Goal: Task Accomplishment & Management: Complete application form

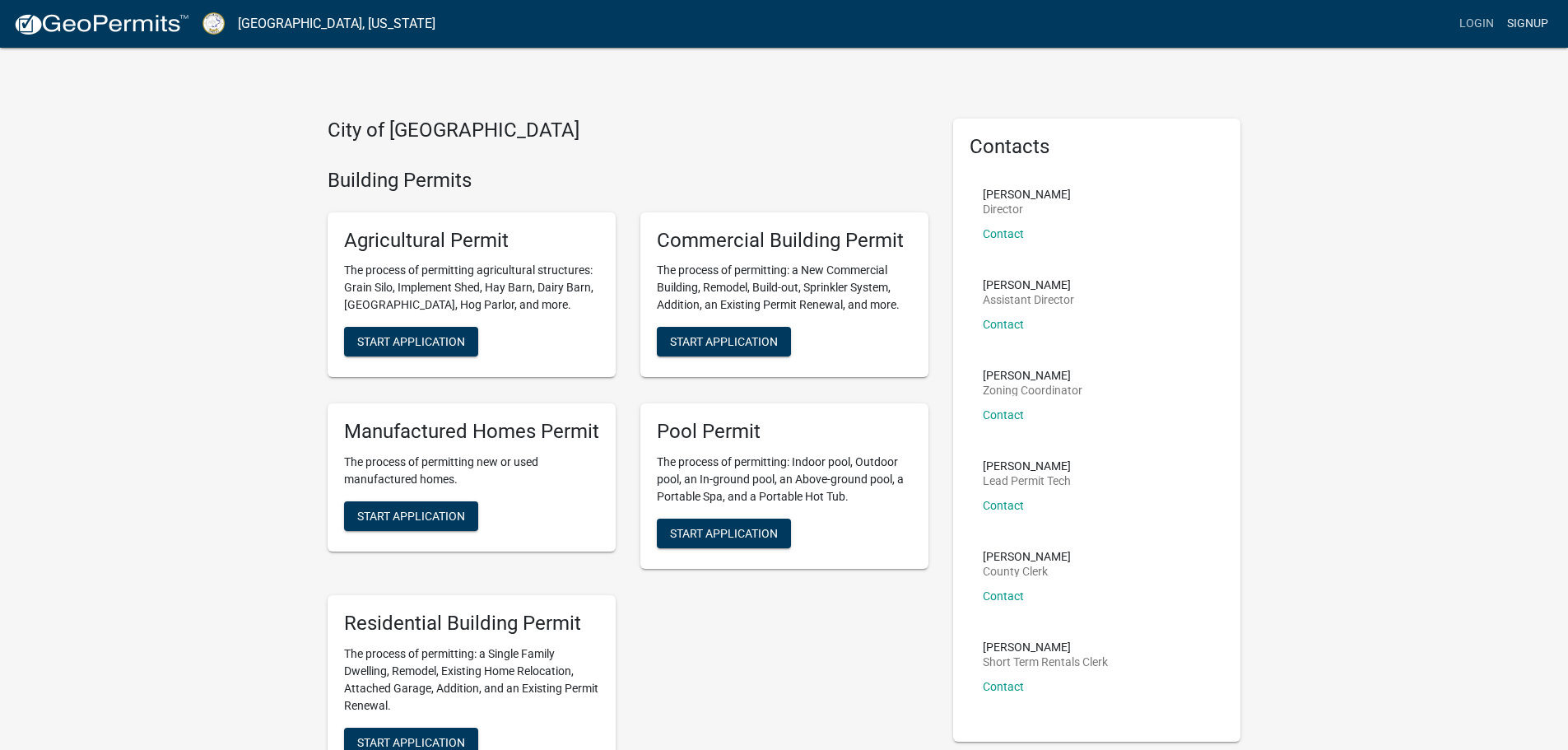
click at [1519, 19] on link "Signup" at bounding box center [1528, 23] width 55 height 31
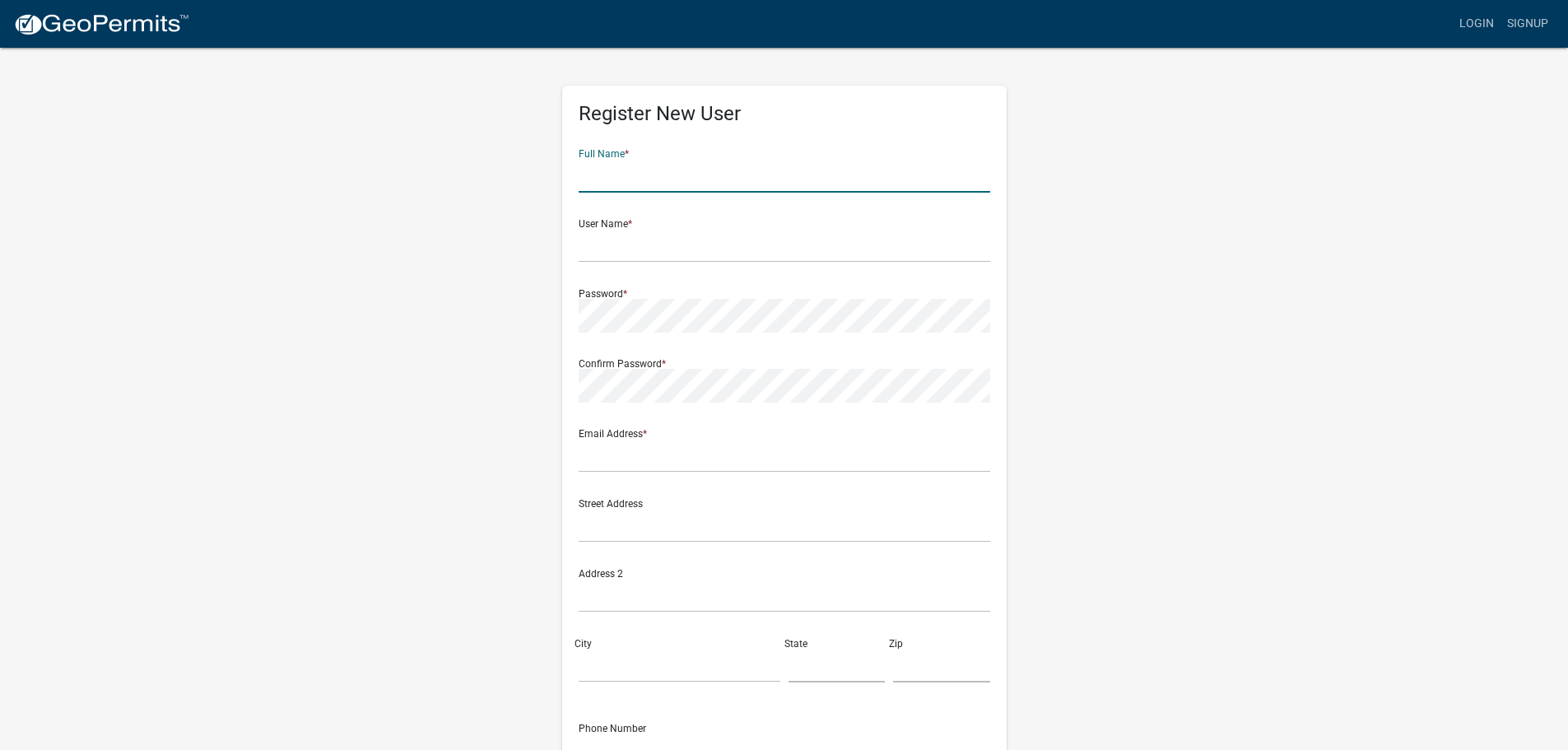
click at [596, 186] on input "text" at bounding box center [784, 175] width 412 height 34
type input "[PERSON_NAME]"
click at [598, 241] on input "text" at bounding box center [784, 245] width 412 height 34
type input "jenks7"
click at [635, 463] on input "text" at bounding box center [784, 455] width 412 height 34
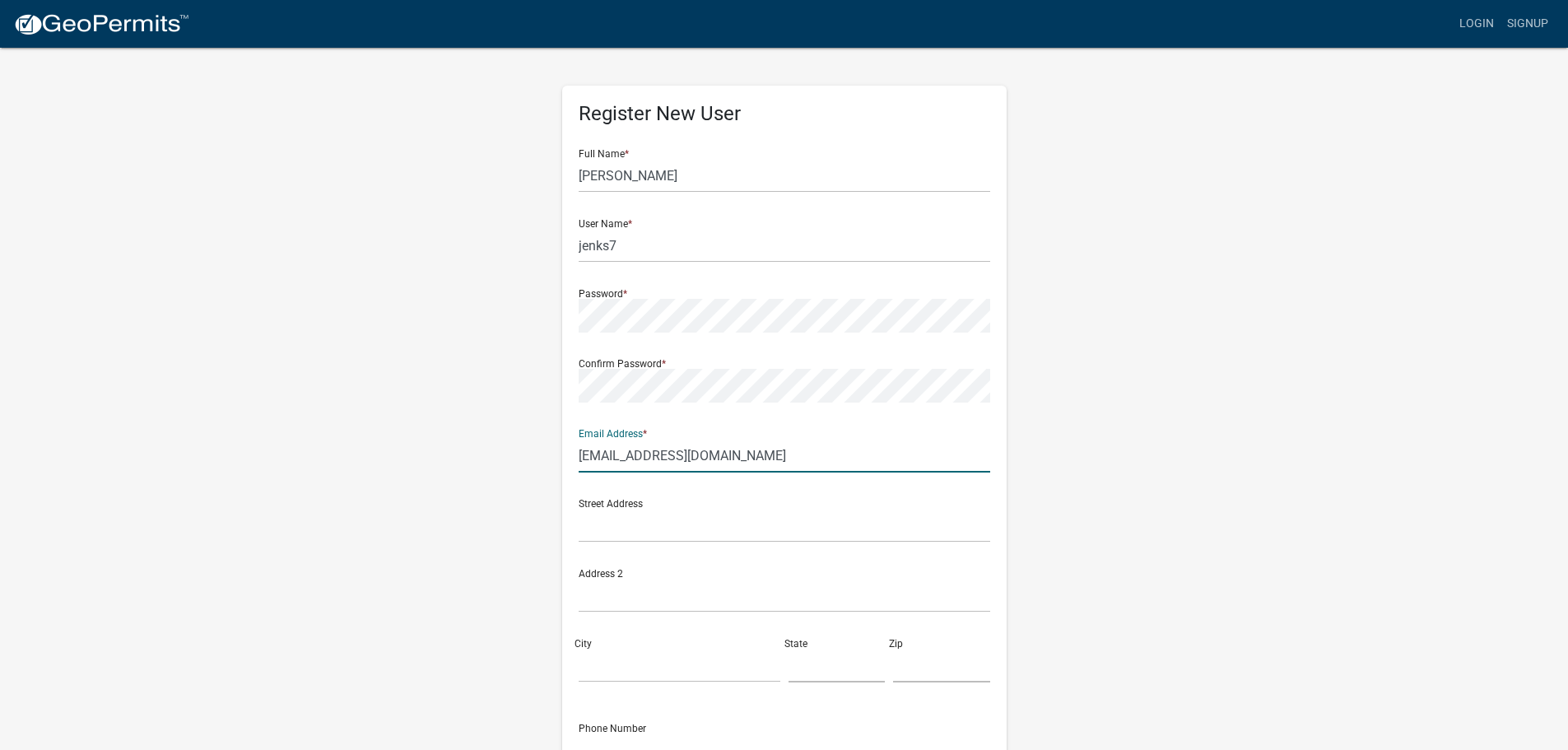
type input "[EMAIL_ADDRESS][DOMAIN_NAME]"
click at [589, 527] on input "text" at bounding box center [784, 525] width 412 height 34
type input "[STREET_ADDRESS][PERSON_NAME]"
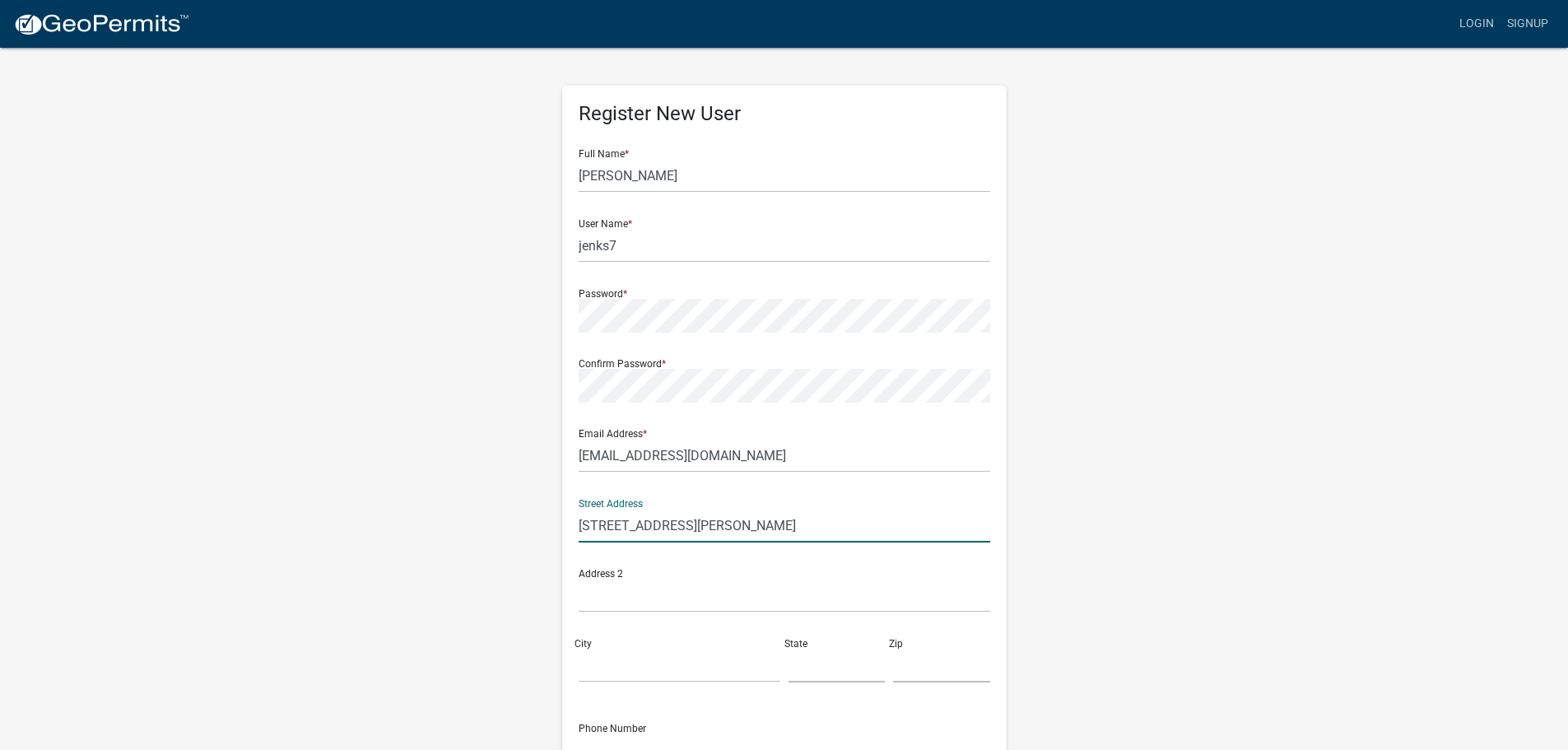
type input "Eatonton"
type input "GA"
type input "31024-6047"
type input "4046256604"
click at [617, 597] on input "text" at bounding box center [784, 595] width 412 height 34
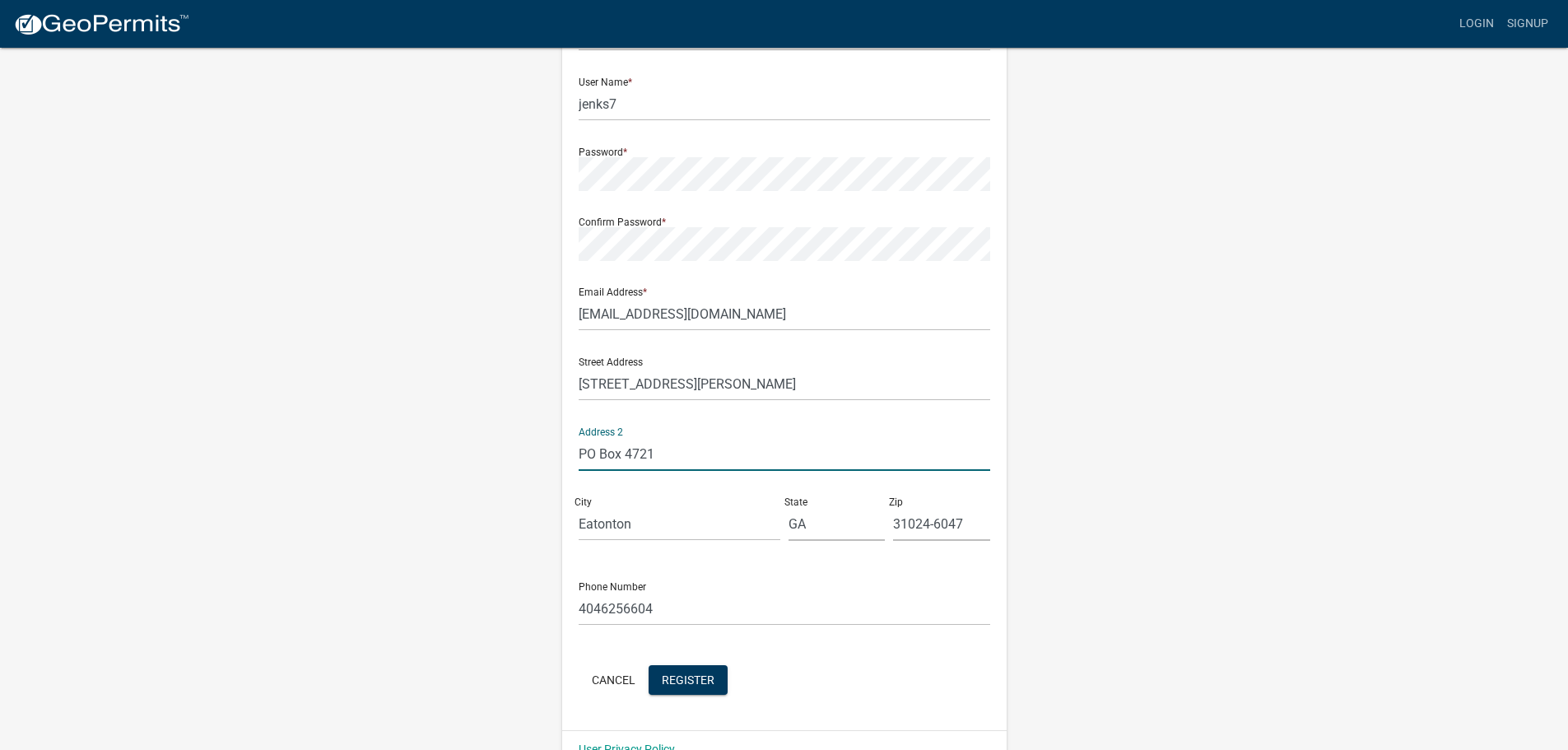
scroll to position [177, 0]
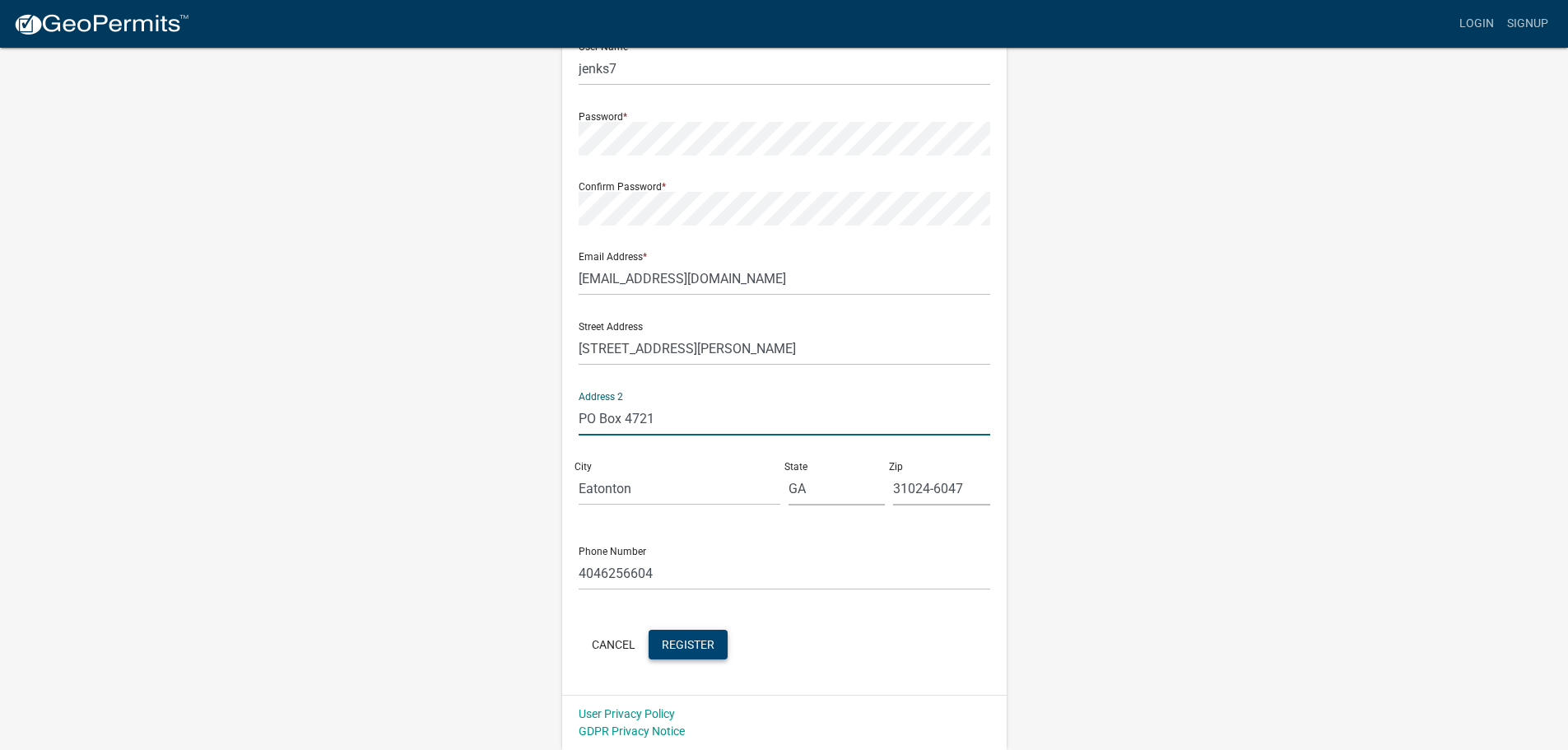
type input "PO Box 4721"
click at [679, 645] on span "Register" at bounding box center [688, 643] width 53 height 13
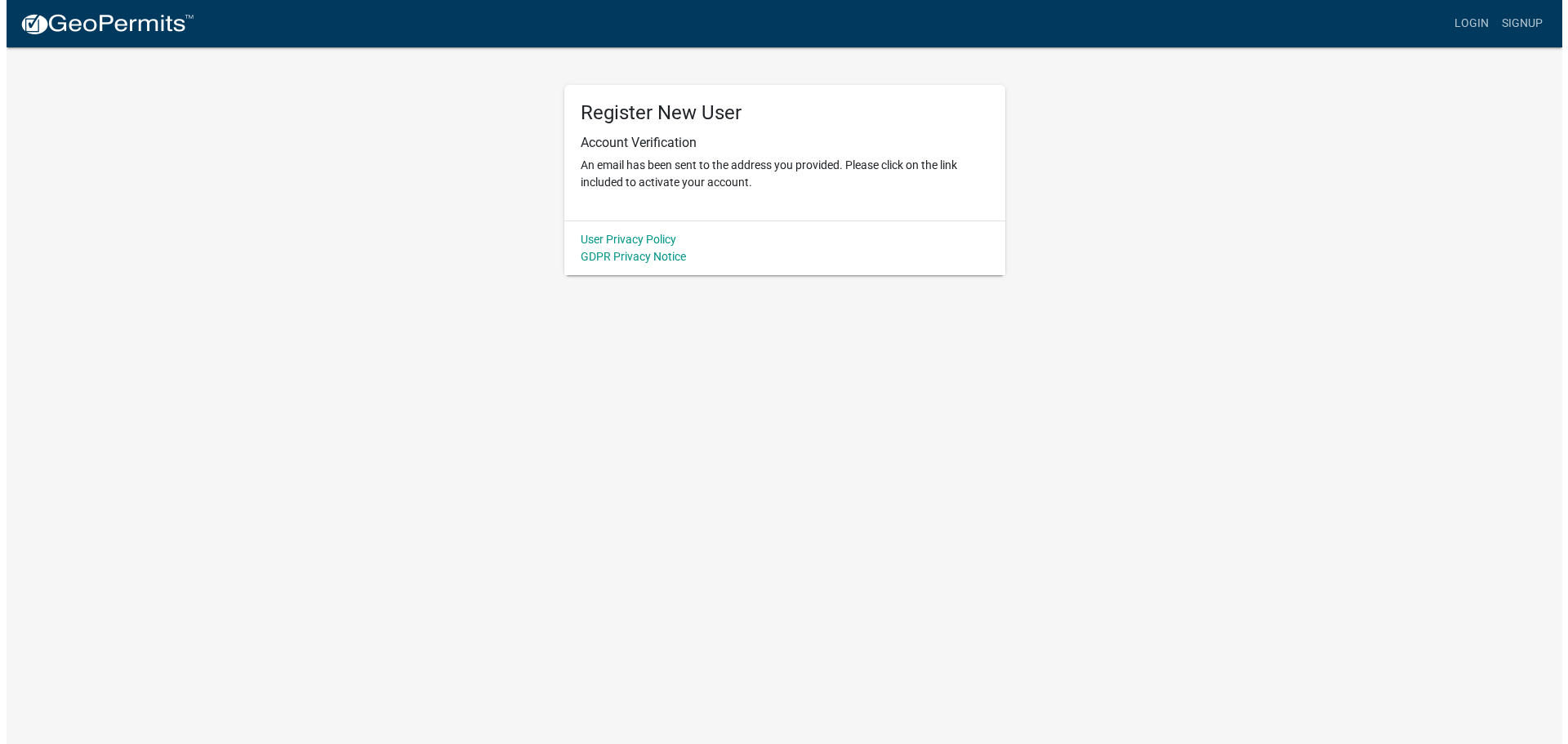
scroll to position [0, 0]
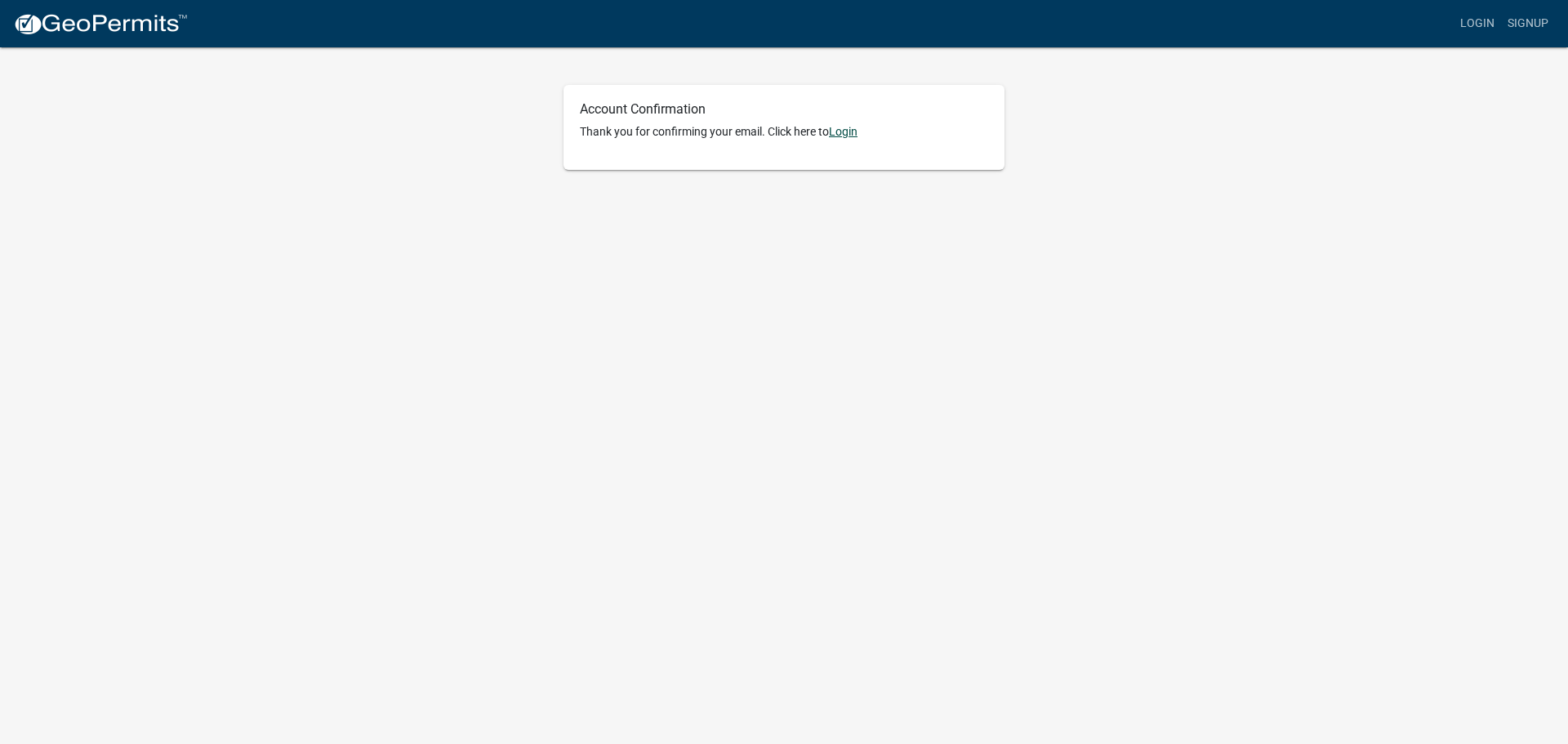
click at [849, 137] on link "Login" at bounding box center [843, 131] width 28 height 13
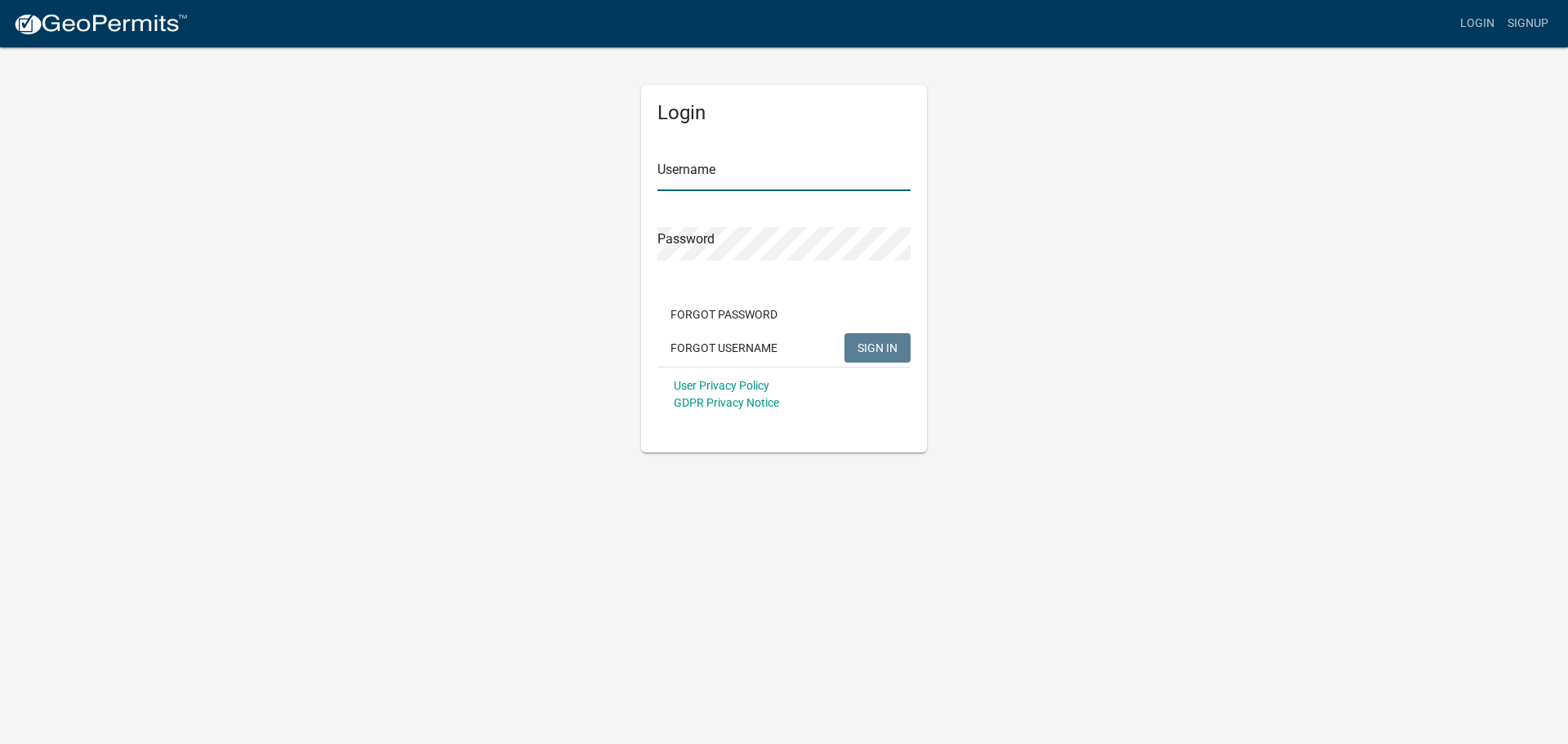
type input "jenks7"
click at [760, 179] on input "jenks7" at bounding box center [784, 174] width 253 height 34
click at [880, 355] on button "SIGN IN" at bounding box center [877, 347] width 66 height 29
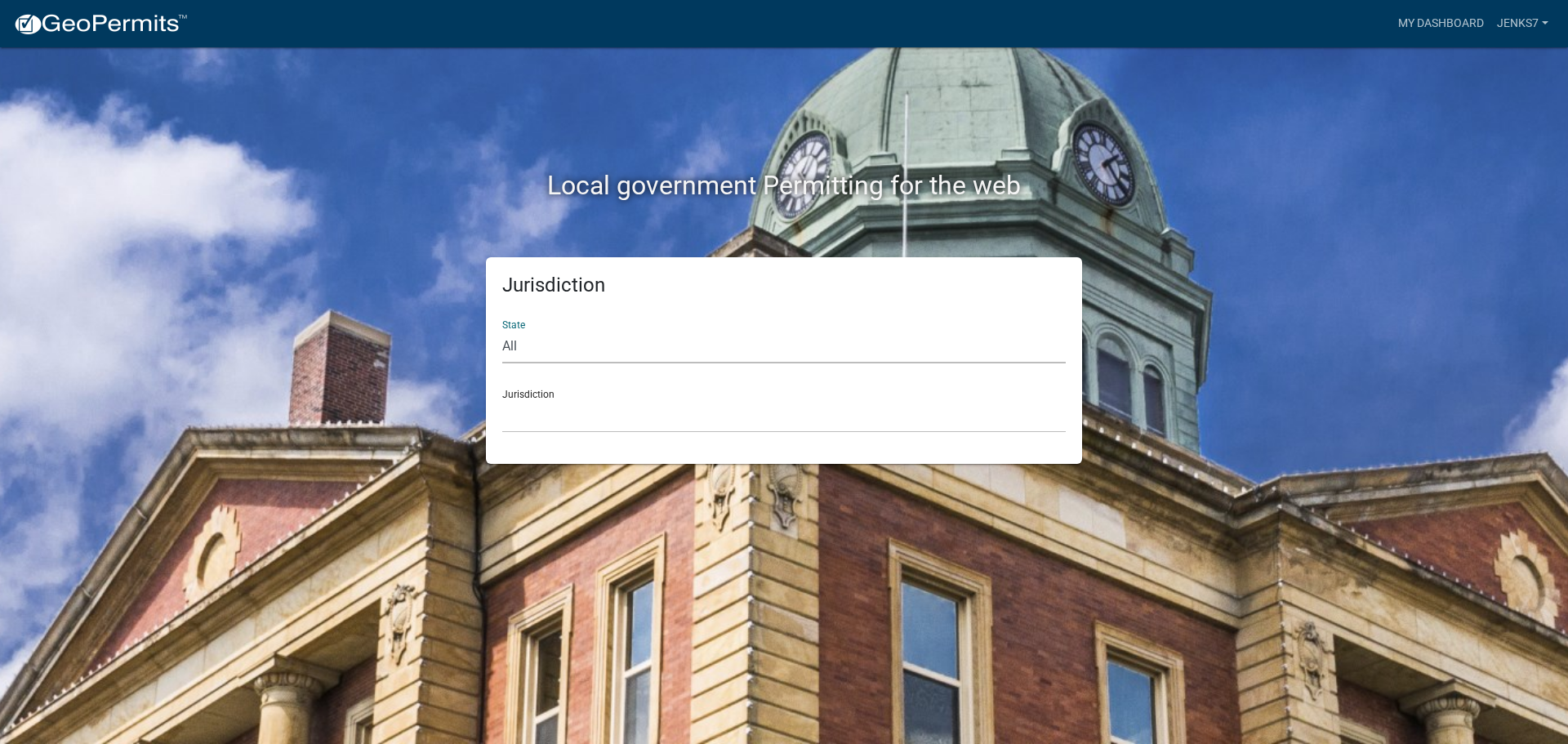
click at [542, 346] on select "All [US_STATE] [US_STATE] [US_STATE] [US_STATE] [US_STATE] [US_STATE] [US_STATE…" at bounding box center [784, 347] width 563 height 34
select select "[US_STATE]"
click at [502, 330] on select "All [US_STATE] [US_STATE] [US_STATE] [US_STATE] [US_STATE] [US_STATE] [US_STATE…" at bounding box center [784, 347] width 563 height 34
click at [545, 415] on select "[GEOGRAPHIC_DATA], [US_STATE][PERSON_NAME][GEOGRAPHIC_DATA], [US_STATE][PERSON_…" at bounding box center [784, 415] width 563 height 34
click at [502, 399] on select "[GEOGRAPHIC_DATA], [US_STATE][PERSON_NAME][GEOGRAPHIC_DATA], [US_STATE][PERSON_…" at bounding box center [784, 415] width 563 height 34
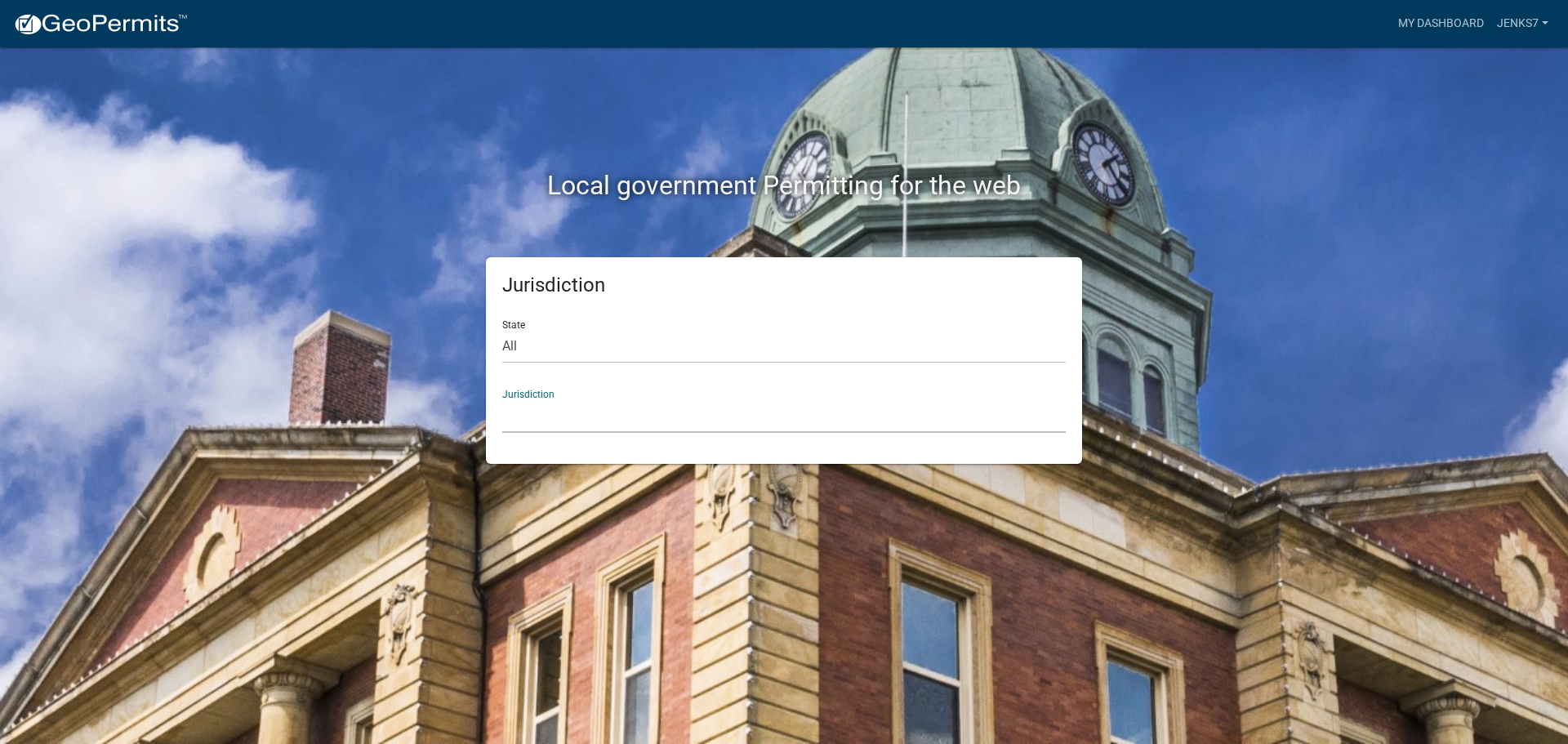
click at [532, 417] on select "[GEOGRAPHIC_DATA], [US_STATE][PERSON_NAME][GEOGRAPHIC_DATA], [US_STATE][PERSON_…" at bounding box center [784, 415] width 563 height 34
click at [557, 406] on select "[GEOGRAPHIC_DATA], [US_STATE][PERSON_NAME][GEOGRAPHIC_DATA], [US_STATE][PERSON_…" at bounding box center [784, 415] width 563 height 34
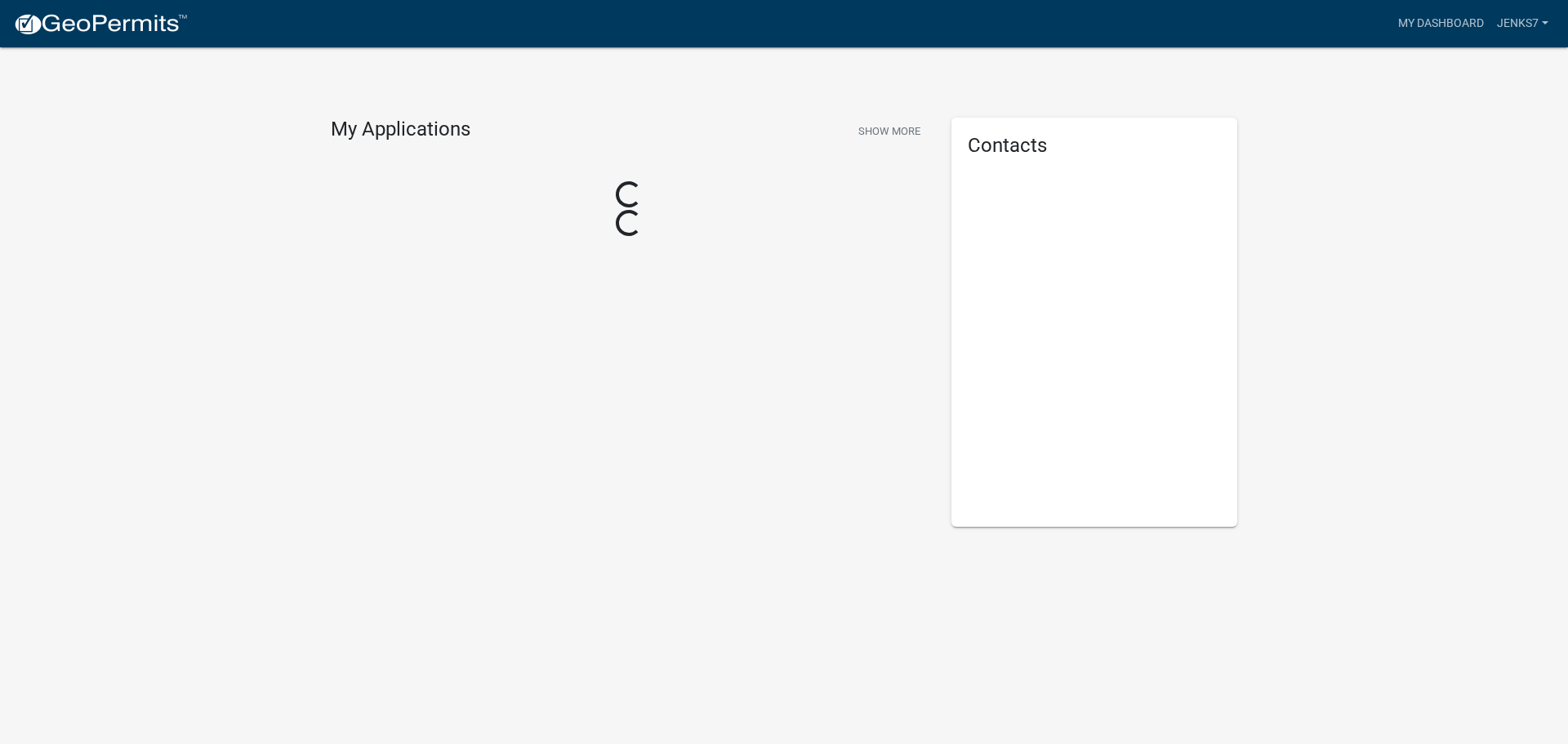
click at [555, 420] on div "My Applications Show More Loading... Loading..." at bounding box center [628, 323] width 620 height 409
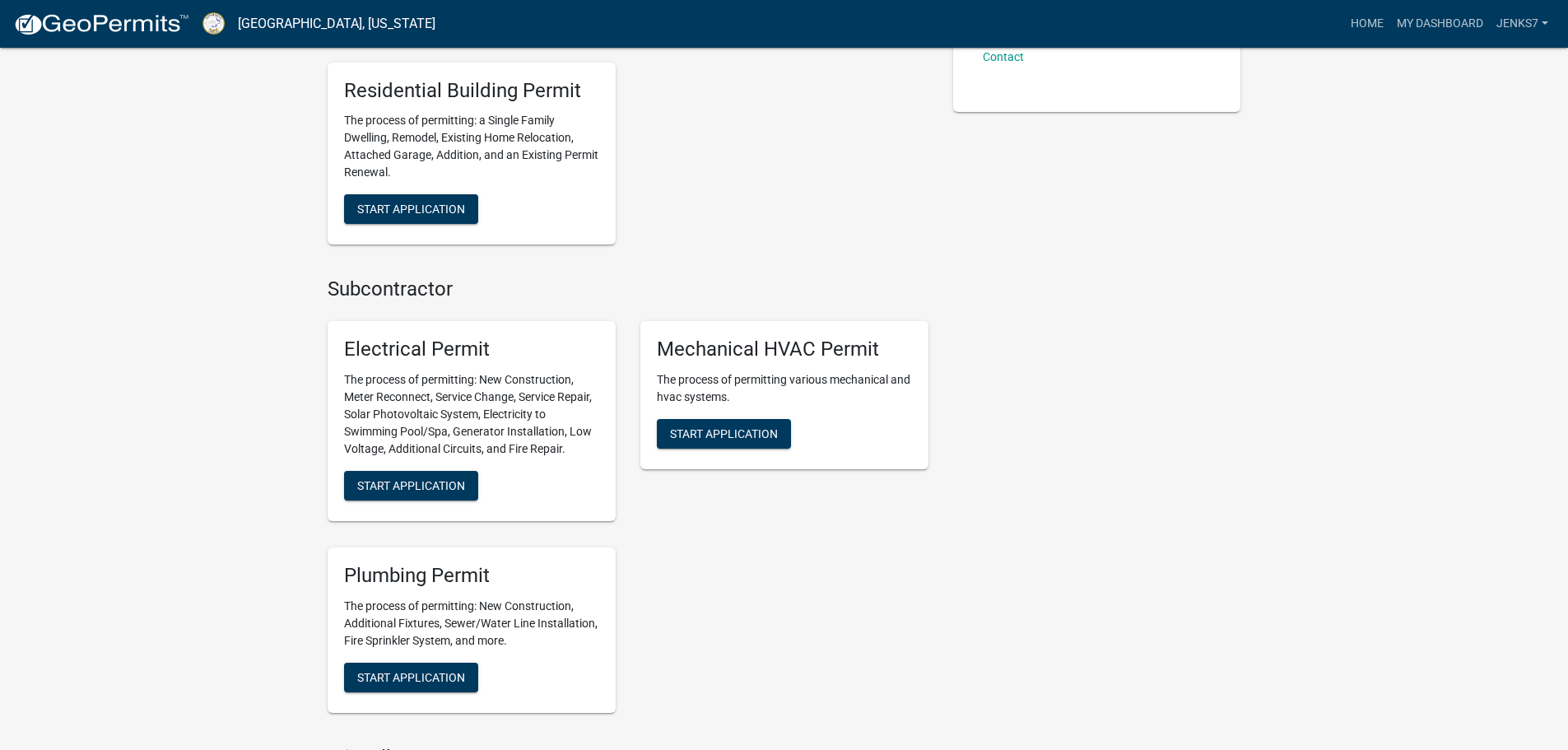
scroll to position [658, 0]
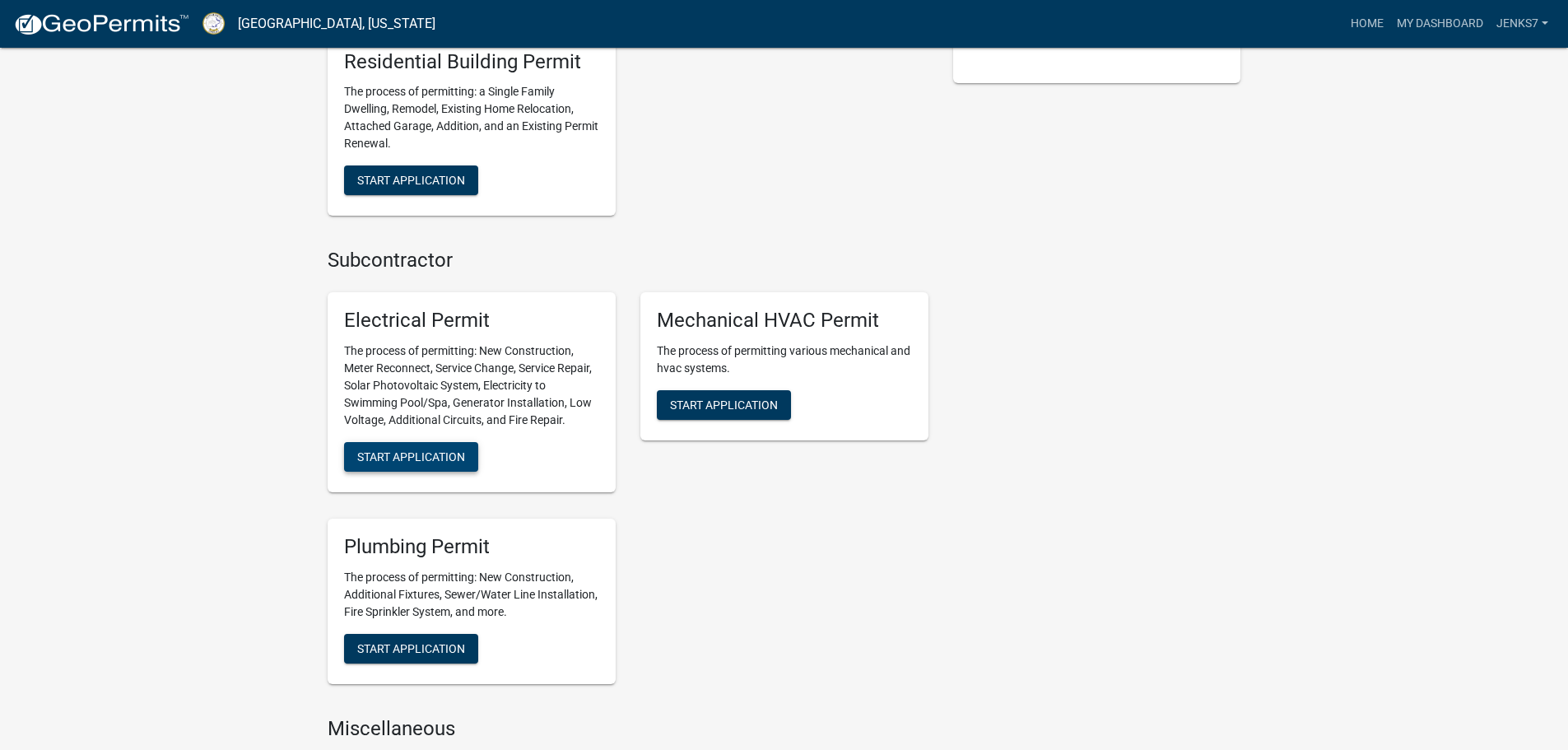
click at [394, 456] on span "Start Application" at bounding box center [411, 456] width 108 height 13
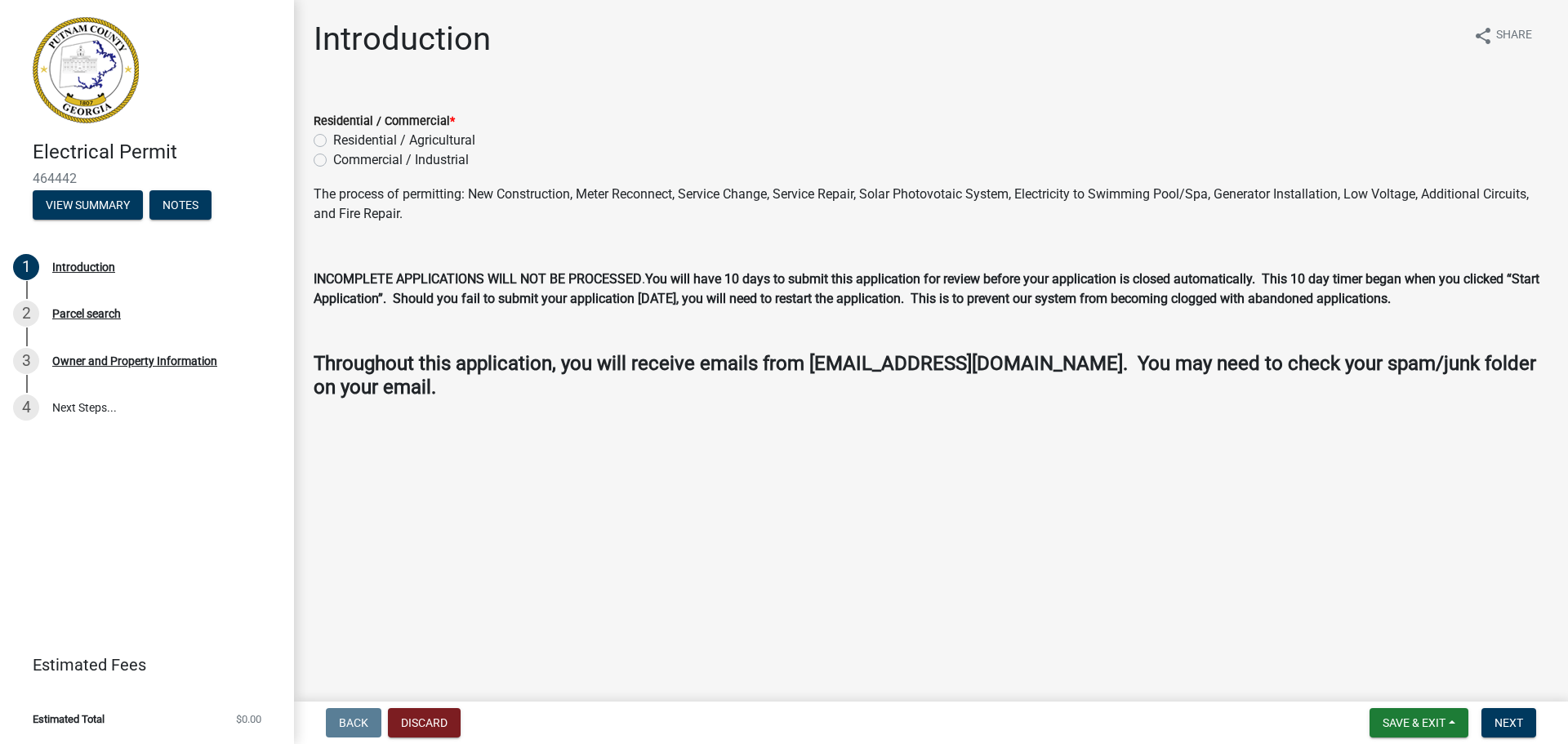
click at [333, 144] on label "Residential / Agricultural" at bounding box center [403, 140] width 142 height 20
click at [333, 141] on input "Residential / Agricultural" at bounding box center [338, 136] width 10 height 10
radio input "true"
click at [1510, 722] on span "Next" at bounding box center [1508, 722] width 28 height 13
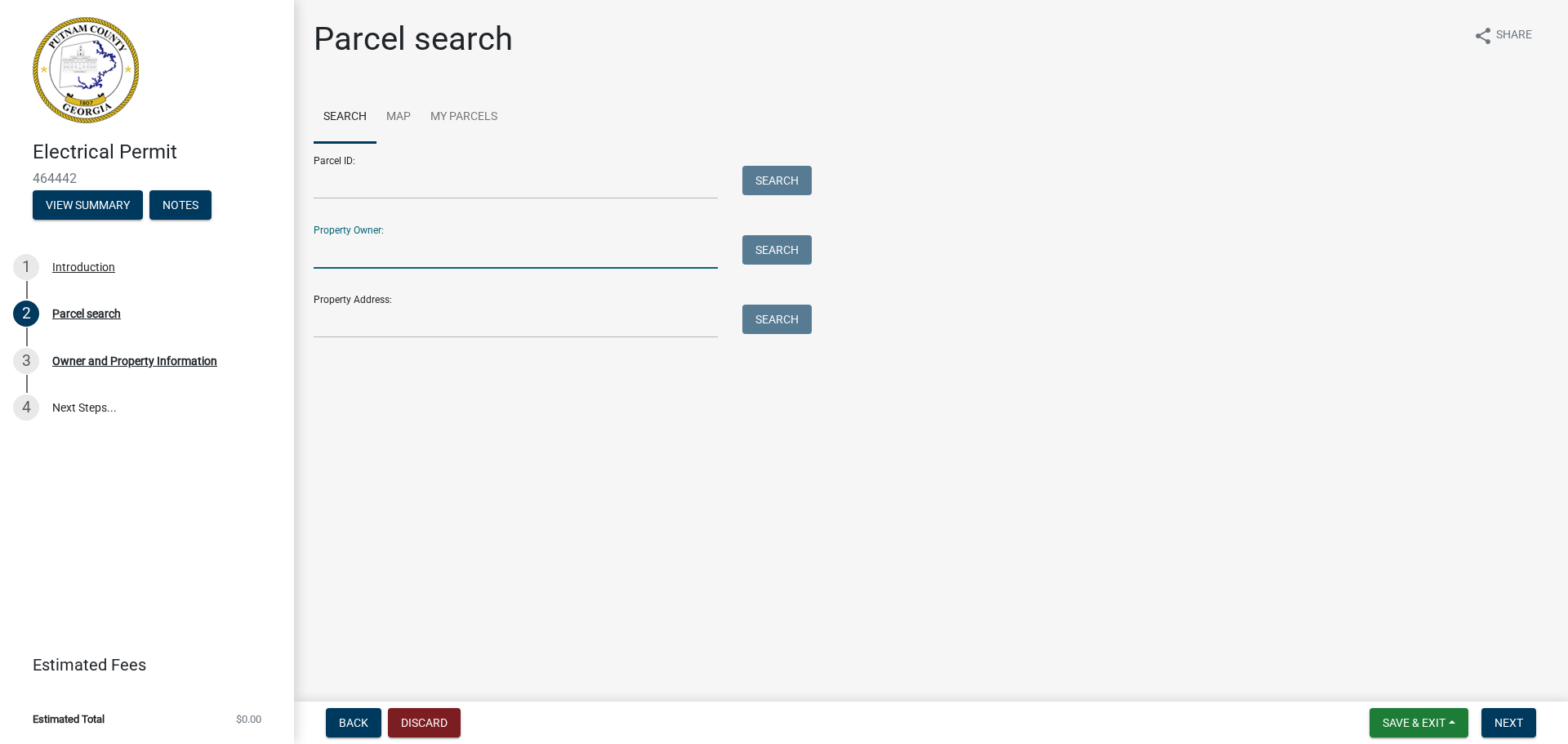
click at [386, 249] on input "Property Owner:" at bounding box center [516, 251] width 404 height 34
type input "HUD"
click at [410, 325] on input "Property Address:" at bounding box center [516, 321] width 404 height 34
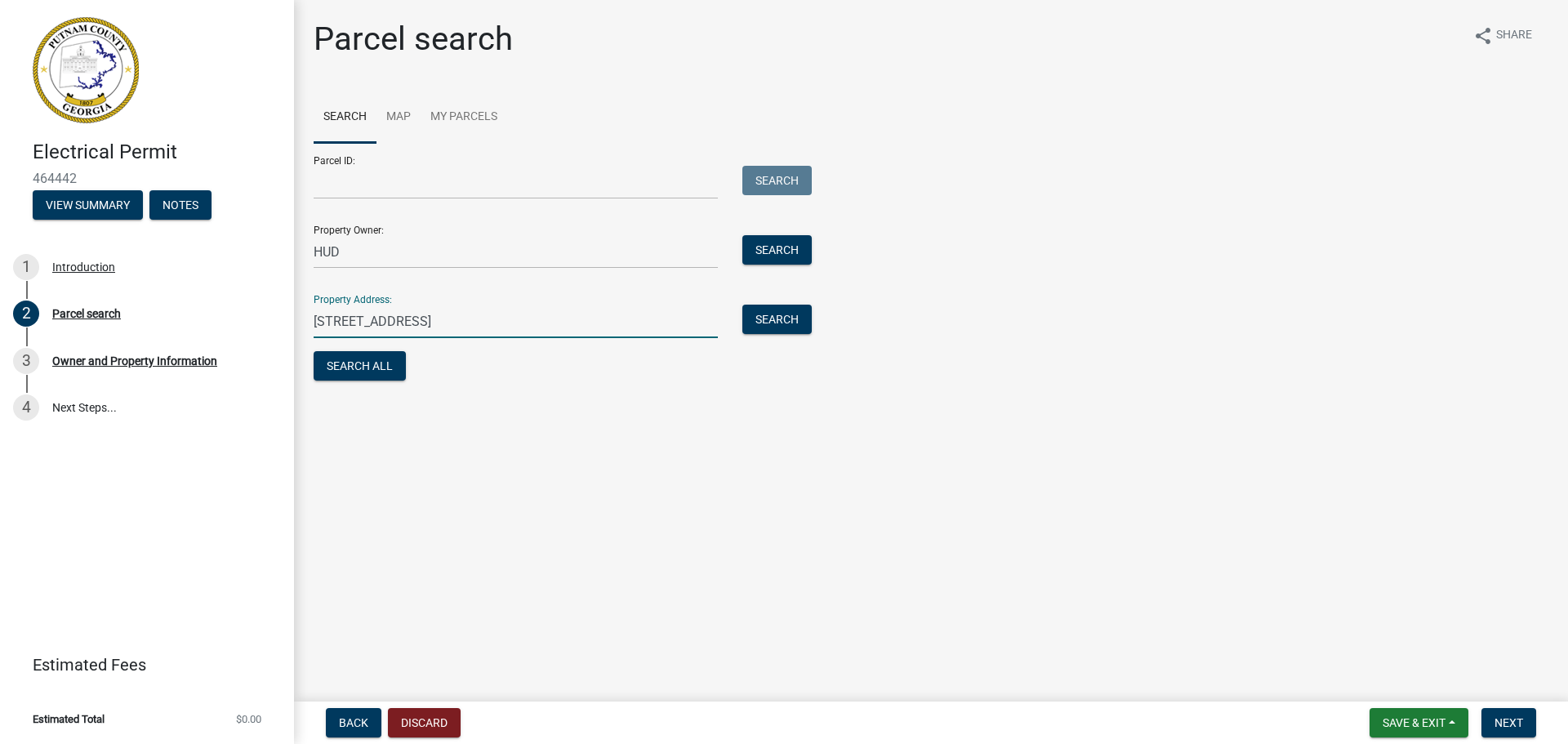
type input "[STREET_ADDRESS]"
click at [369, 187] on input "Parcel ID:" at bounding box center [516, 182] width 404 height 34
click at [402, 116] on link "Map" at bounding box center [398, 117] width 44 height 52
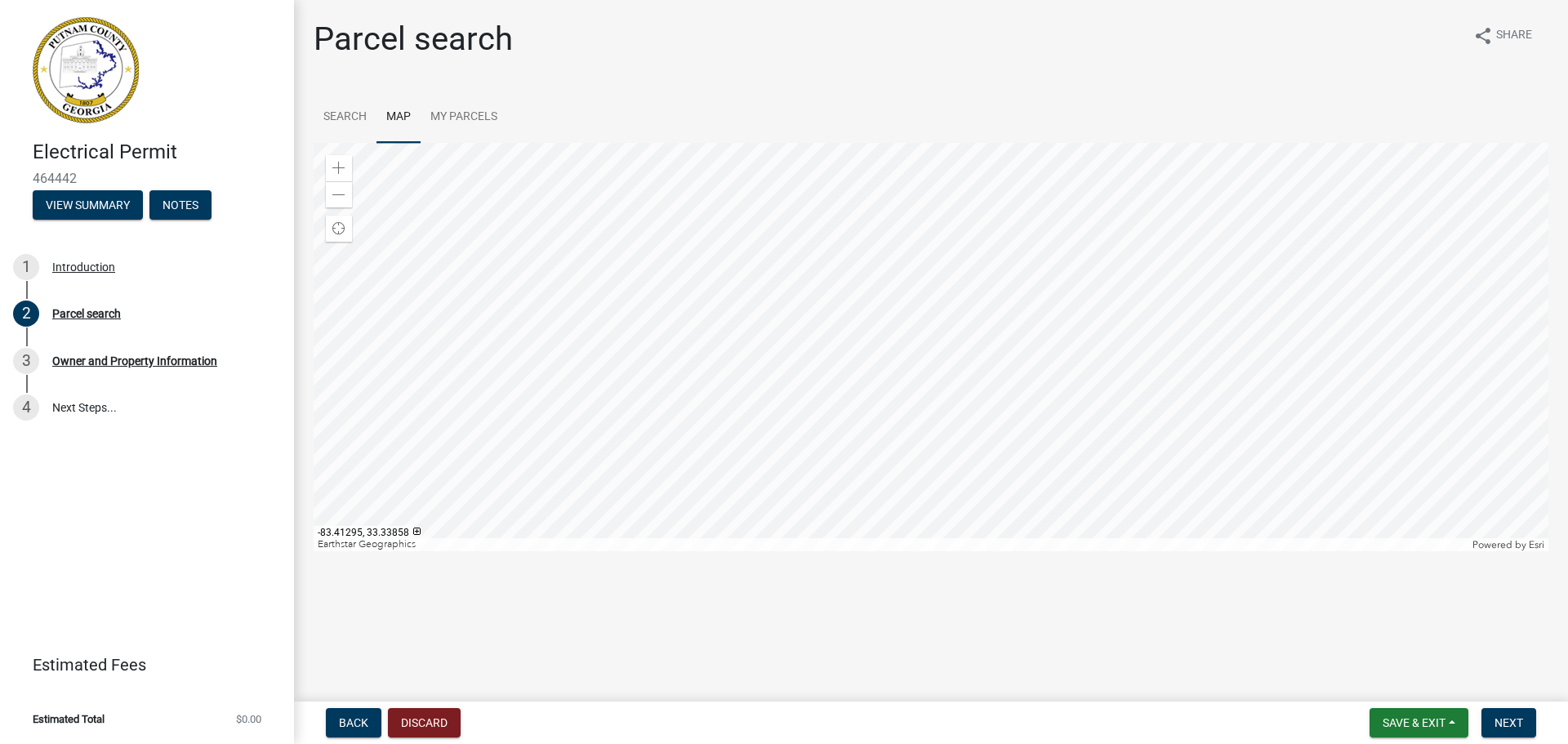
click at [1022, 320] on div at bounding box center [931, 347] width 1234 height 409
click at [1055, 477] on div at bounding box center [931, 347] width 1234 height 409
click at [113, 313] on div "Parcel search" at bounding box center [87, 313] width 69 height 11
click at [79, 313] on div "Parcel search" at bounding box center [87, 313] width 69 height 11
click at [342, 119] on link "Search" at bounding box center [345, 117] width 63 height 52
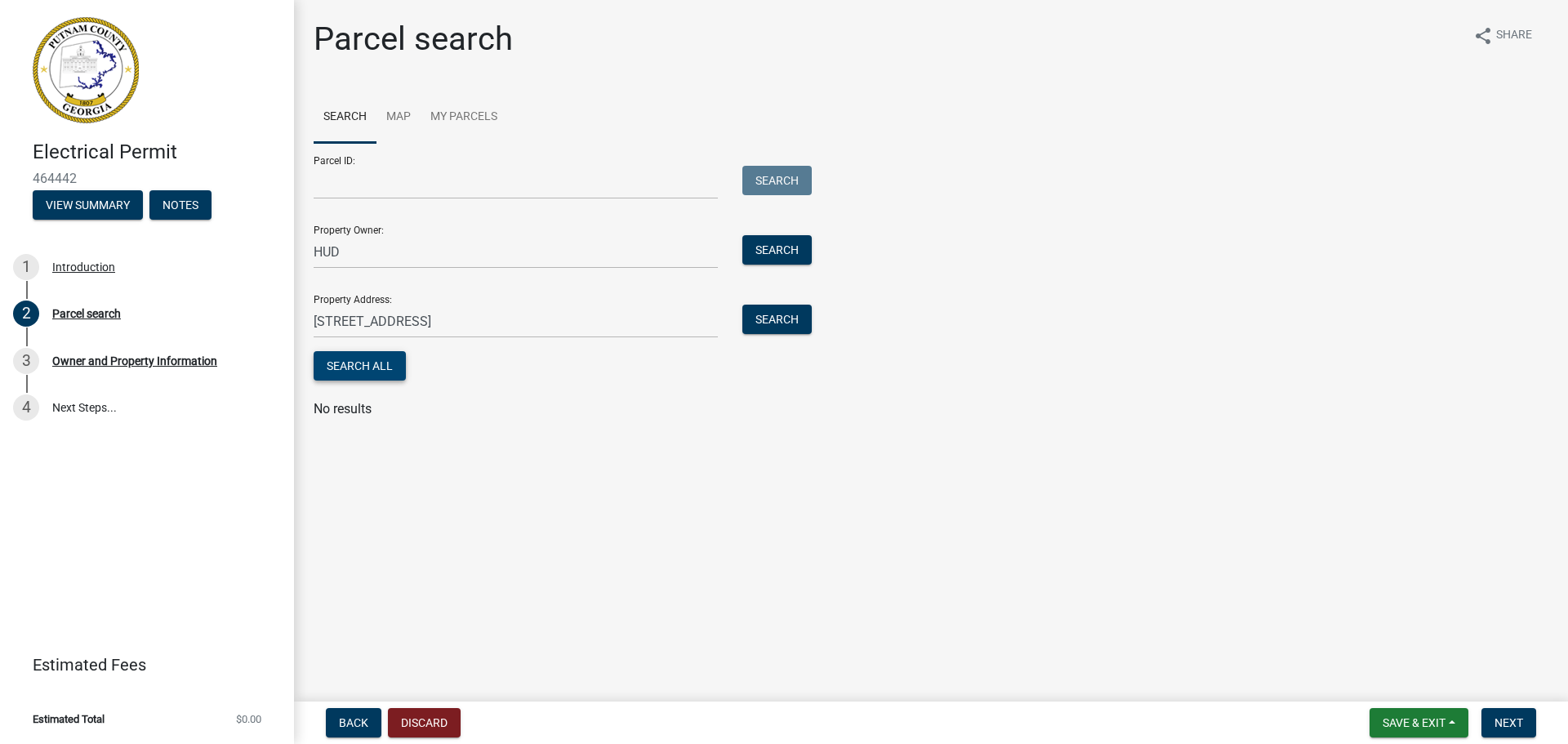
click at [385, 363] on button "Search All" at bounding box center [360, 366] width 92 height 29
click at [782, 318] on button "Search" at bounding box center [777, 319] width 70 height 29
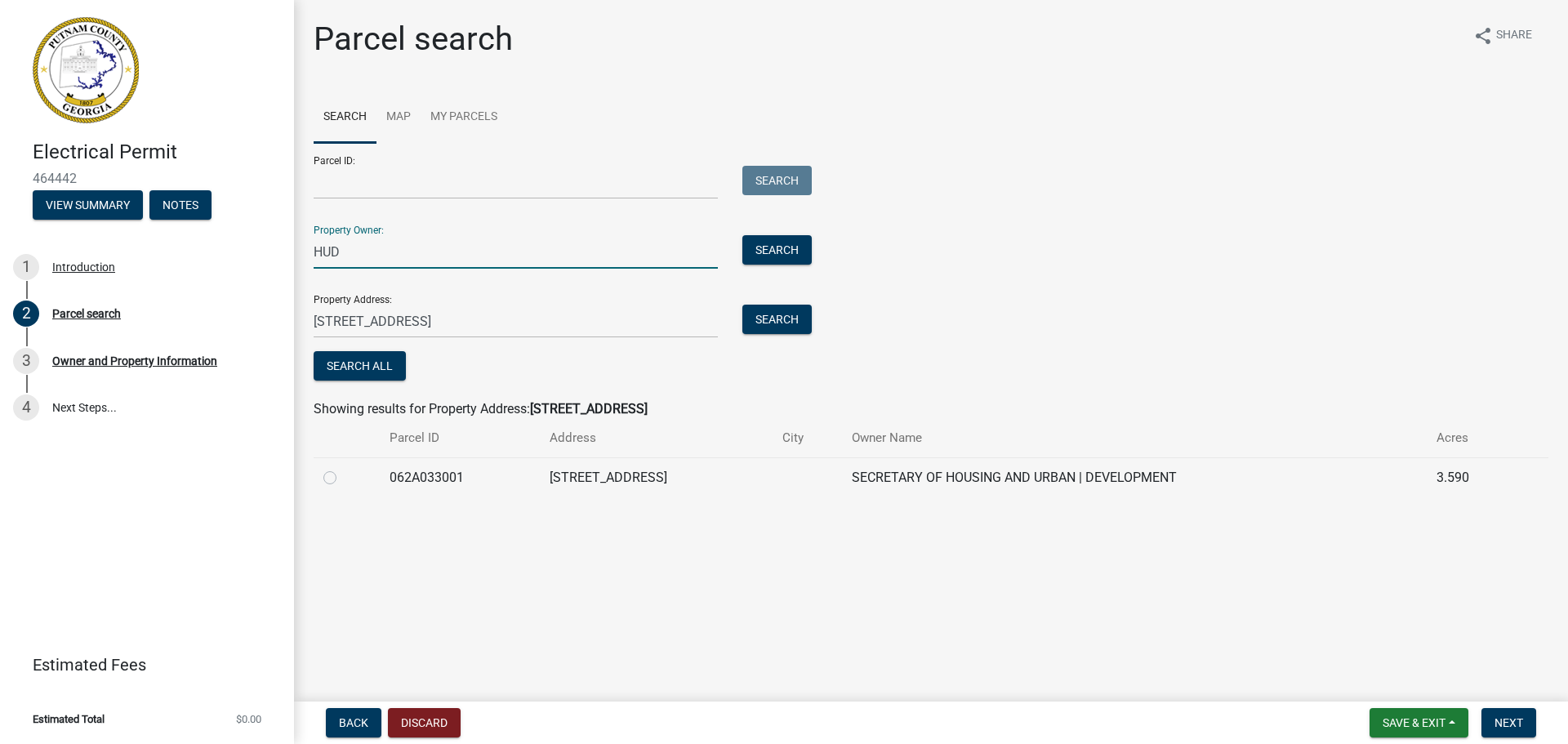
drag, startPoint x: 347, startPoint y: 255, endPoint x: 345, endPoint y: 221, distance: 34.1
click at [304, 256] on div "HUD" at bounding box center [515, 251] width 428 height 34
type input "Secretary of Housing and Urban Development"
click at [338, 174] on input "Parcel ID:" at bounding box center [516, 182] width 404 height 34
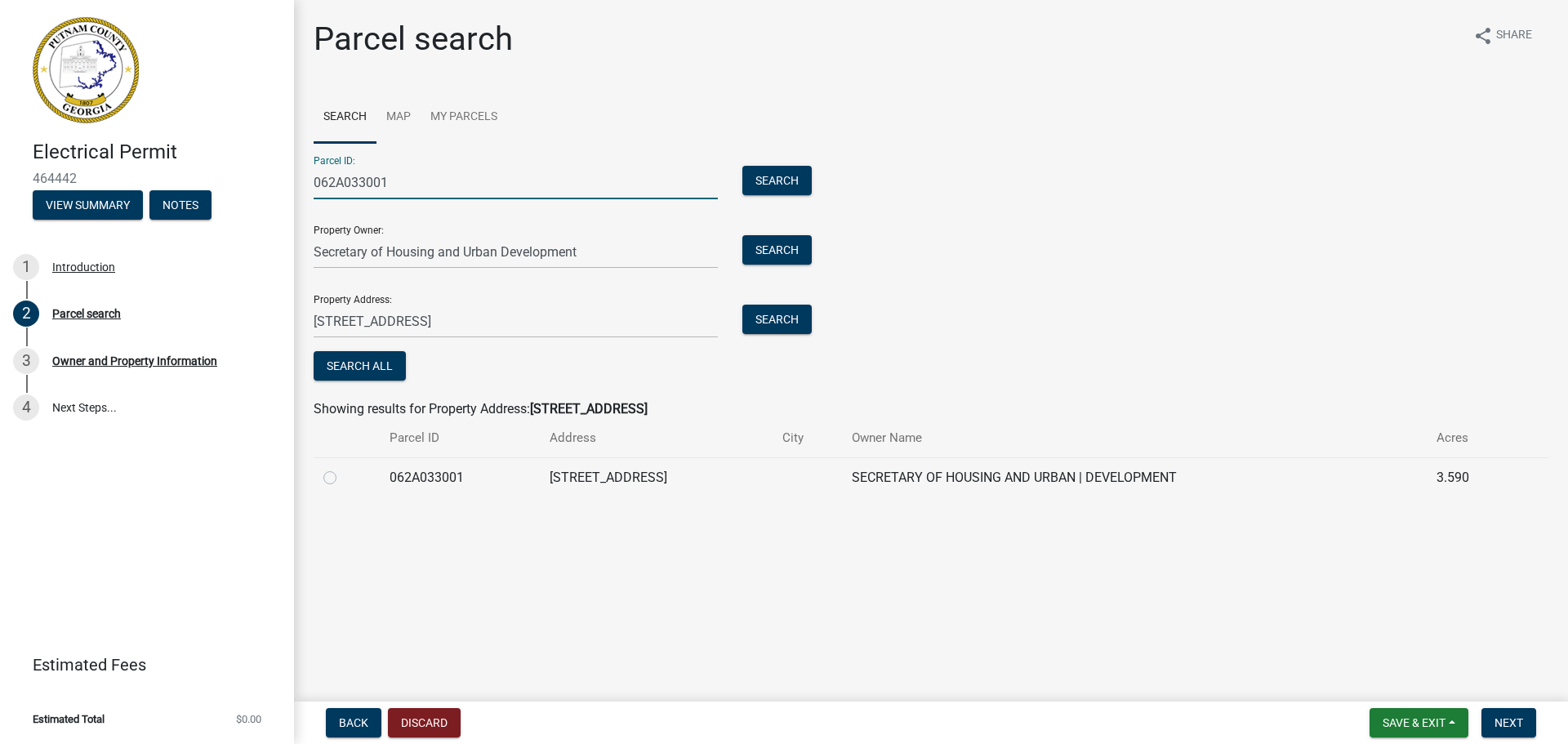
type input "062A033001"
click at [343, 468] on label at bounding box center [343, 468] width 0 height 0
click at [343, 478] on input "radio" at bounding box center [348, 473] width 10 height 10
radio input "true"
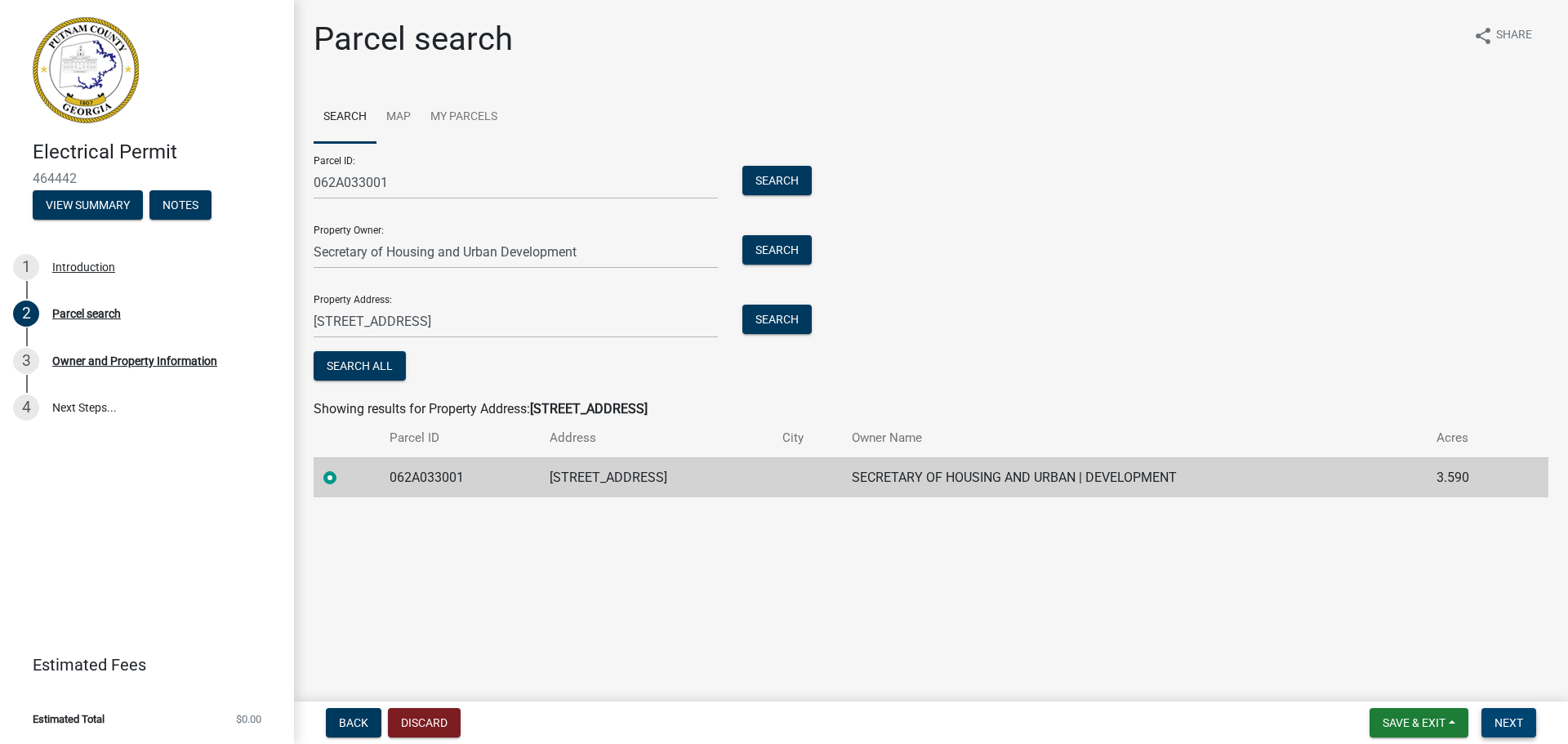
click at [1509, 725] on span "Next" at bounding box center [1508, 722] width 28 height 13
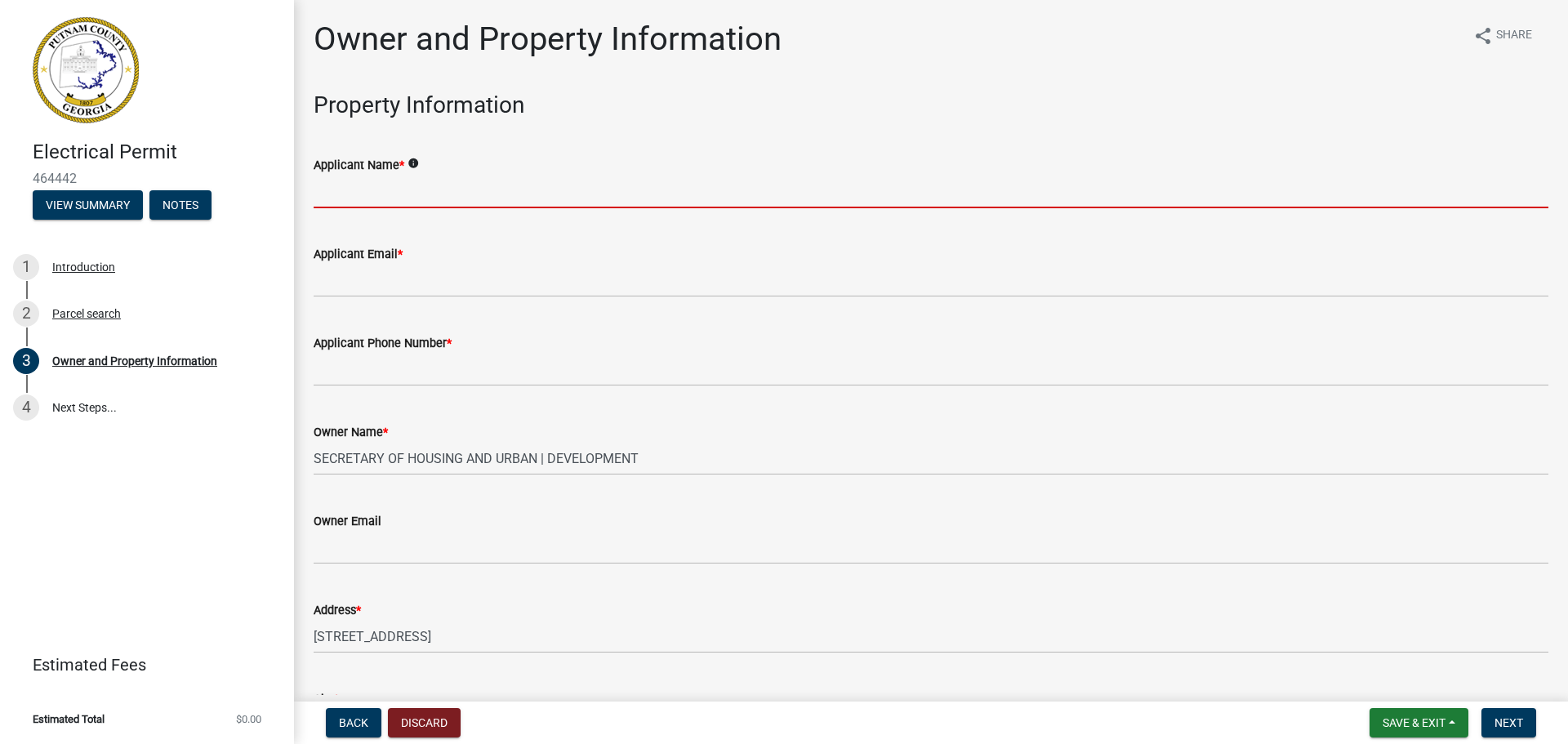
click at [341, 196] on input "Applicant Name *" at bounding box center [931, 191] width 1234 height 34
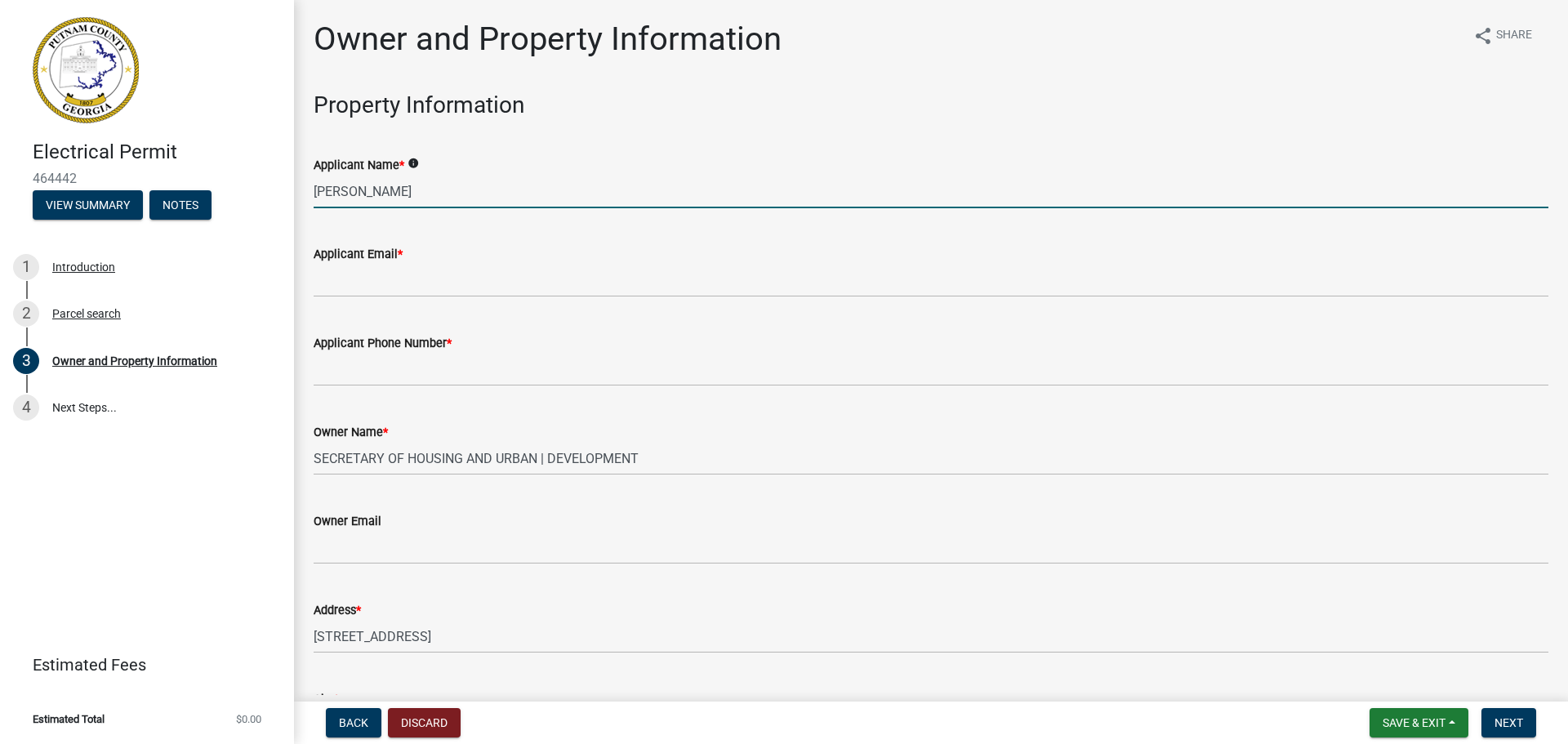
type input "[PERSON_NAME]"
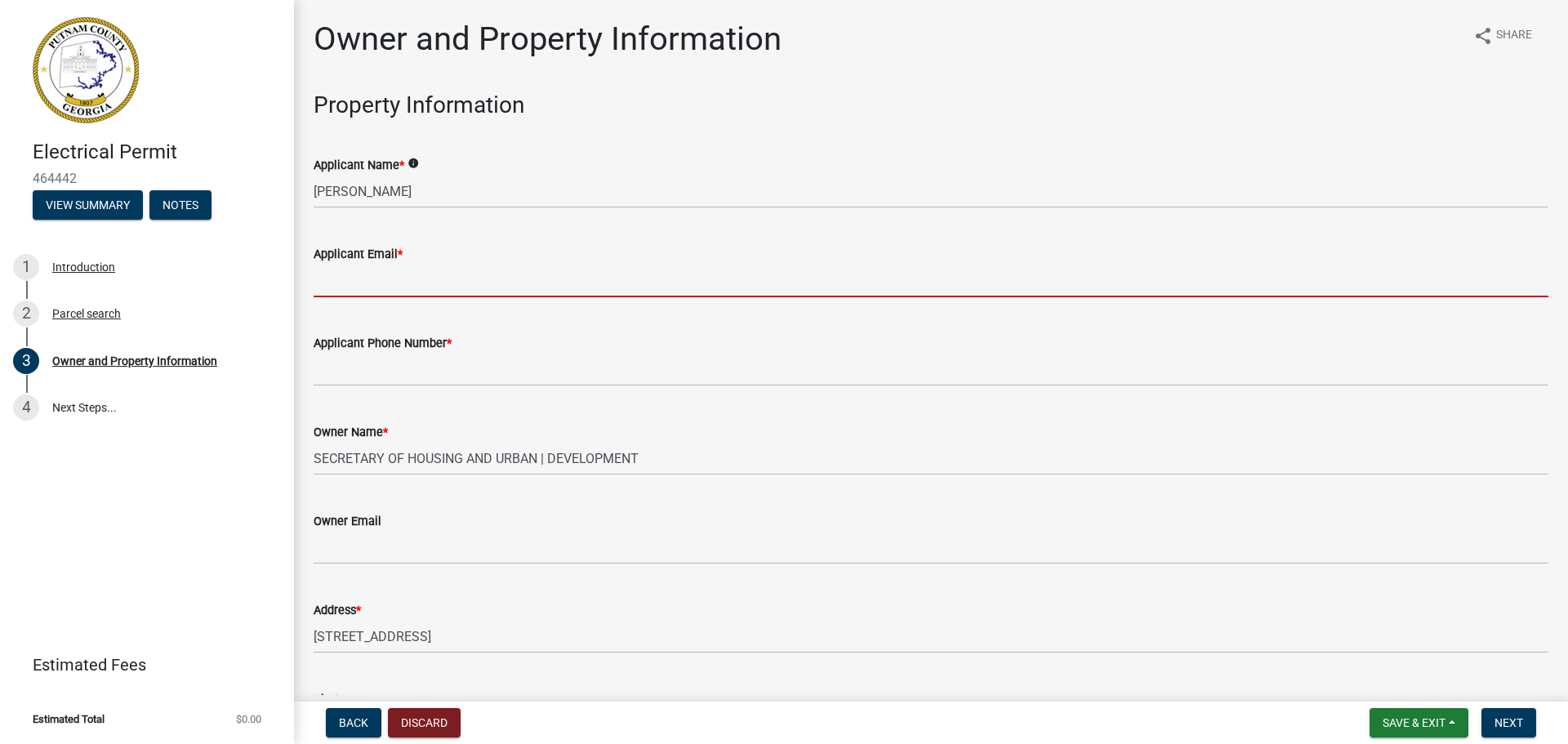
click at [360, 288] on input "Applicant Email *" at bounding box center [931, 280] width 1234 height 34
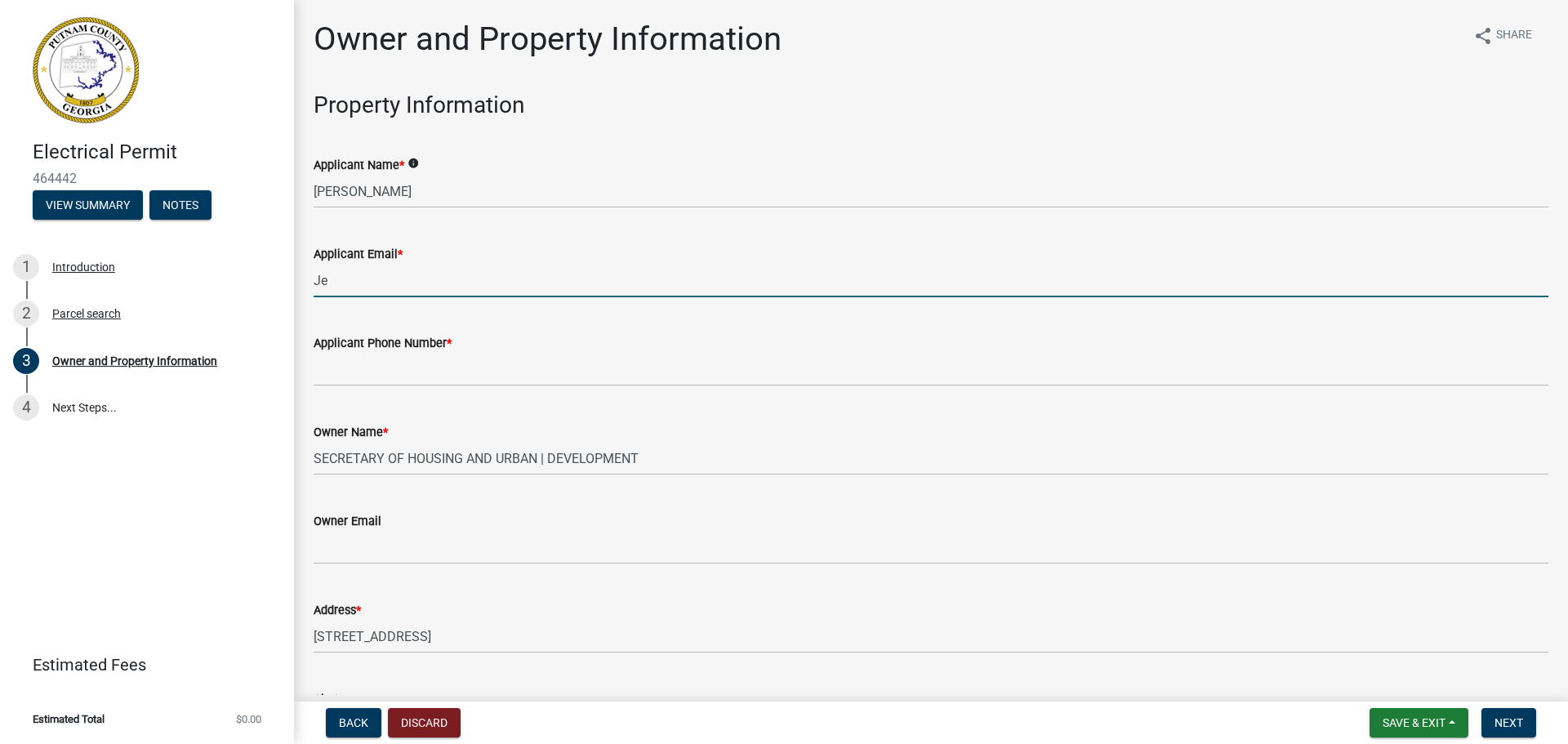
type input "J"
type input "[EMAIL_ADDRESS][DOMAIN_NAME]"
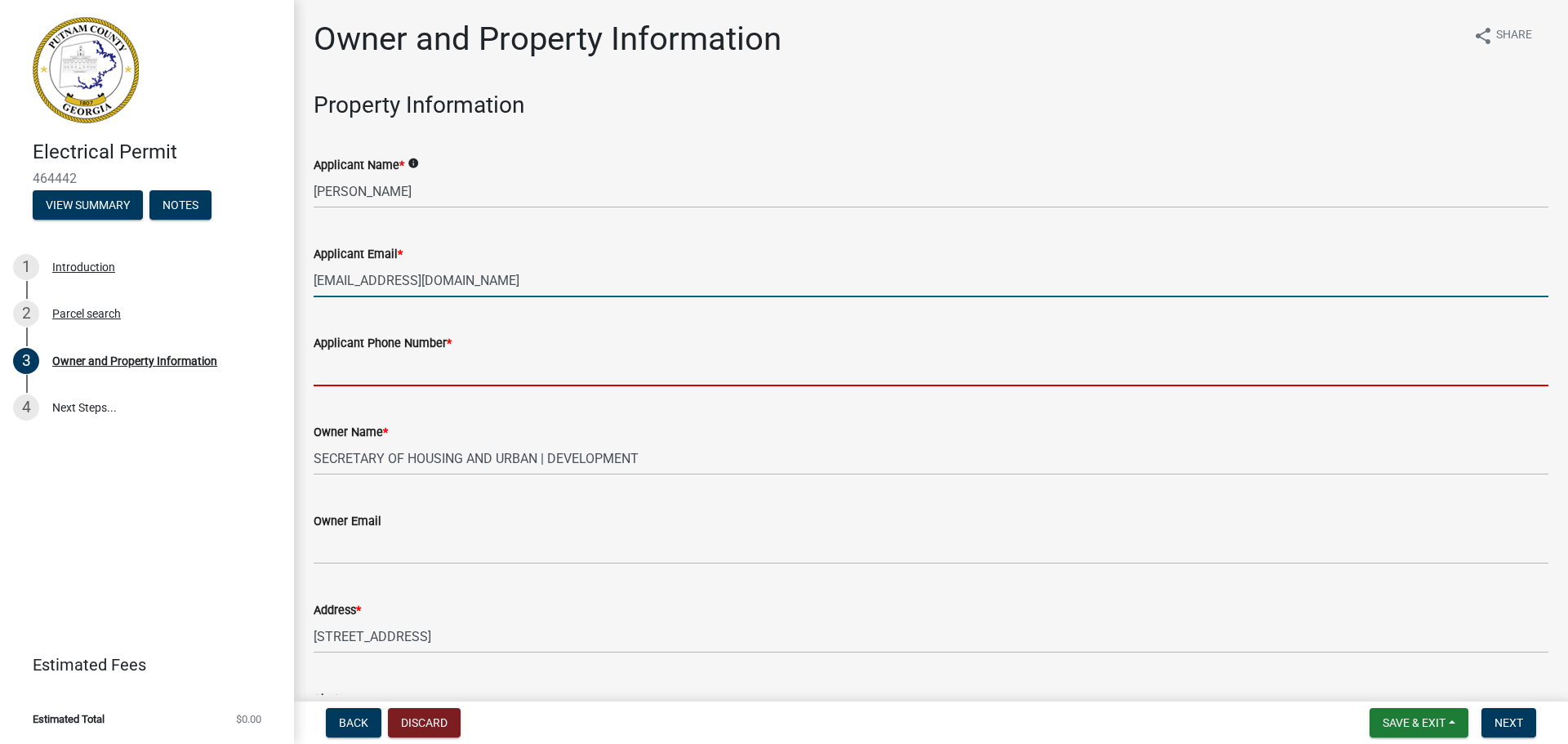
click at [352, 378] on input "Applicant Phone Number *" at bounding box center [931, 369] width 1234 height 34
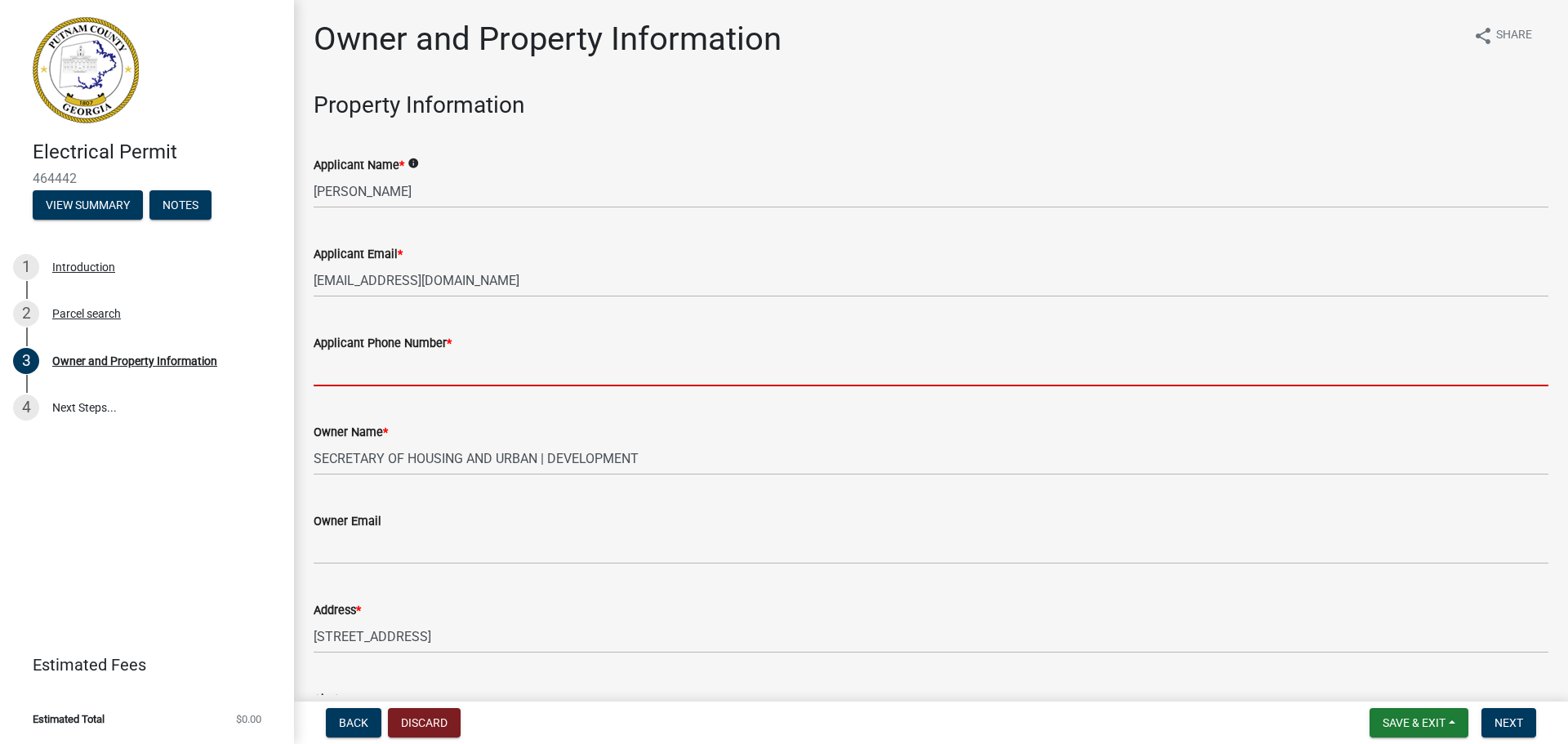
type input "4046256604"
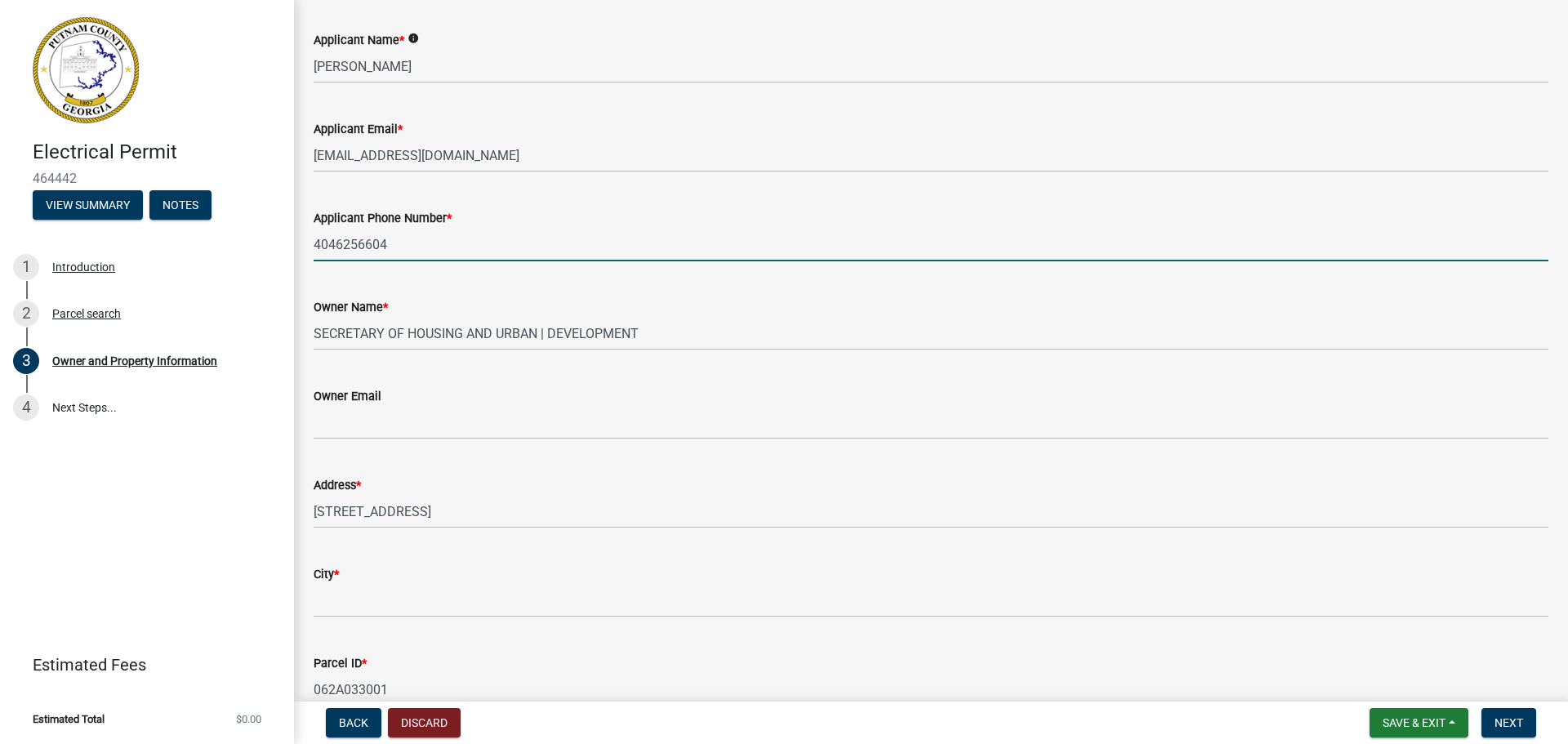
scroll to position [327, 0]
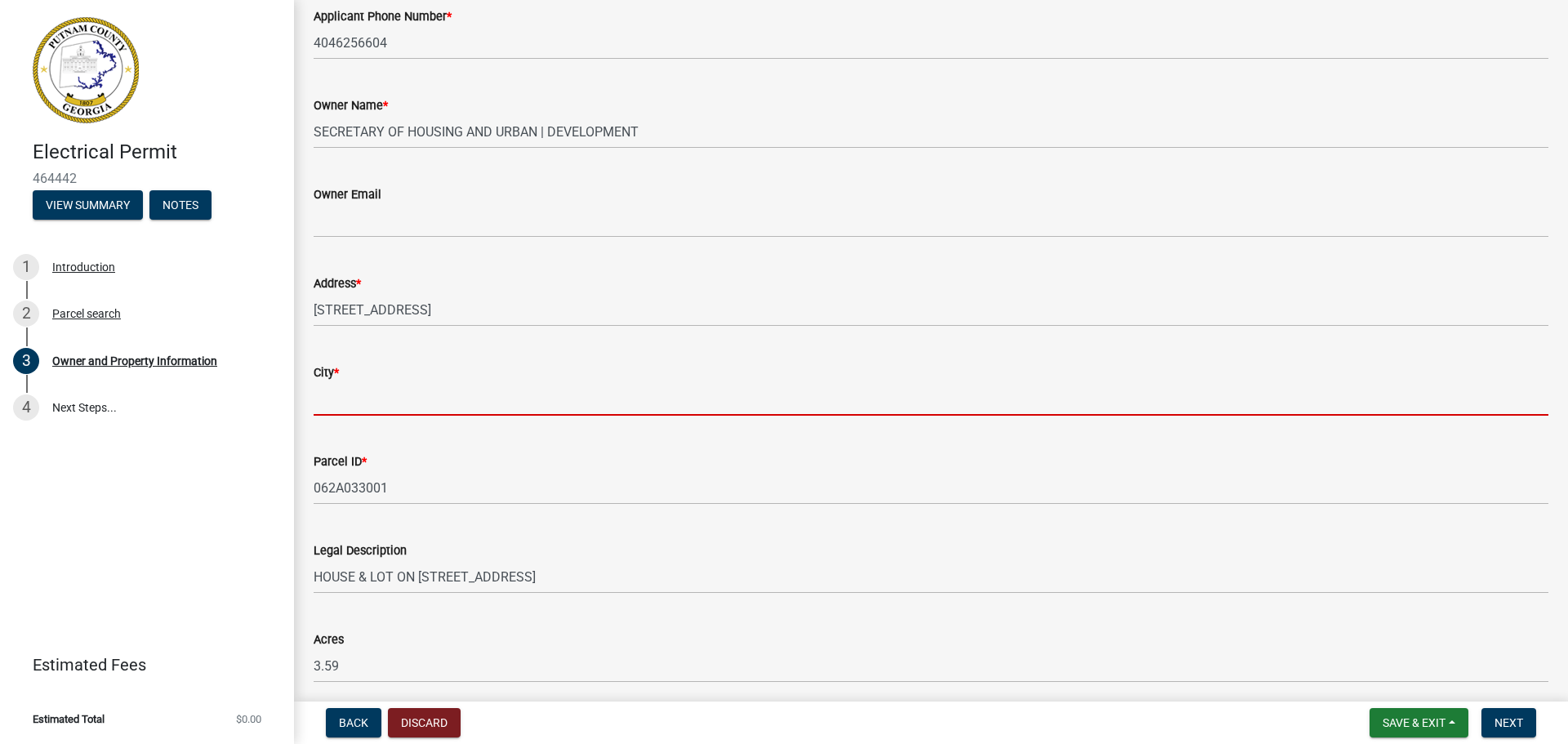
drag, startPoint x: 382, startPoint y: 399, endPoint x: 394, endPoint y: 388, distance: 16.3
click at [382, 399] on input "City *" at bounding box center [931, 398] width 1234 height 34
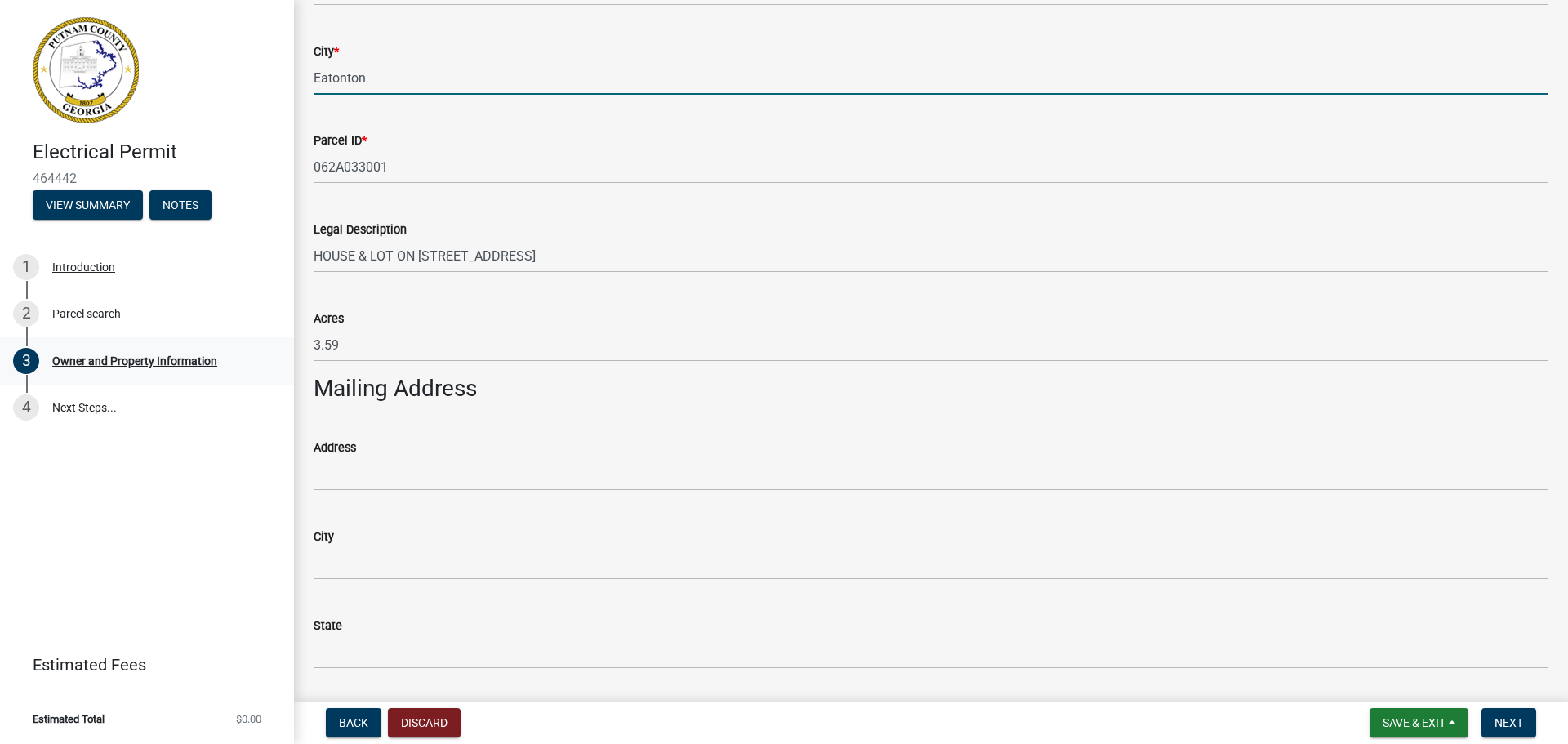
scroll to position [653, 0]
type input "Eatonton"
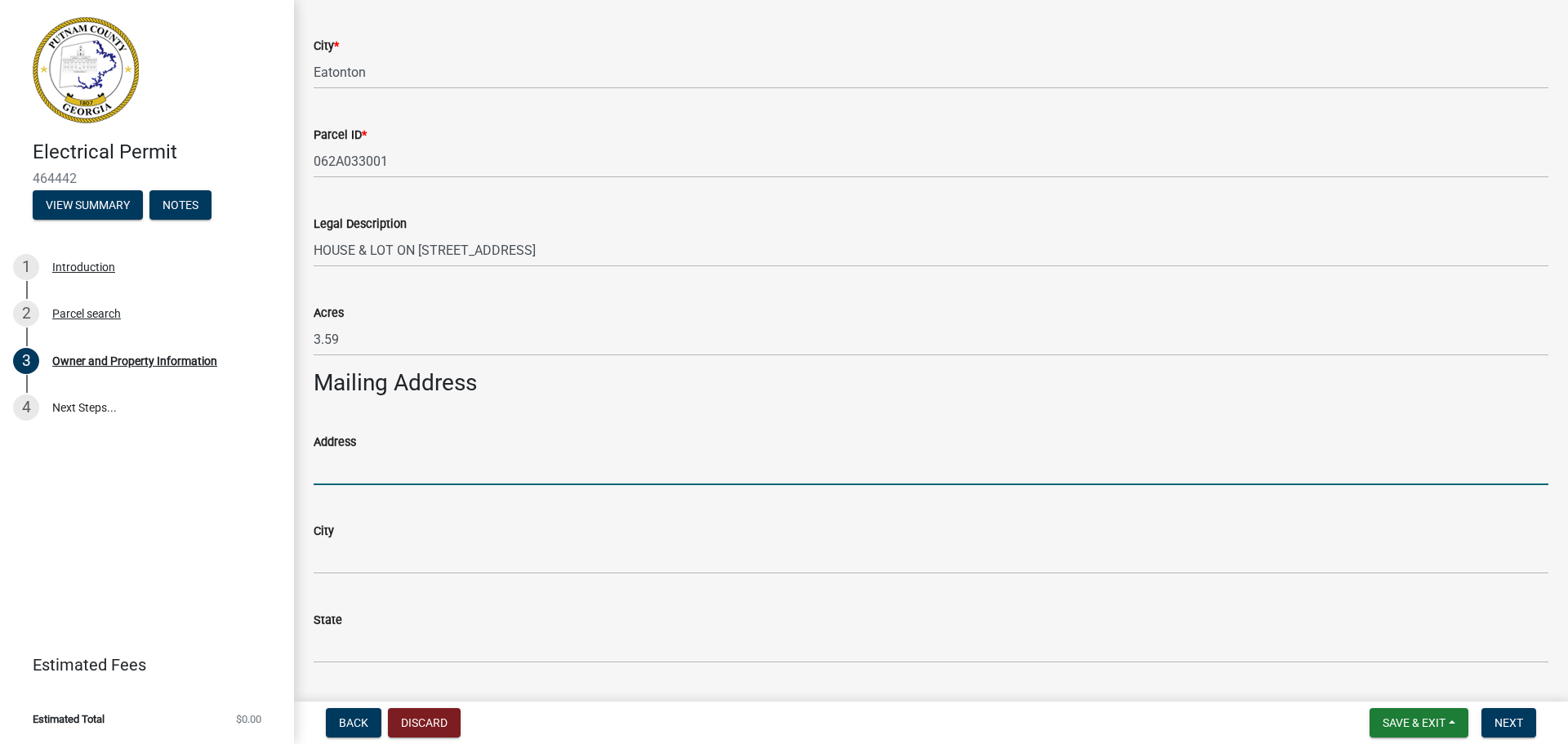
click at [343, 475] on input "Address" at bounding box center [931, 468] width 1234 height 34
type input "PO Box 4721"
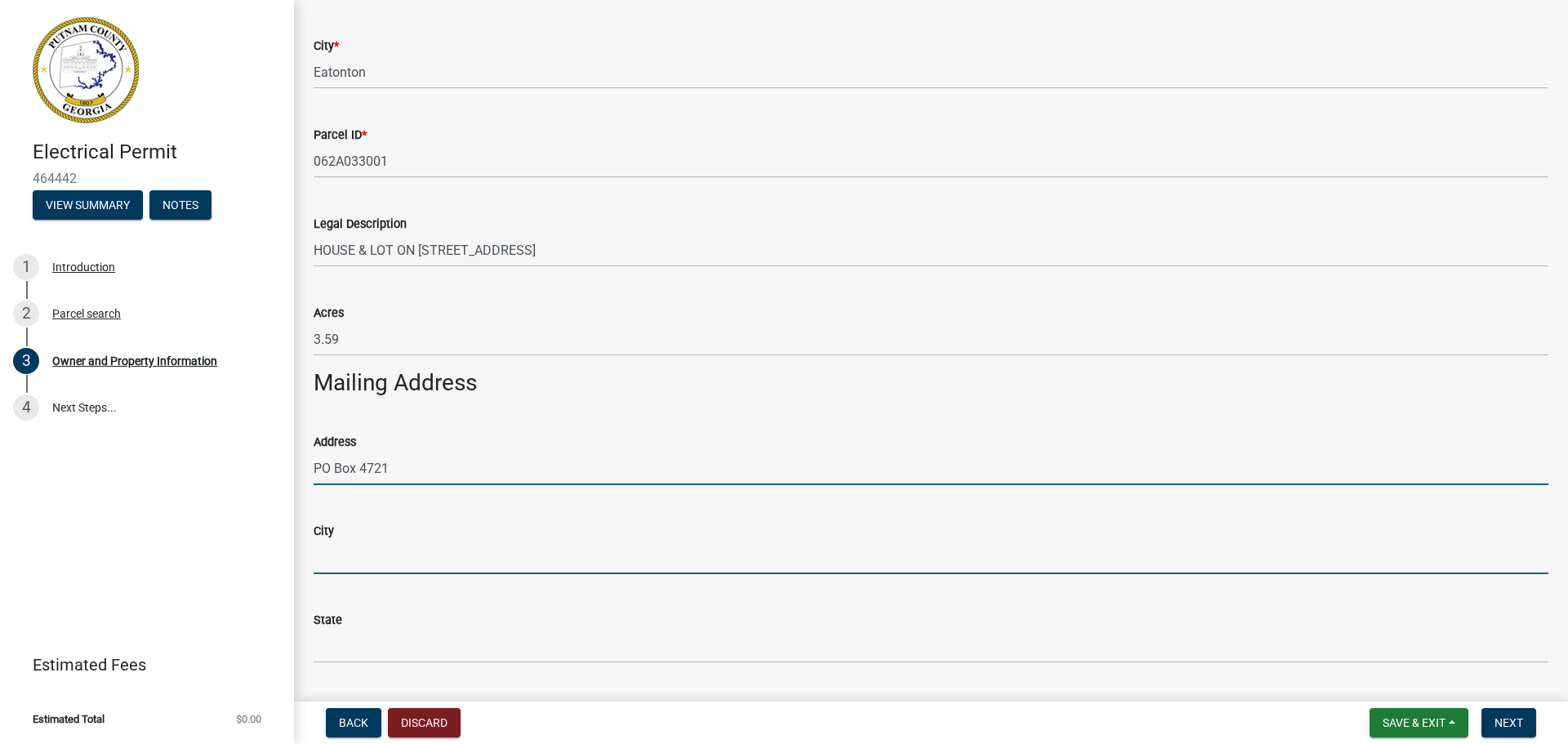
type input "Eatonton"
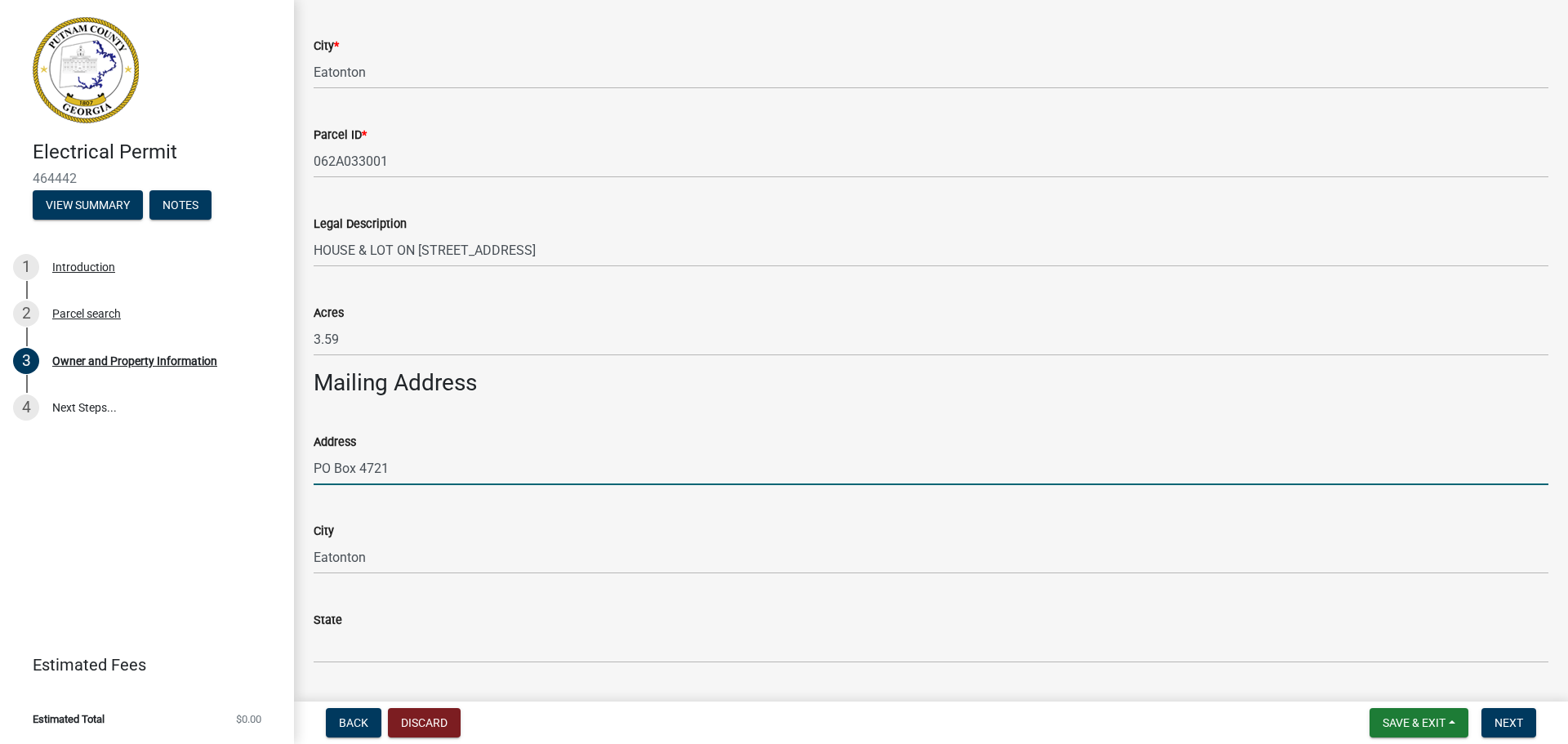
type input "GA"
type input "31024"
type input "[PERSON_NAME]"
type input "4046256604"
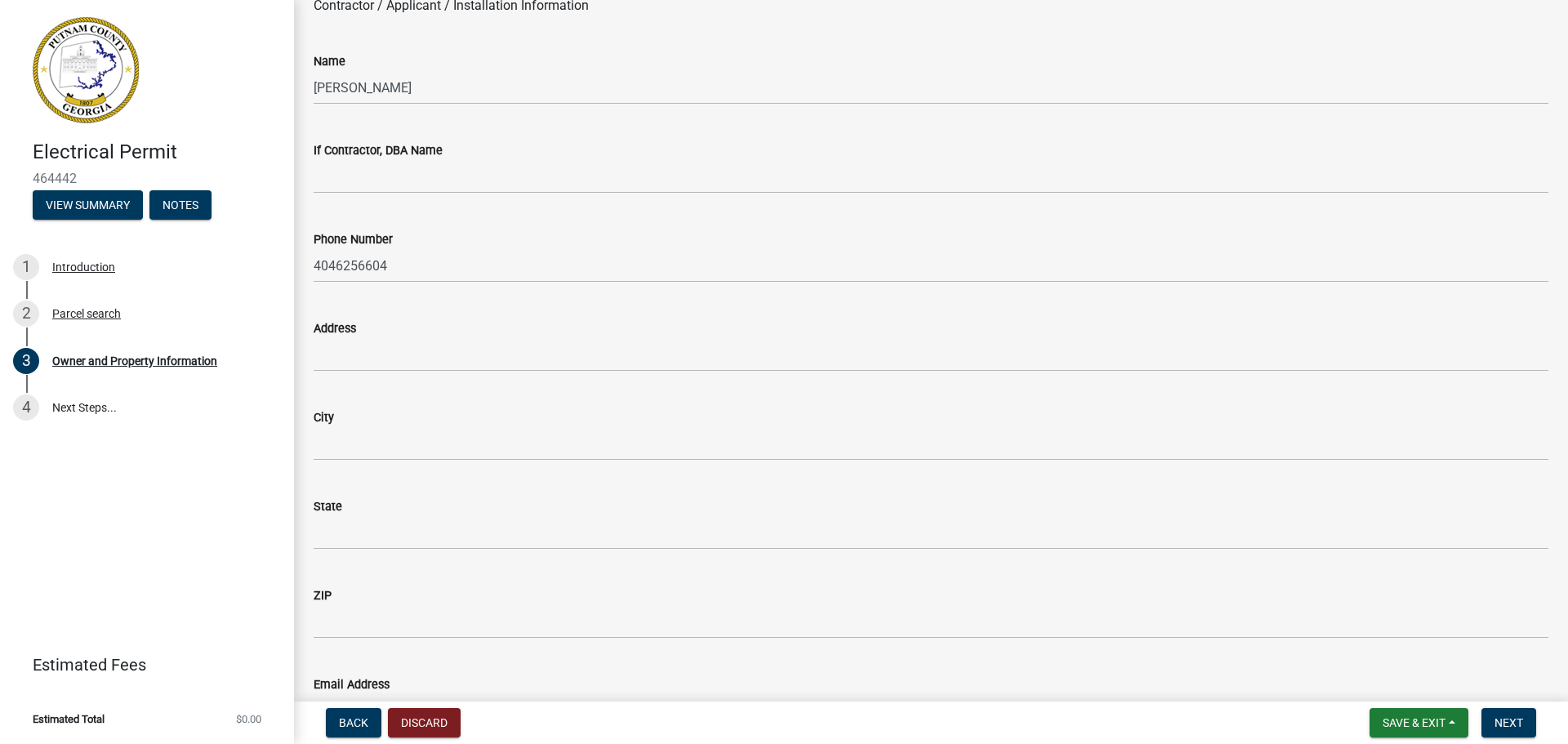
scroll to position [1388, 0]
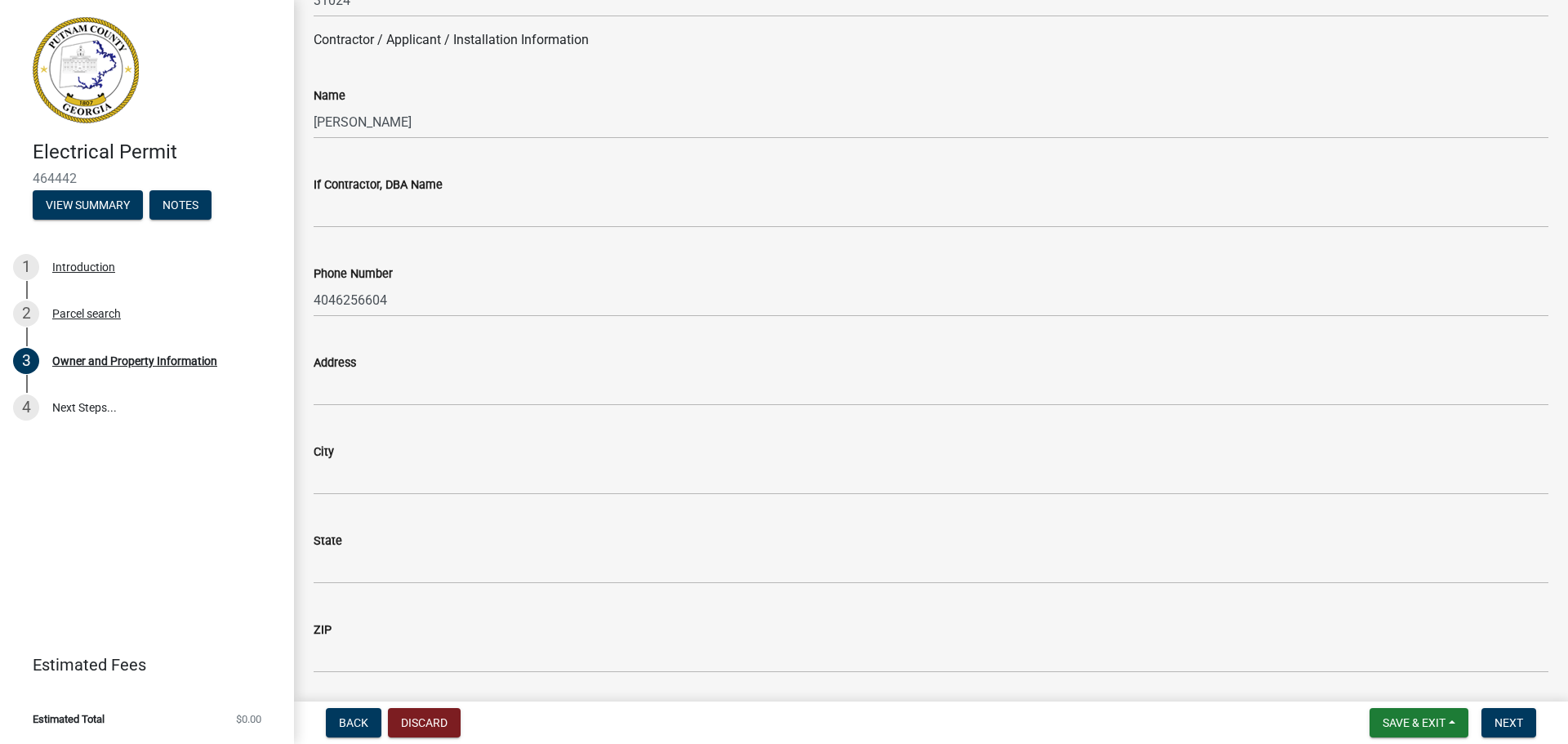
type input "PO Box 4721"
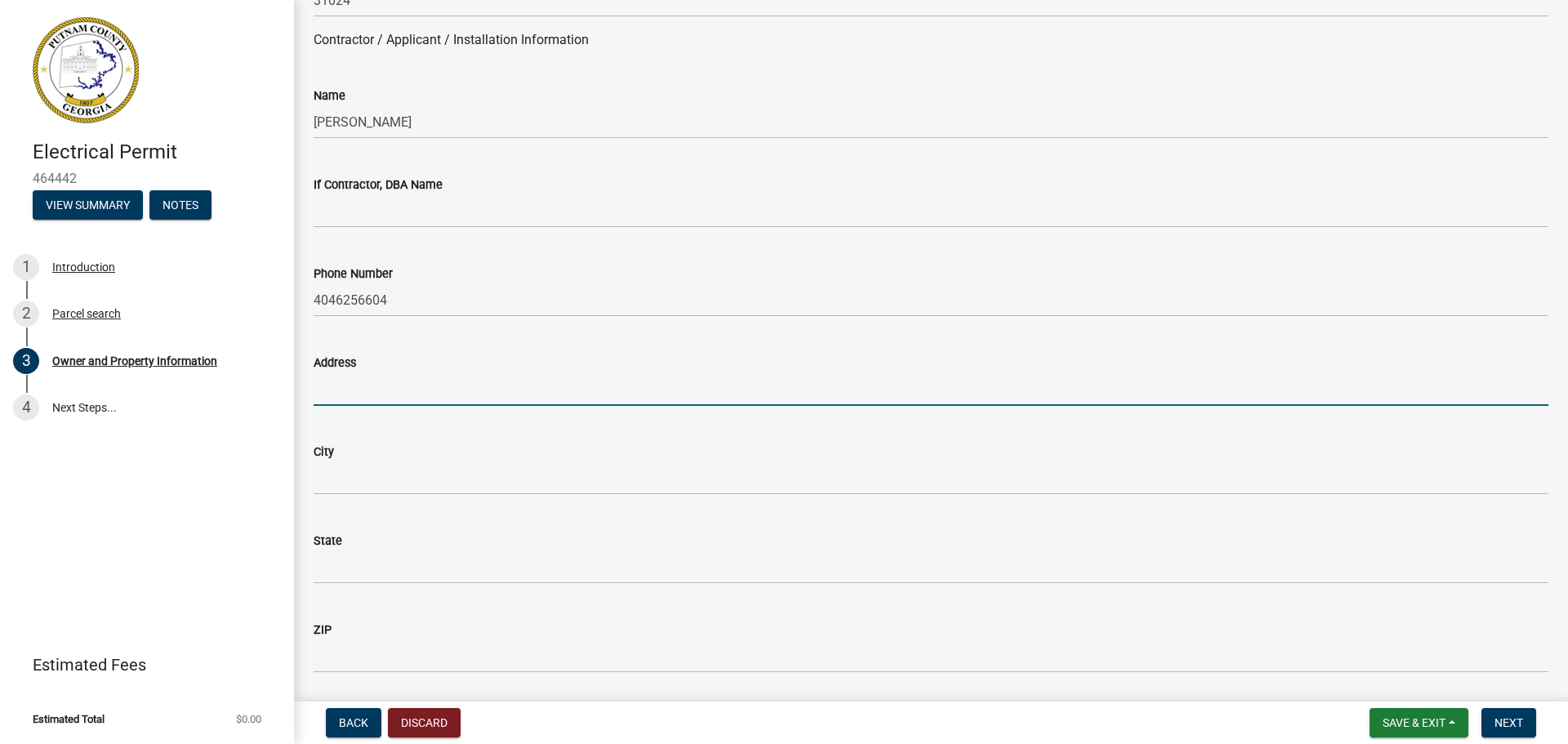
click at [381, 387] on input "Address" at bounding box center [931, 389] width 1234 height 34
type input "[STREET_ADDRESS][PERSON_NAME]"
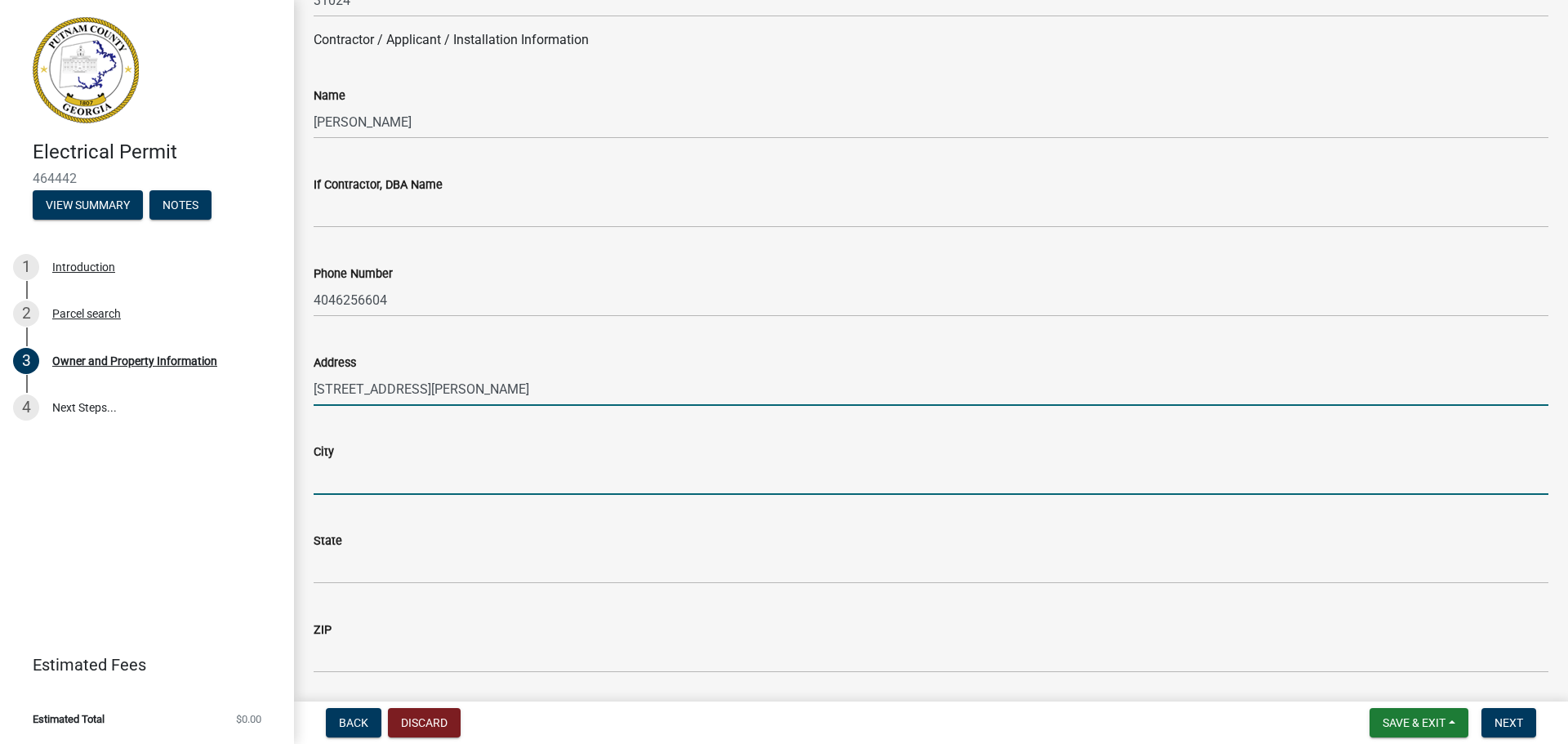
type input "Eatonton"
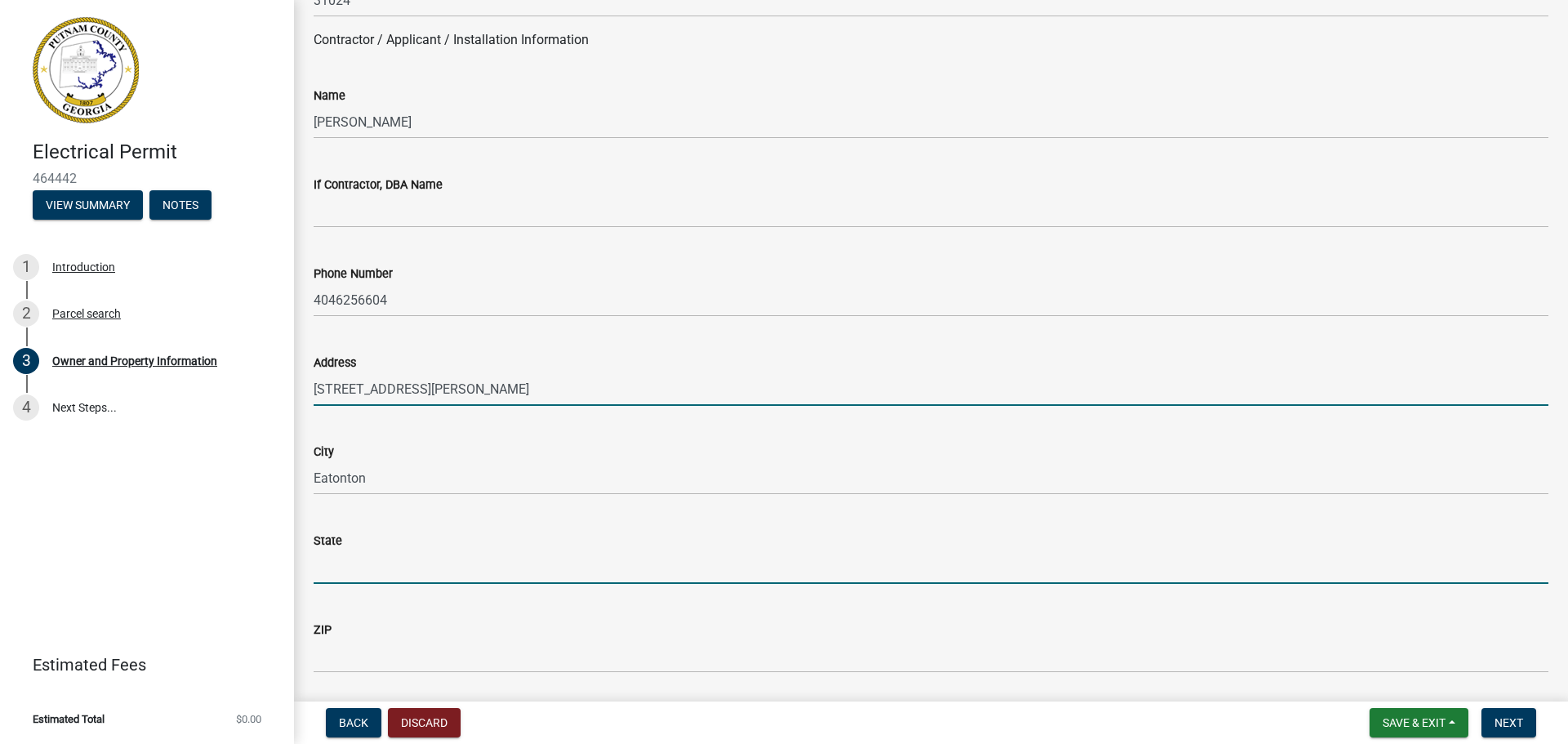
type input "GA"
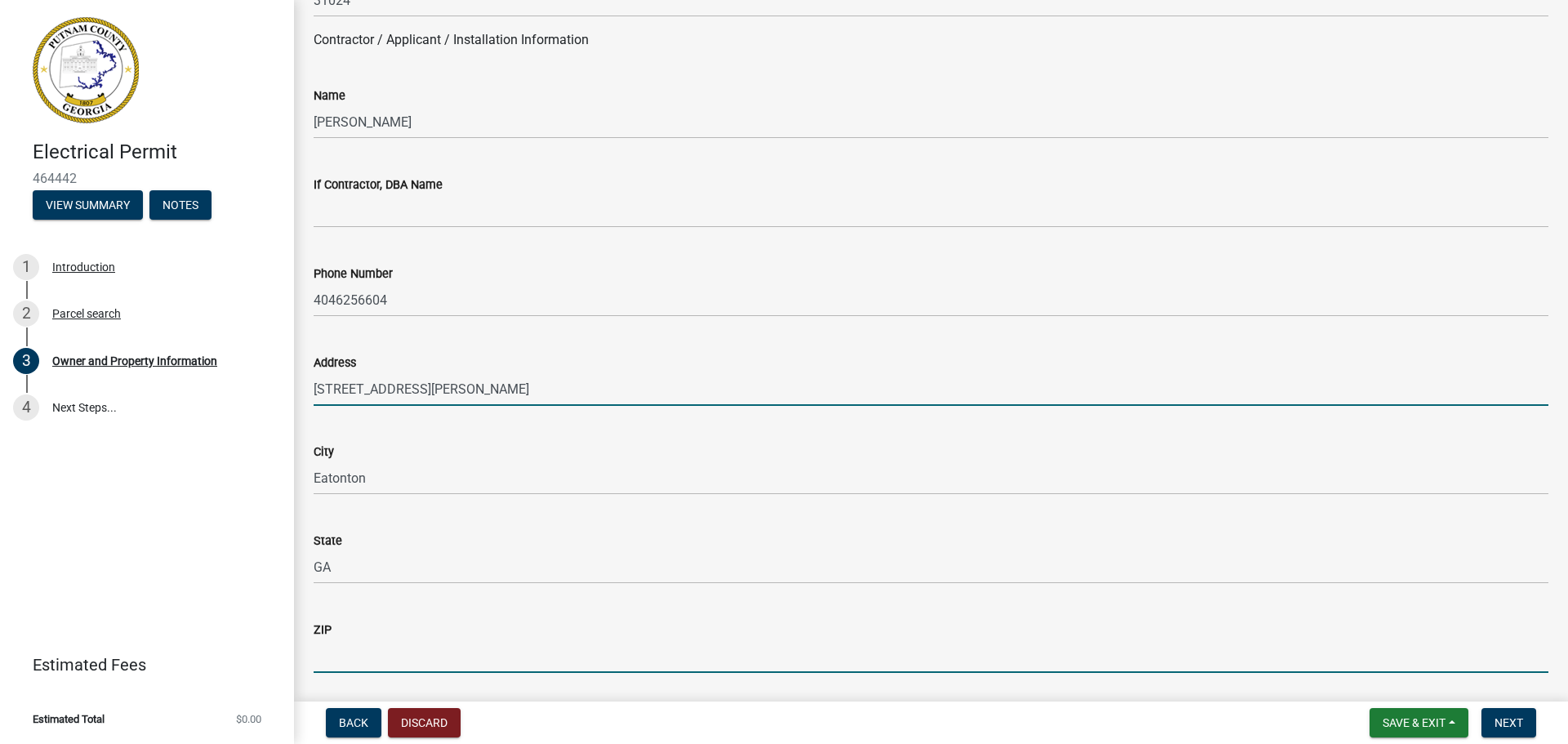
type input "31024-6047"
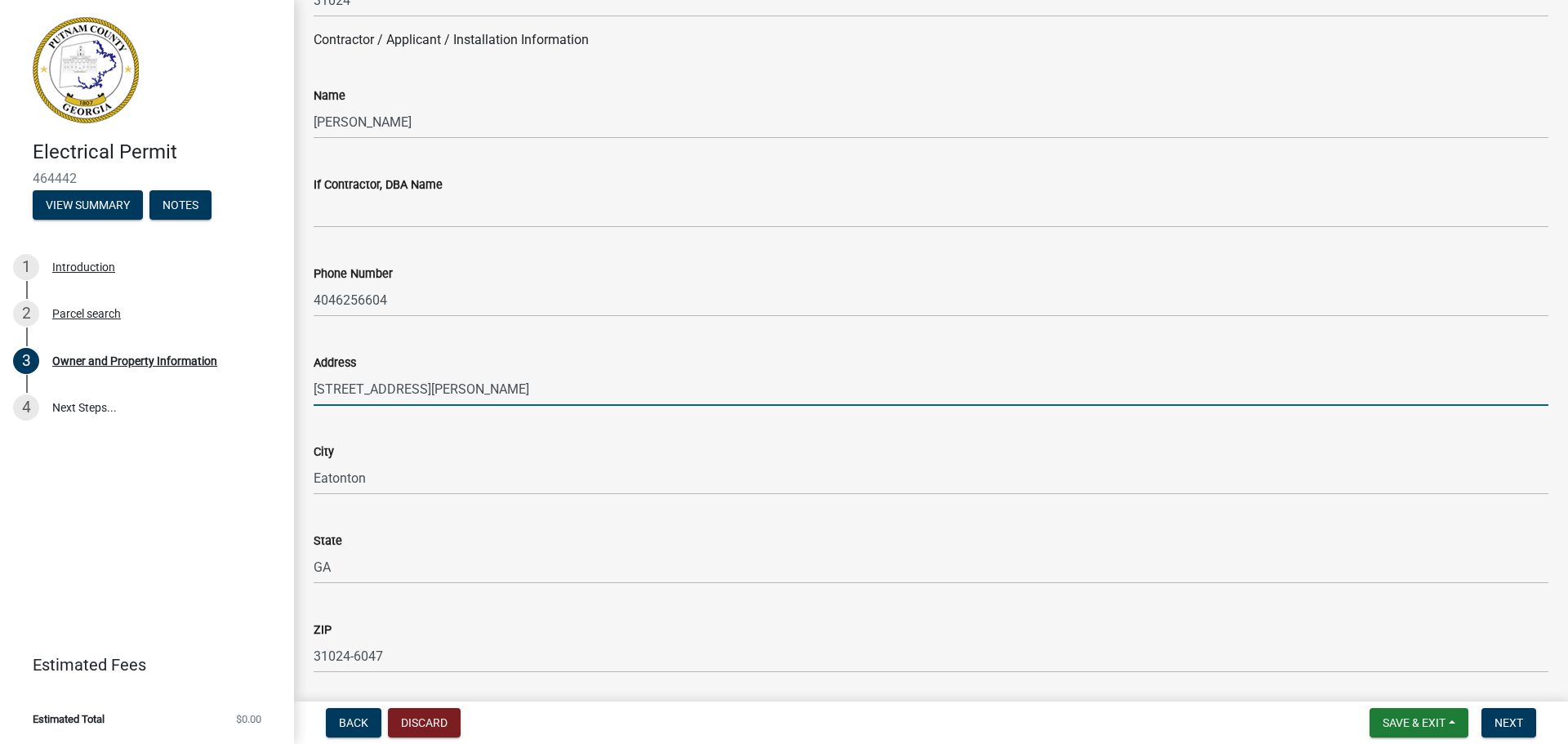
type input "[EMAIL_ADDRESS][DOMAIN_NAME]"
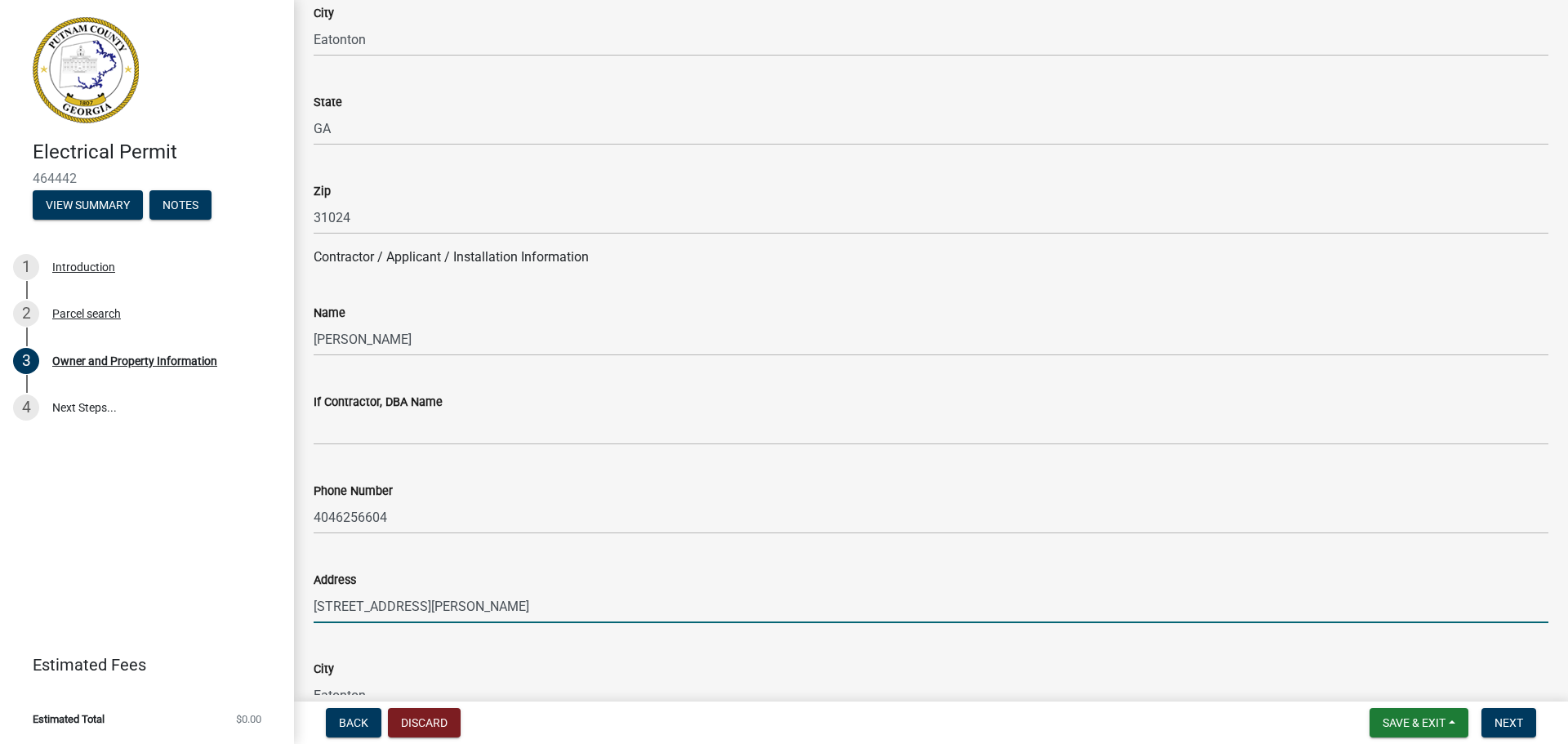
scroll to position [1143, 0]
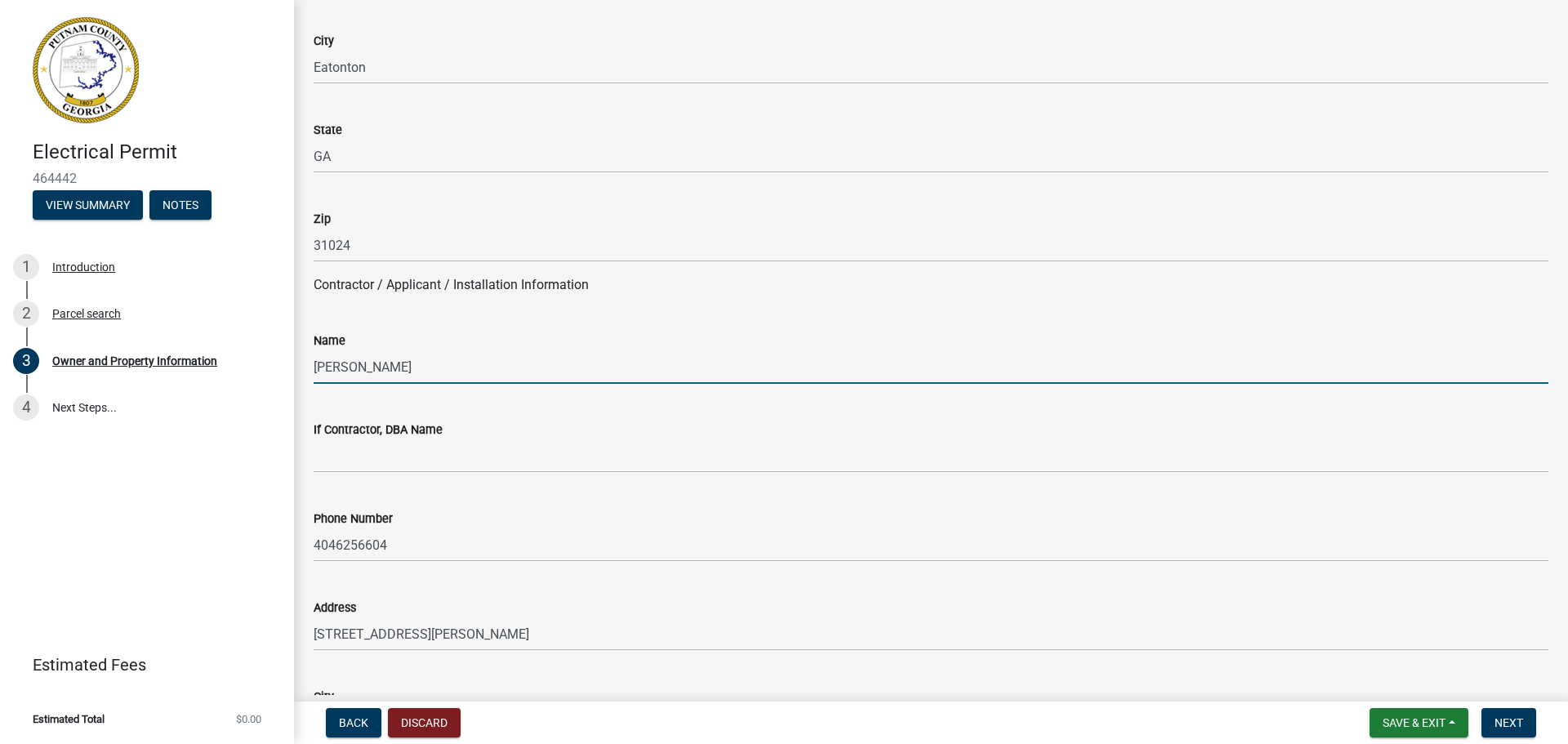
drag, startPoint x: 401, startPoint y: 371, endPoint x: 298, endPoint y: 372, distance: 103.0
click at [298, 372] on div "Owner and Property Information share Share Property Information Applicant Name …" at bounding box center [931, 615] width 1274 height 3477
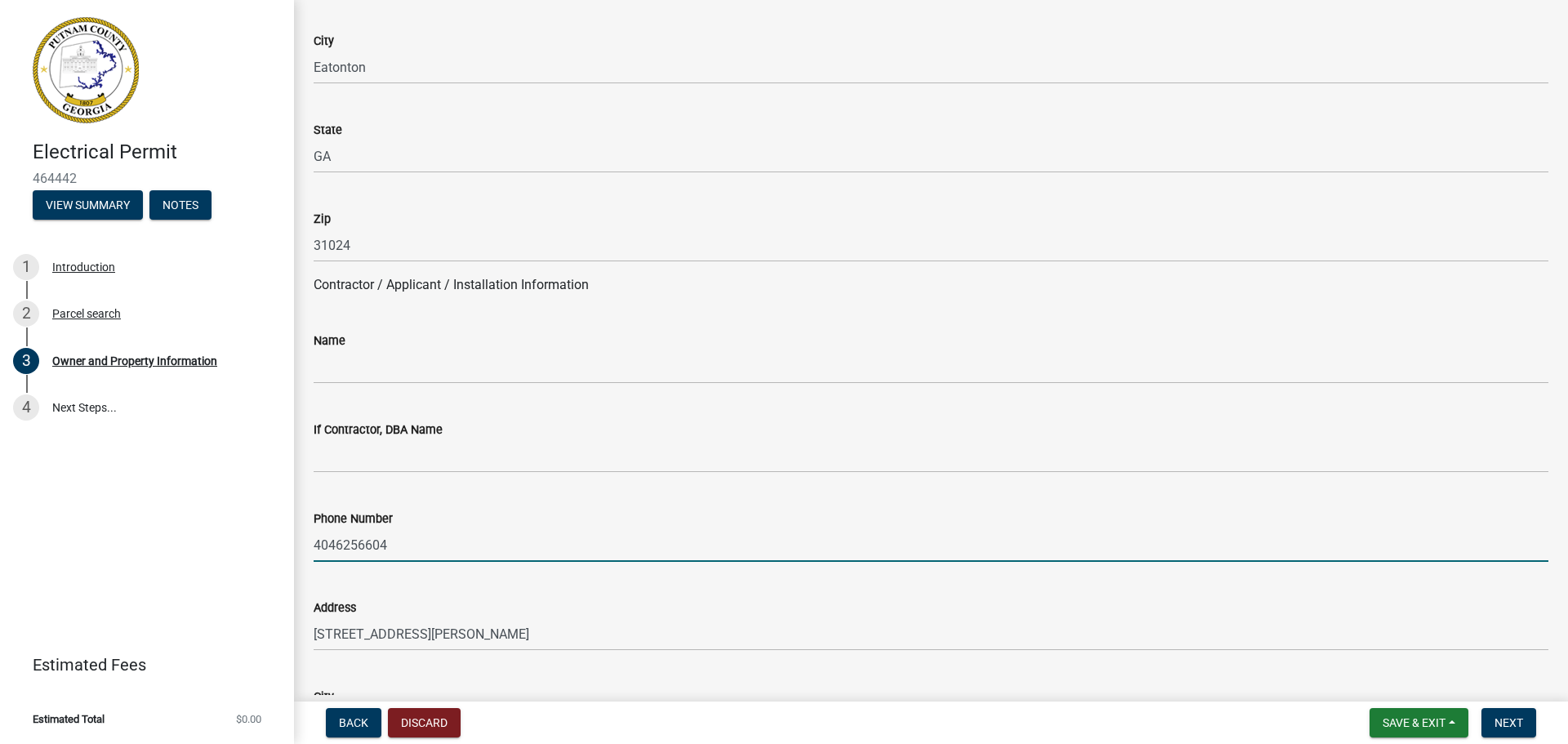
drag, startPoint x: 381, startPoint y: 538, endPoint x: 268, endPoint y: 547, distance: 113.4
click at [268, 547] on div "Electrical Permit 464442 View Summary Notes 1 Introduction 2 Parcel search 3 Ow…" at bounding box center [784, 372] width 1568 height 744
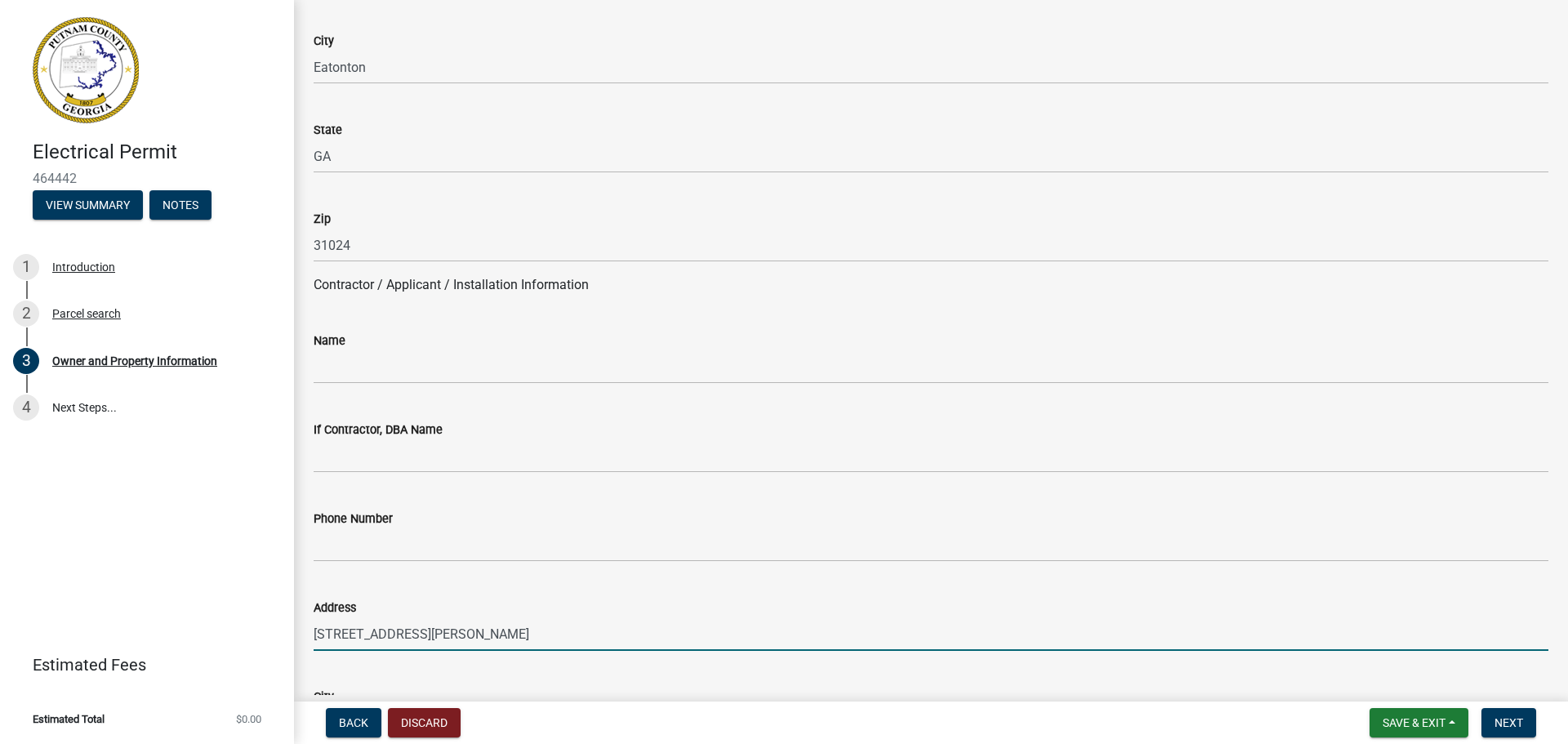
drag, startPoint x: 587, startPoint y: 631, endPoint x: 290, endPoint y: 639, distance: 297.1
click at [290, 639] on div "Electrical Permit 464442 View Summary Notes 1 Introduction 2 Parcel search 3 Ow…" at bounding box center [784, 372] width 1568 height 744
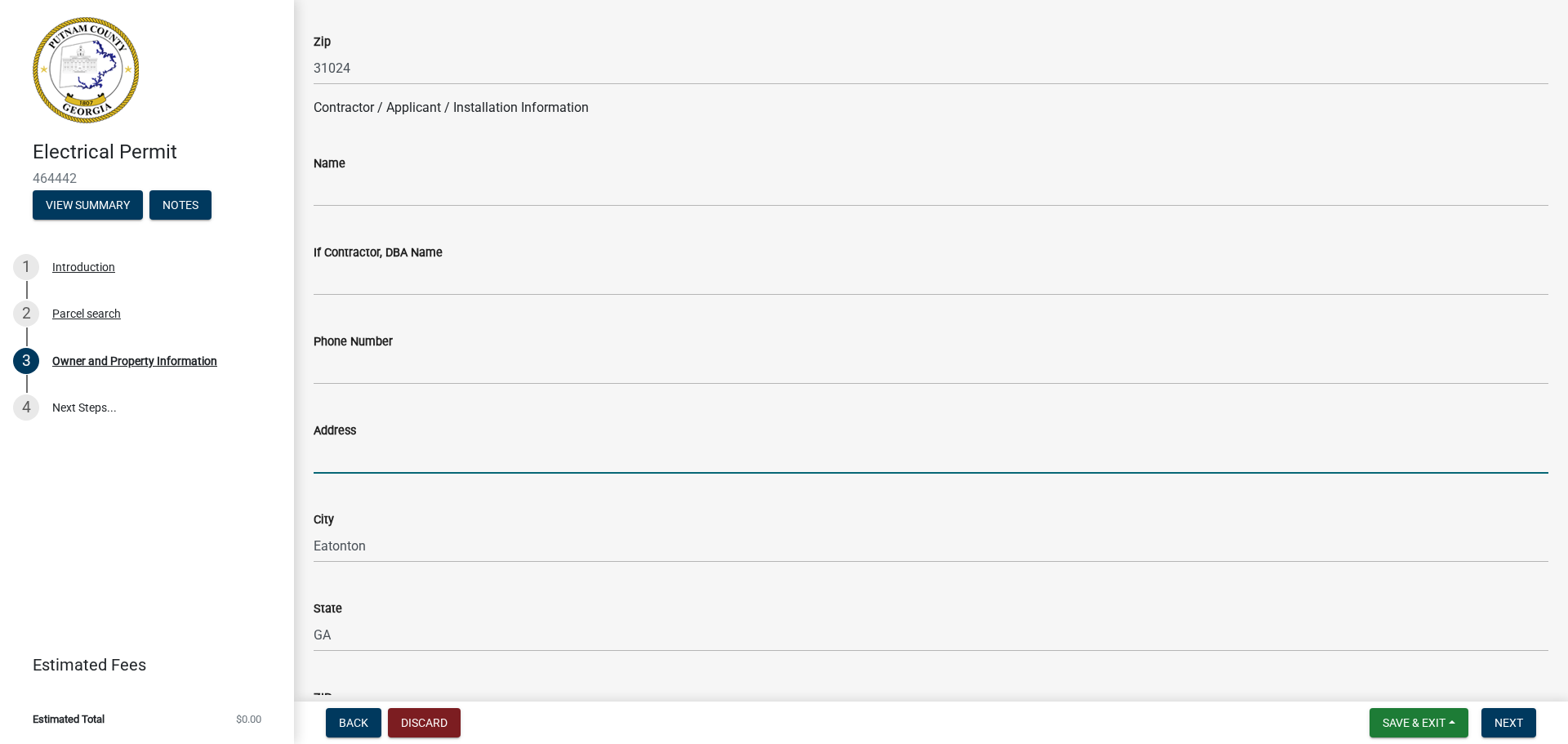
scroll to position [1470, 0]
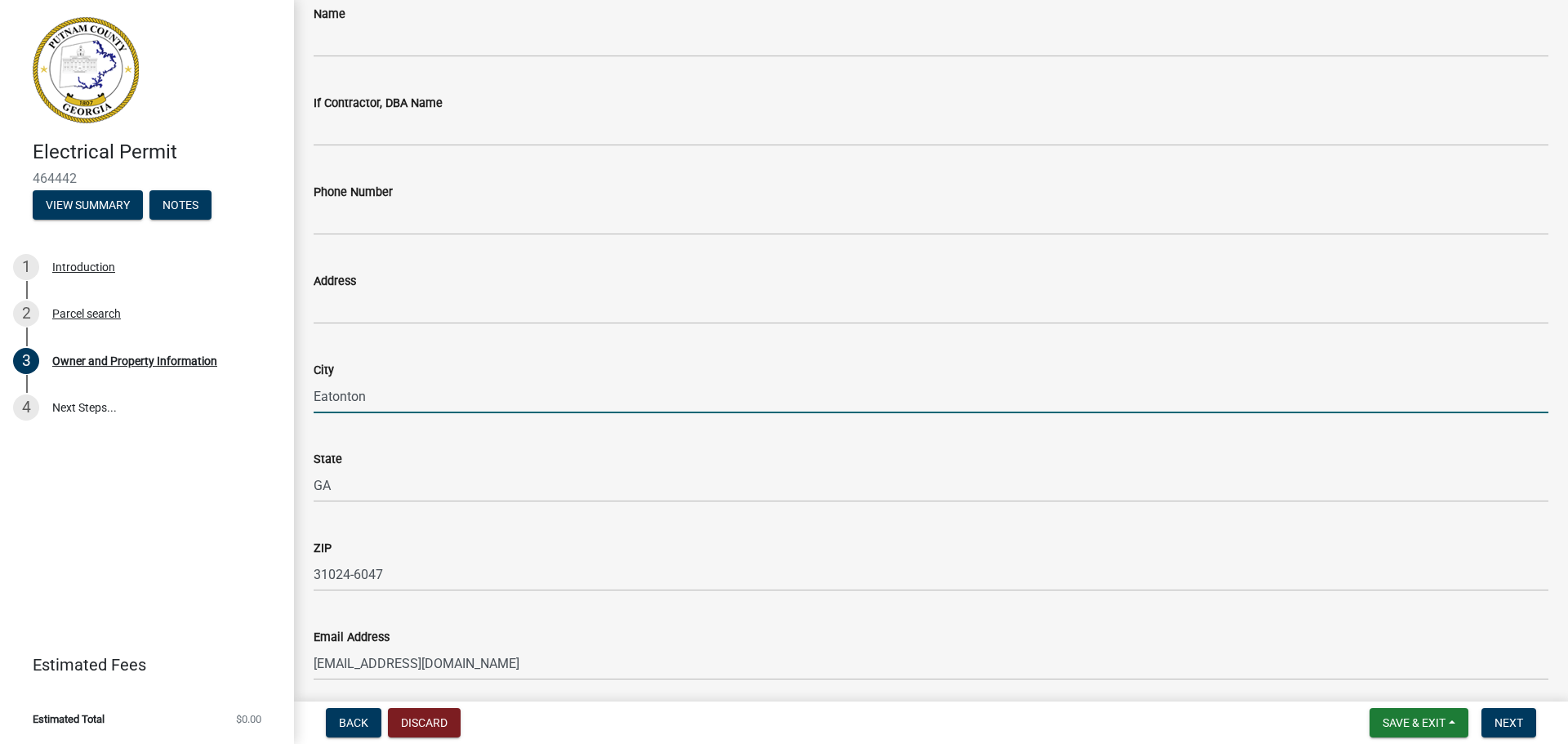
drag, startPoint x: 372, startPoint y: 390, endPoint x: 299, endPoint y: 397, distance: 73.3
click at [299, 397] on div "Owner and Property Information share Share Property Information Applicant Name …" at bounding box center [931, 288] width 1274 height 3477
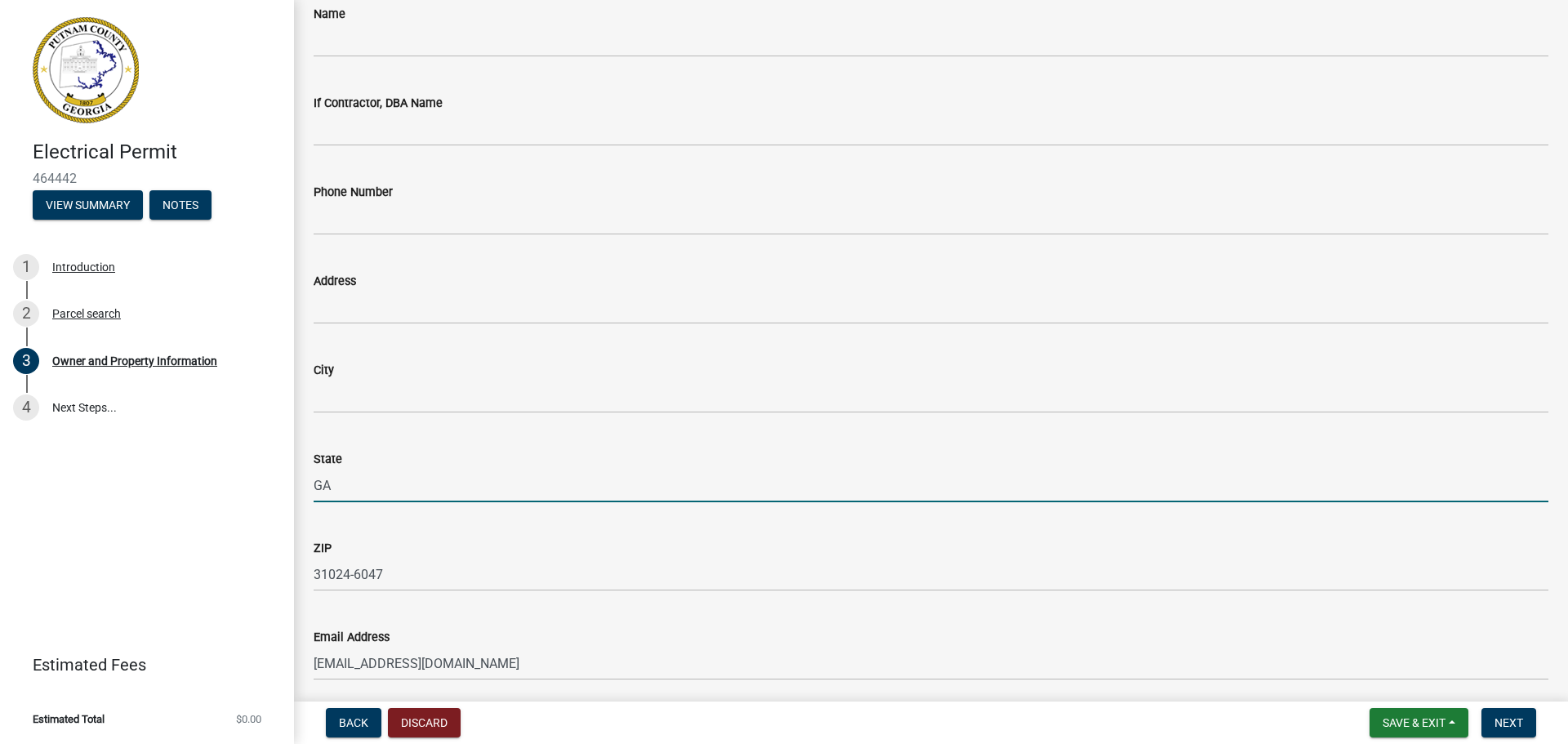
drag, startPoint x: 324, startPoint y: 489, endPoint x: 314, endPoint y: 491, distance: 10.2
click at [314, 491] on input "GA" at bounding box center [931, 485] width 1234 height 34
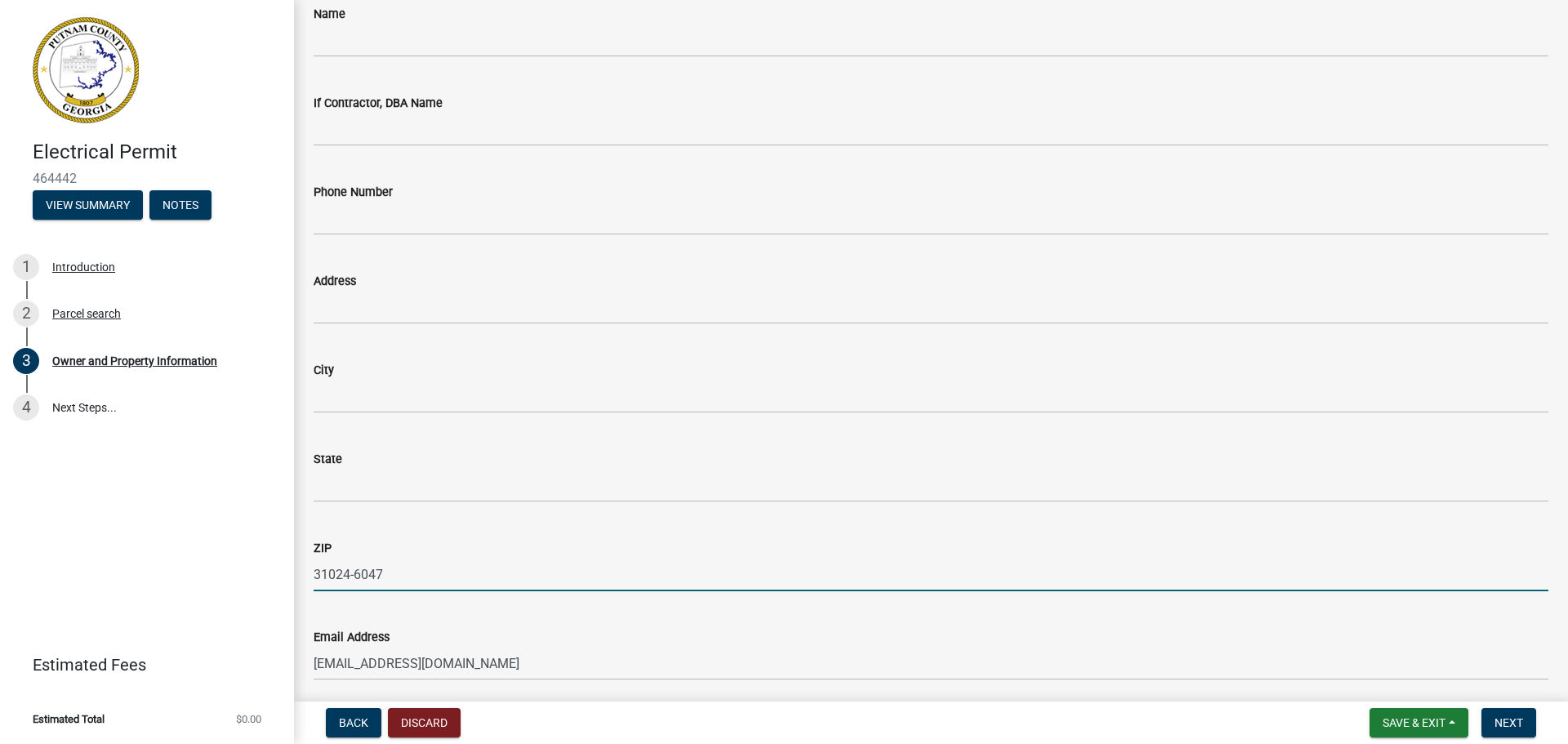
drag, startPoint x: 398, startPoint y: 576, endPoint x: 279, endPoint y: 582, distance: 119.2
click at [287, 587] on div "Electrical Permit 464442 View Summary Notes 1 Introduction 2 Parcel search 3 Ow…" at bounding box center [784, 372] width 1568 height 744
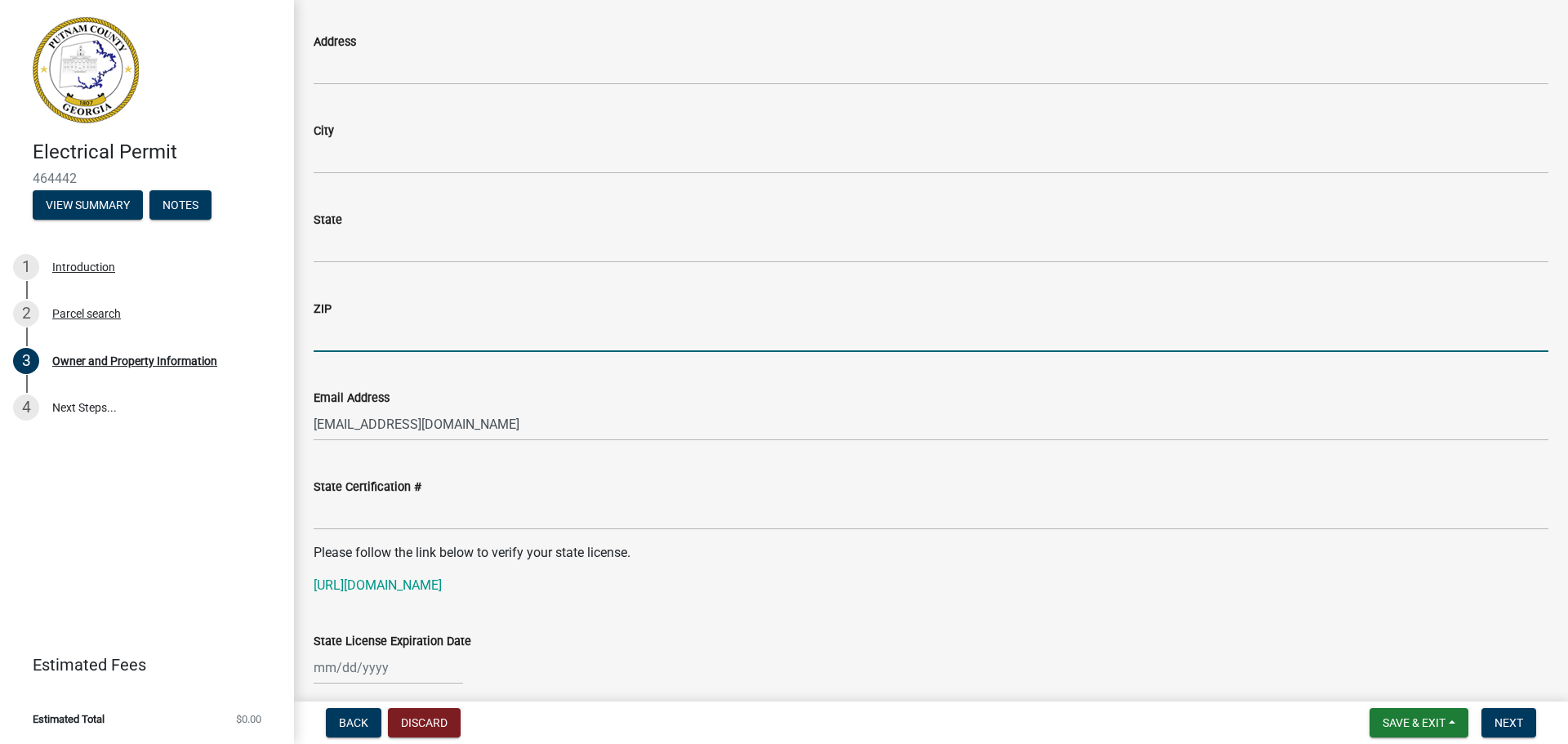
scroll to position [1714, 0]
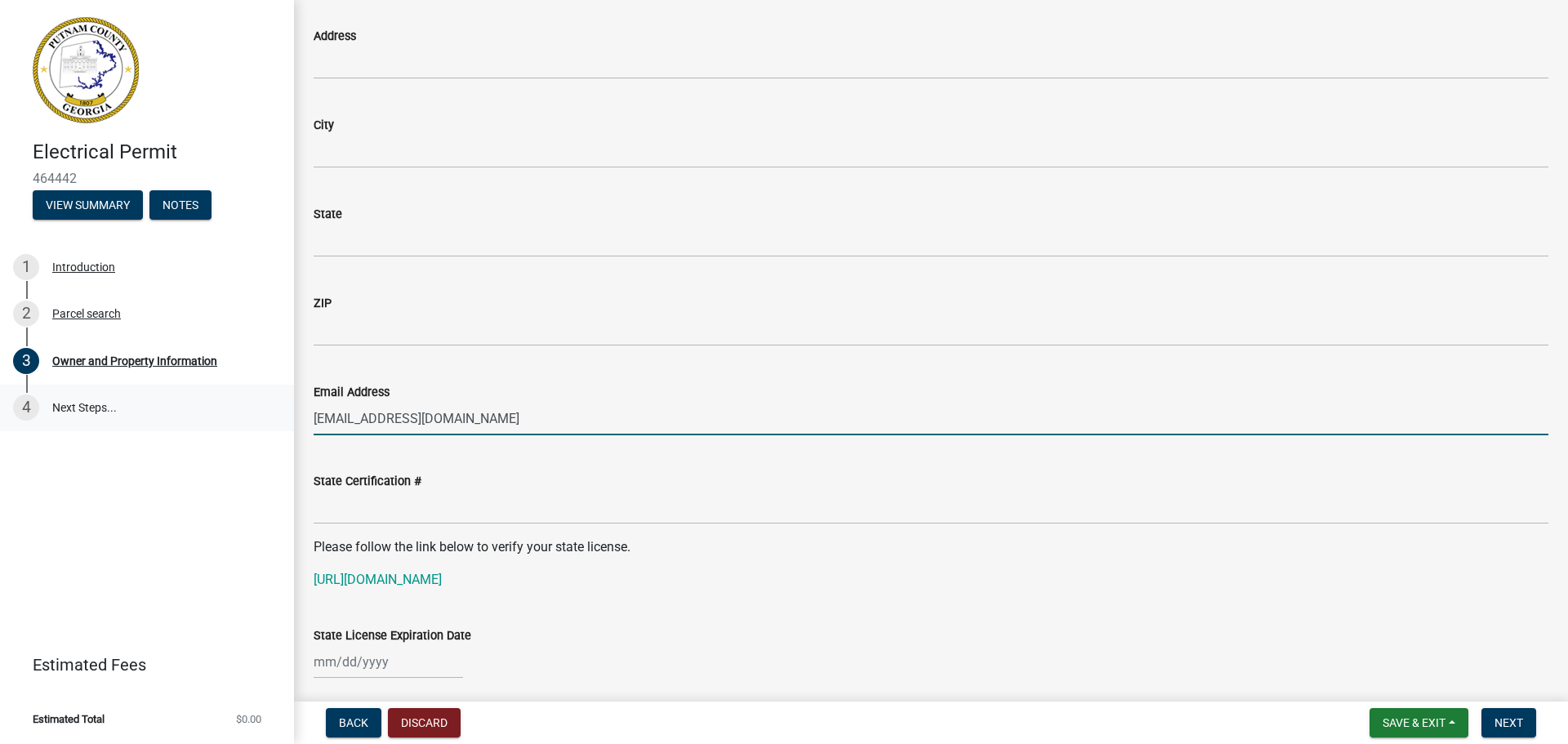
drag, startPoint x: 467, startPoint y: 422, endPoint x: 284, endPoint y: 419, distance: 183.0
click at [300, 423] on div "Owner and Property Information share Share Property Information Applicant Name …" at bounding box center [931, 43] width 1274 height 3477
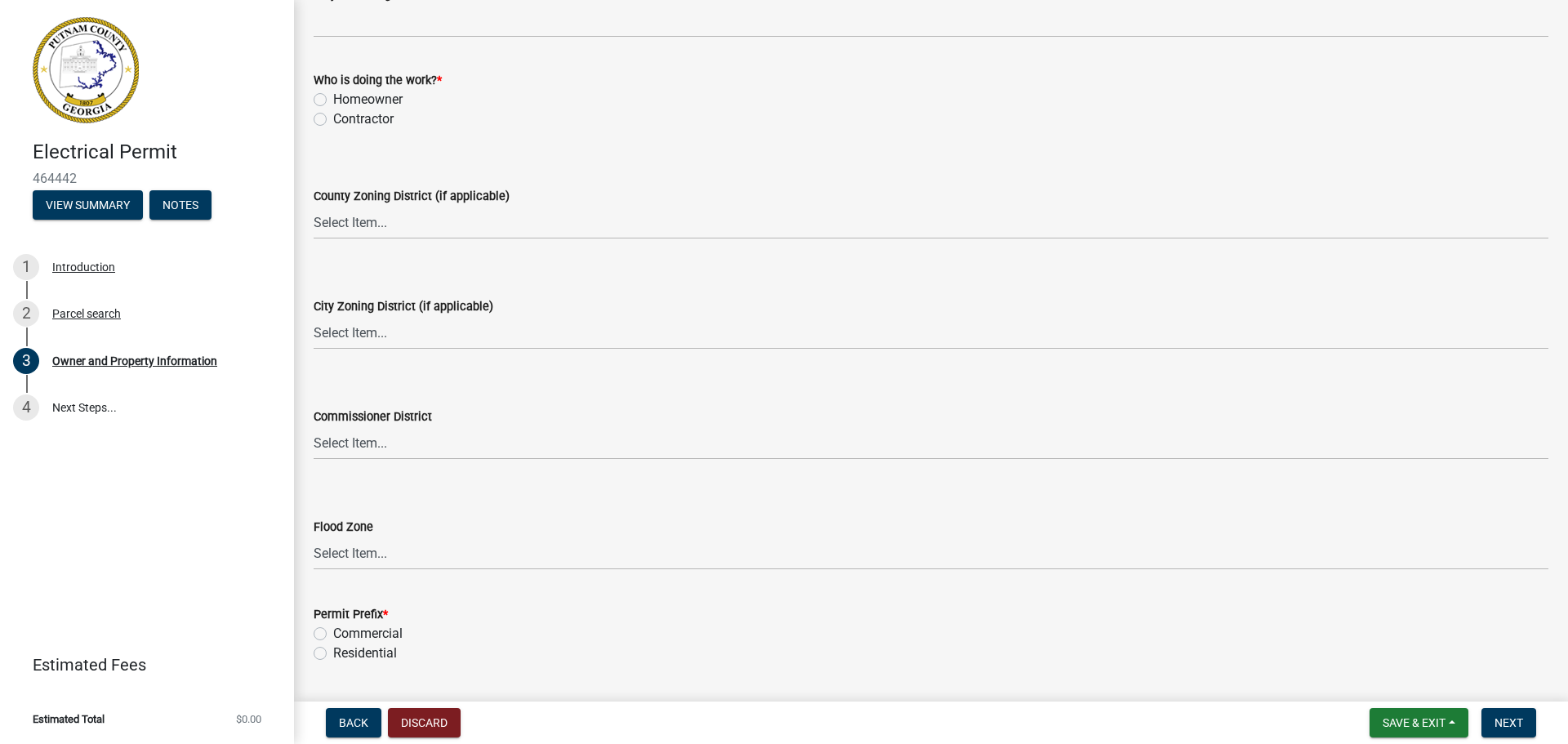
scroll to position [2850, 0]
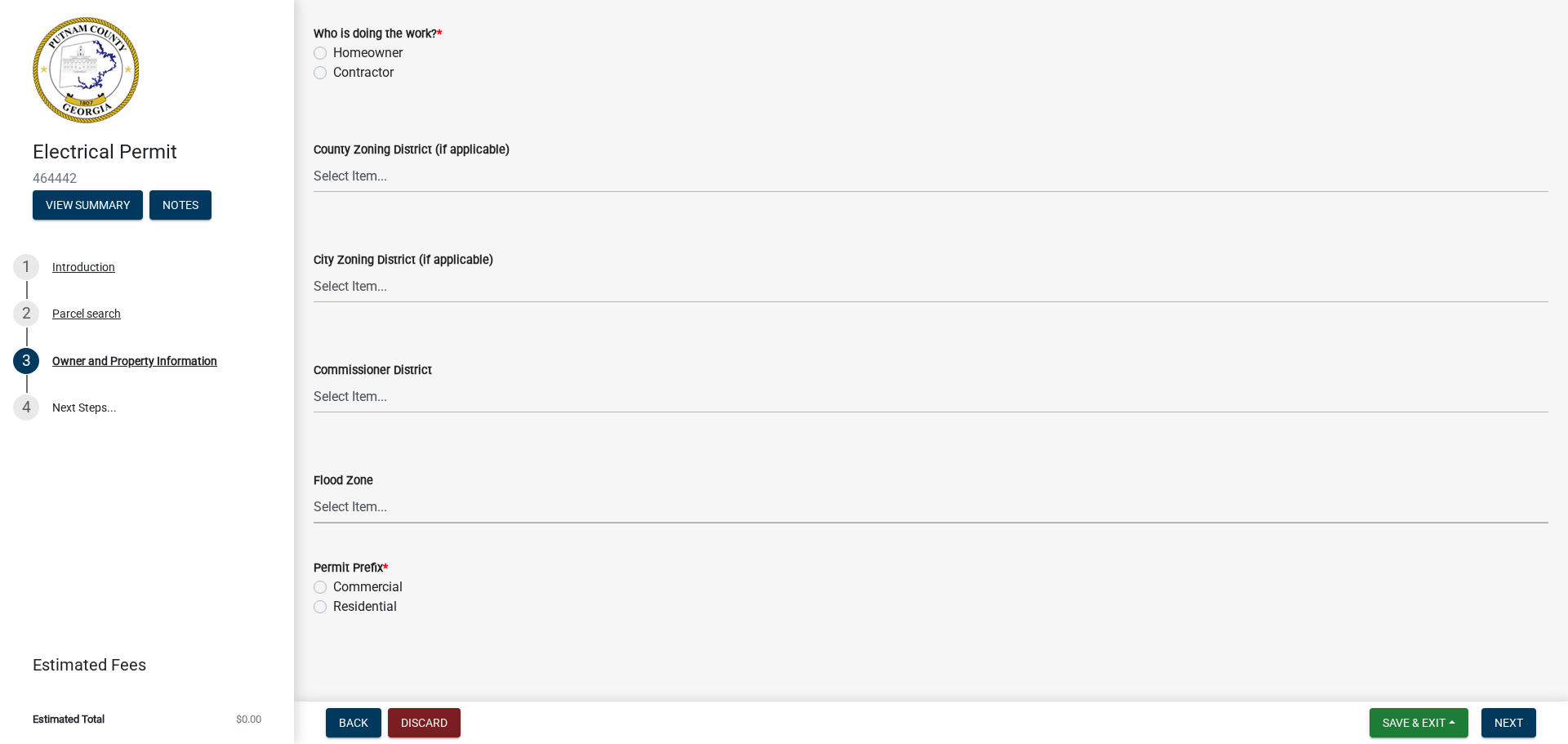
click at [488, 494] on select "Select Item... Zone A Zone V Zone A99 Zone AE Zone AO Zone AH Zone VE Zone AR Z…" at bounding box center [931, 507] width 1234 height 34
click at [333, 608] on label "Residential" at bounding box center [365, 606] width 64 height 20
click at [333, 607] on input "Residential" at bounding box center [338, 602] width 10 height 10
radio input "true"
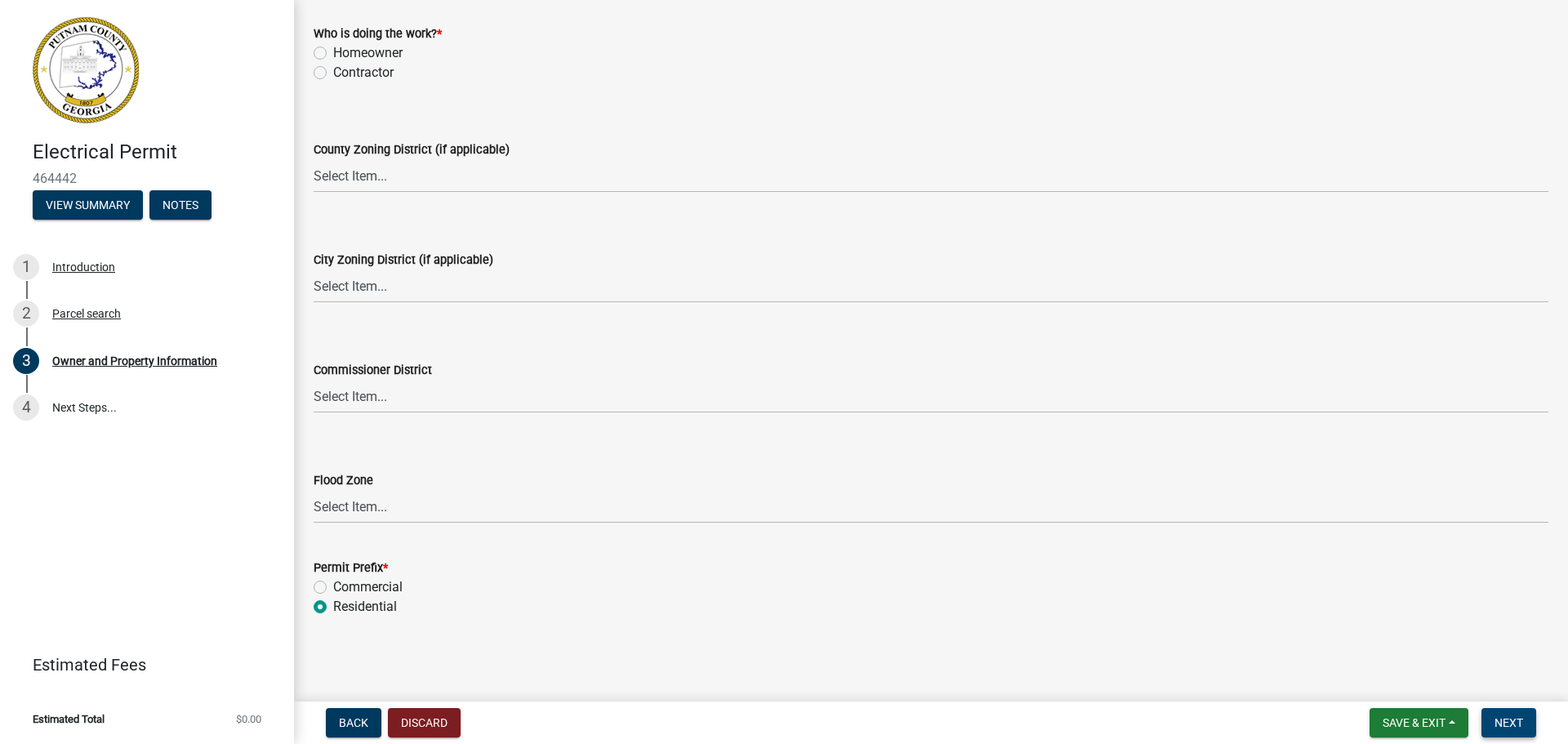
click at [1494, 722] on span "Next" at bounding box center [1508, 722] width 28 height 13
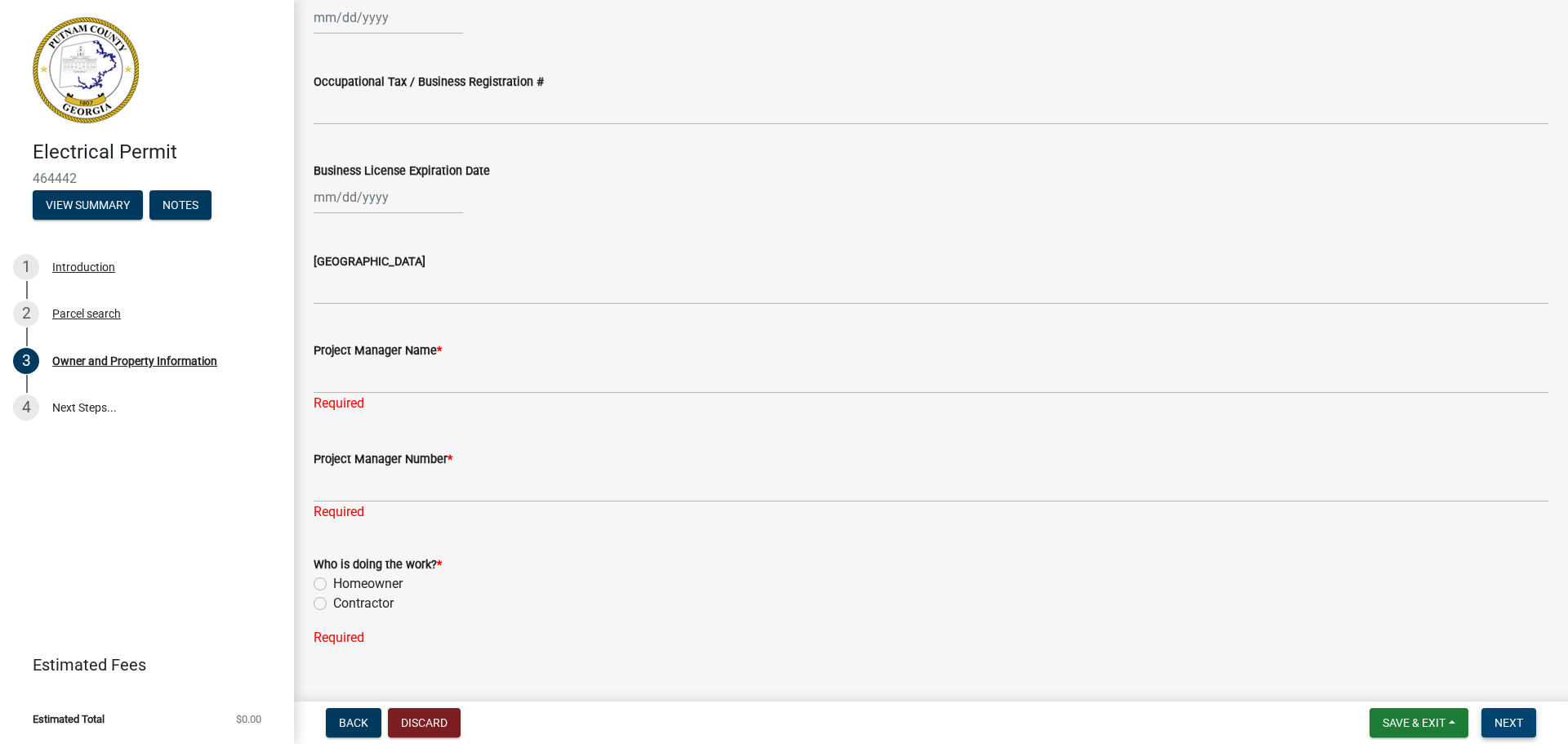
scroll to position [2380, 0]
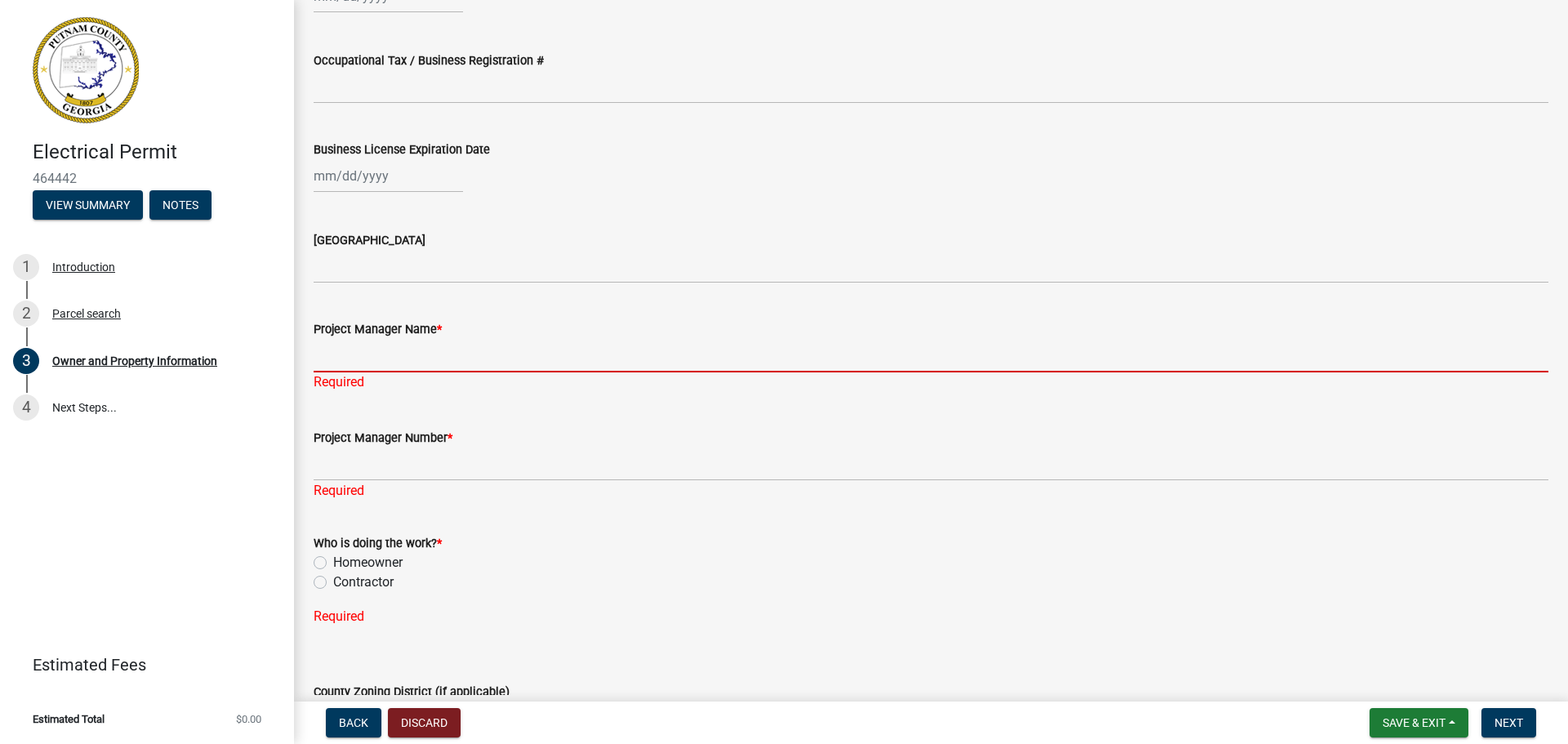
click at [412, 350] on input "Project Manager Name *" at bounding box center [931, 355] width 1234 height 34
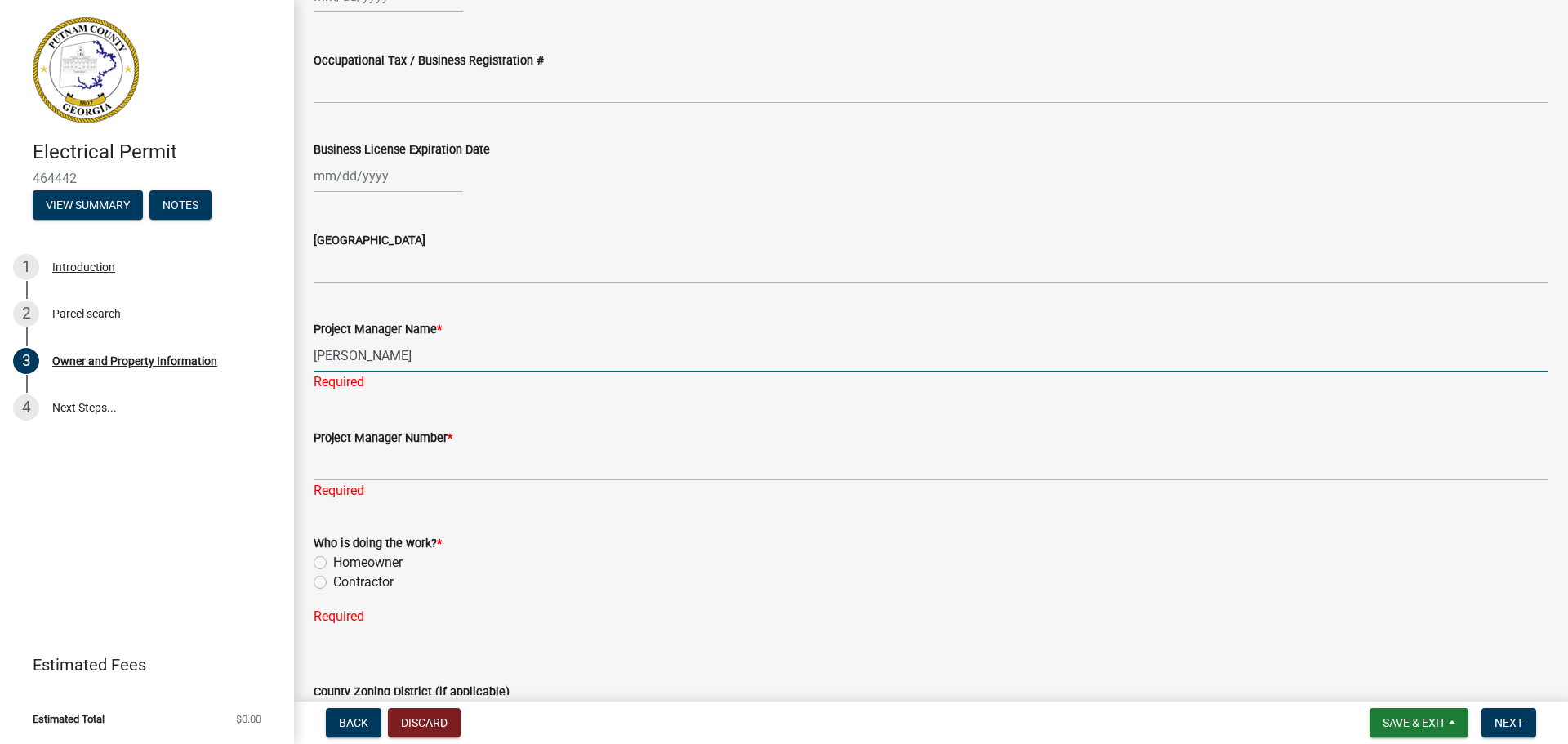
type input "[PERSON_NAME]"
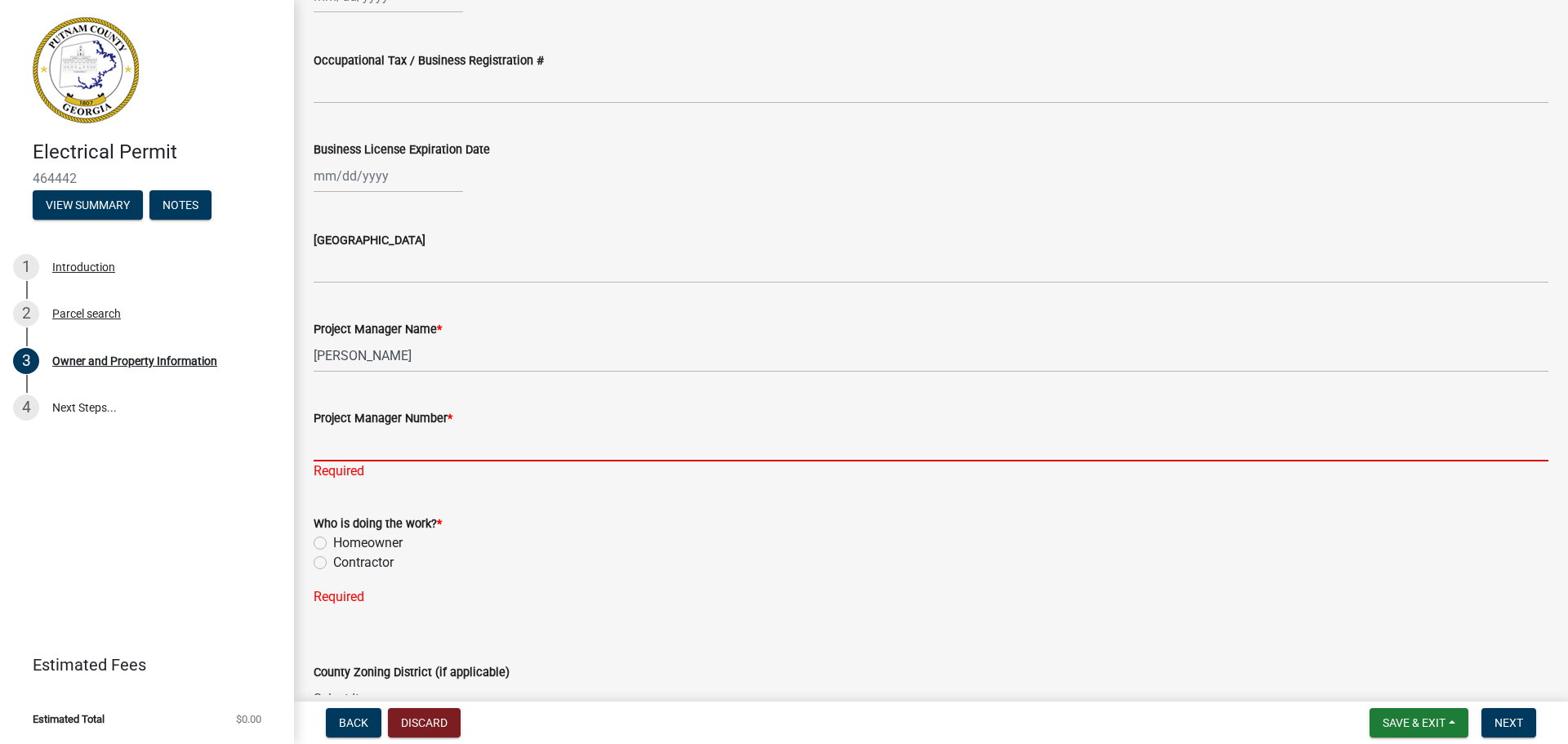
click at [412, 466] on div "Project Manager Number * Required" at bounding box center [931, 433] width 1234 height 95
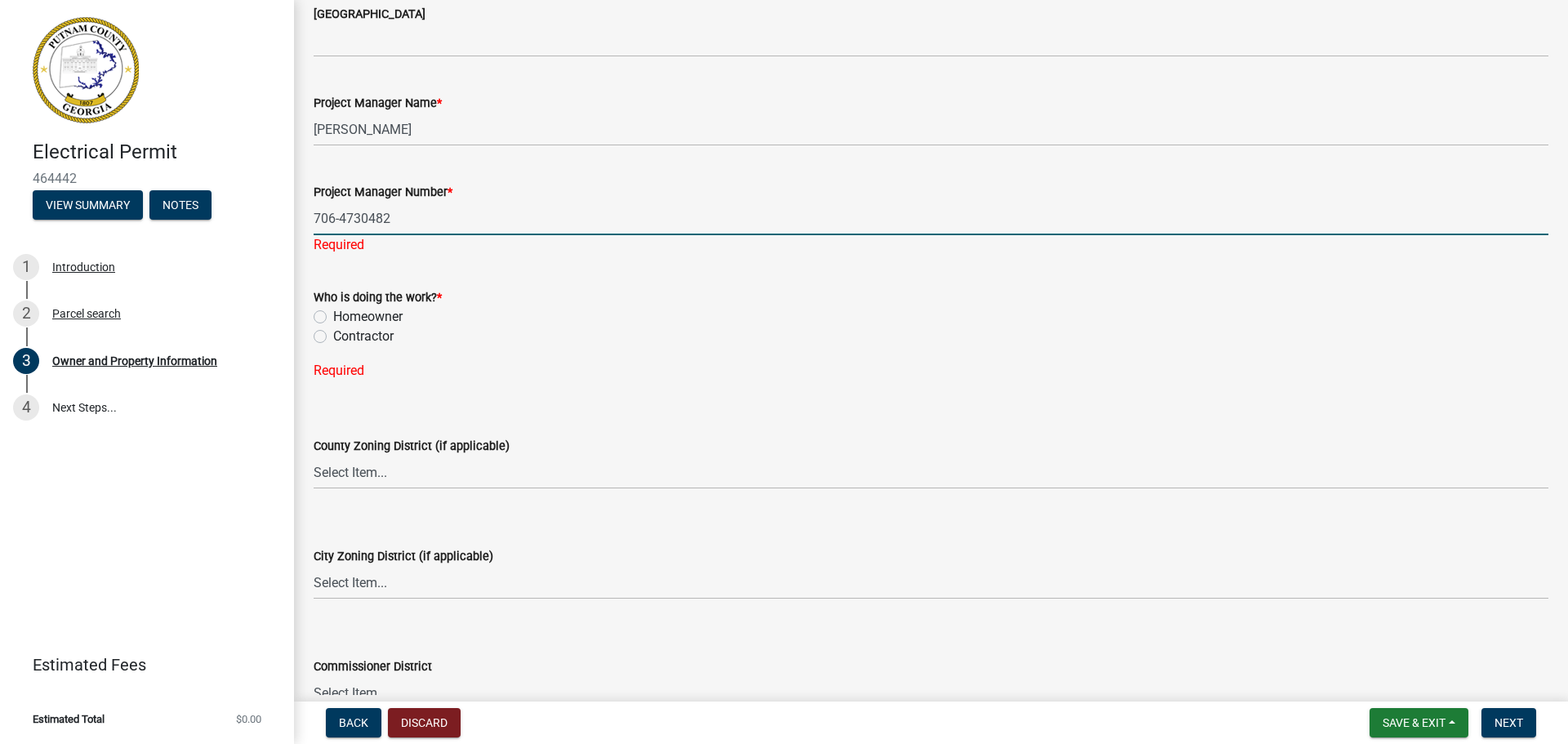
scroll to position [2625, 0]
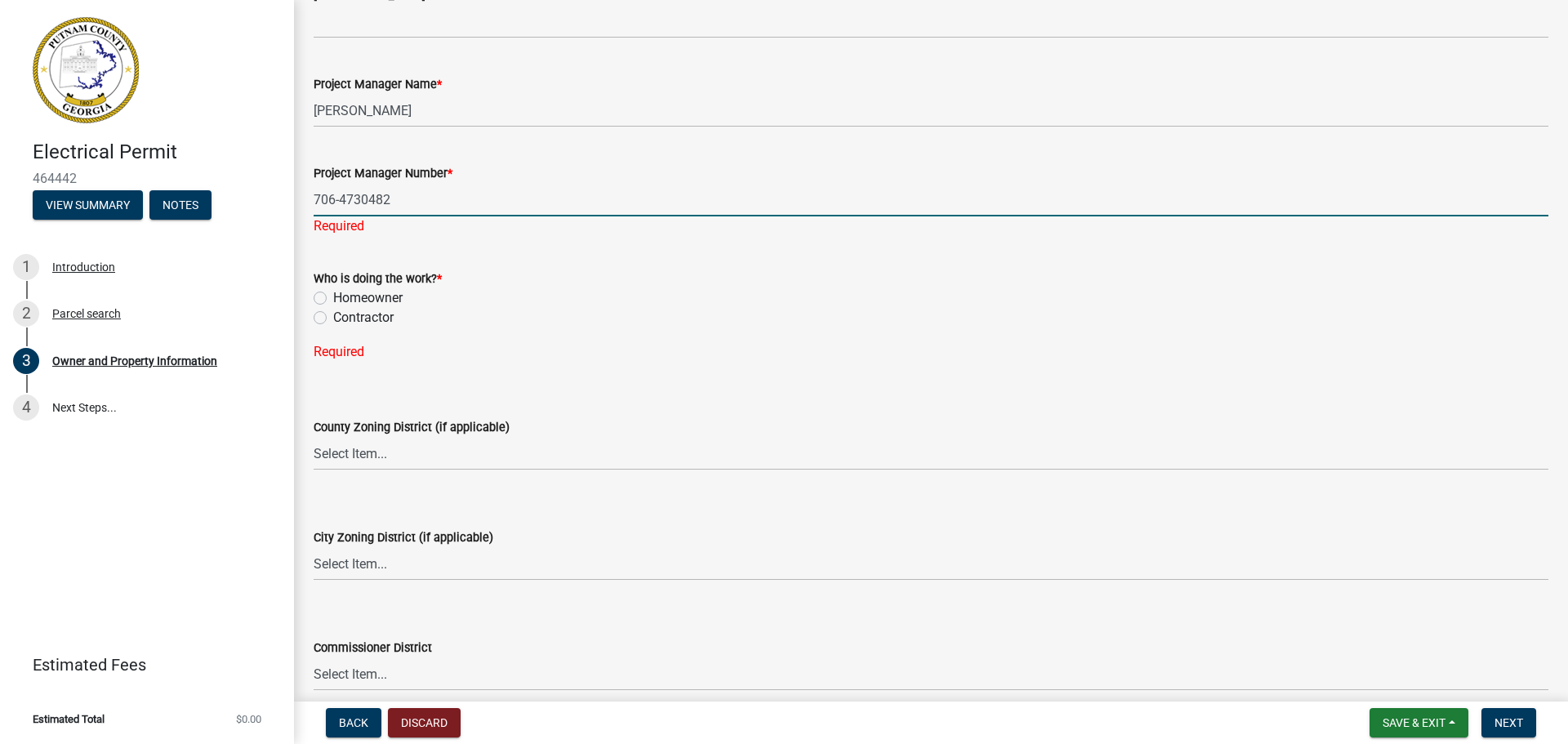
type input "706-4730482"
click at [317, 298] on div "Who is doing the work? * Homeowner [DEMOGRAPHIC_DATA]" at bounding box center [931, 298] width 1234 height 58
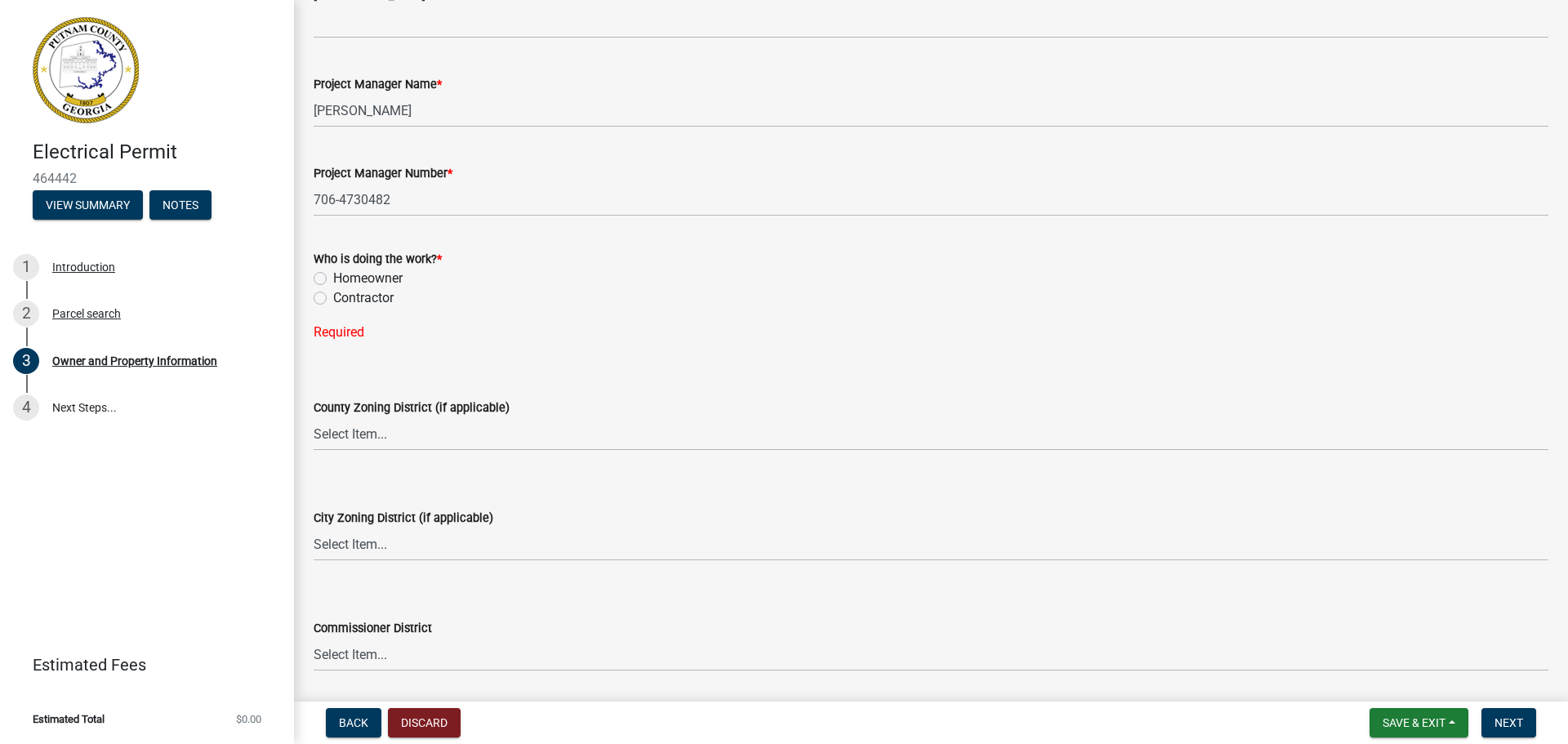
click at [333, 280] on label "Homeowner" at bounding box center [367, 278] width 70 height 20
click at [333, 280] on input "Homeowner" at bounding box center [338, 274] width 10 height 10
radio input "true"
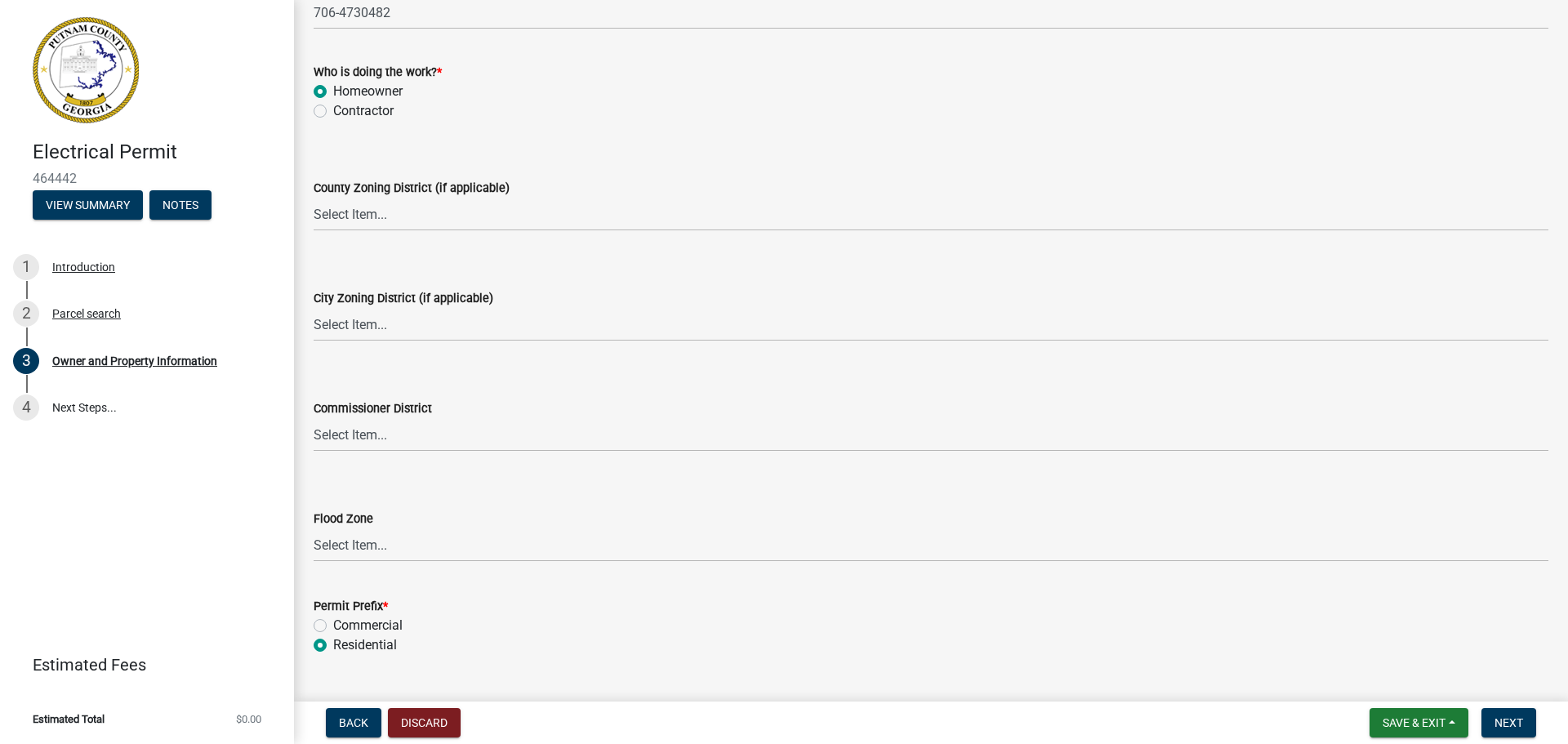
scroll to position [2850, 0]
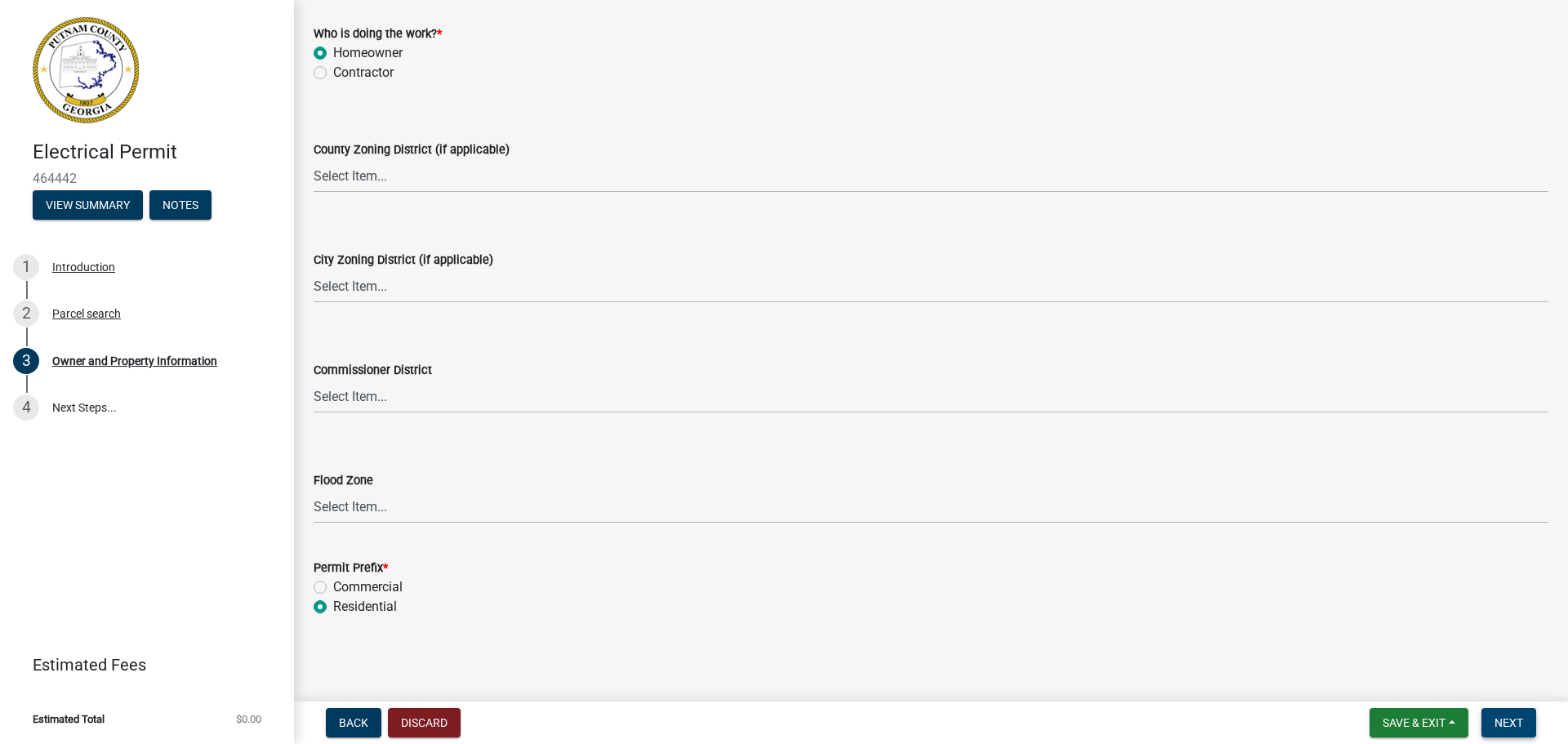
click at [1509, 729] on span "Next" at bounding box center [1508, 722] width 28 height 13
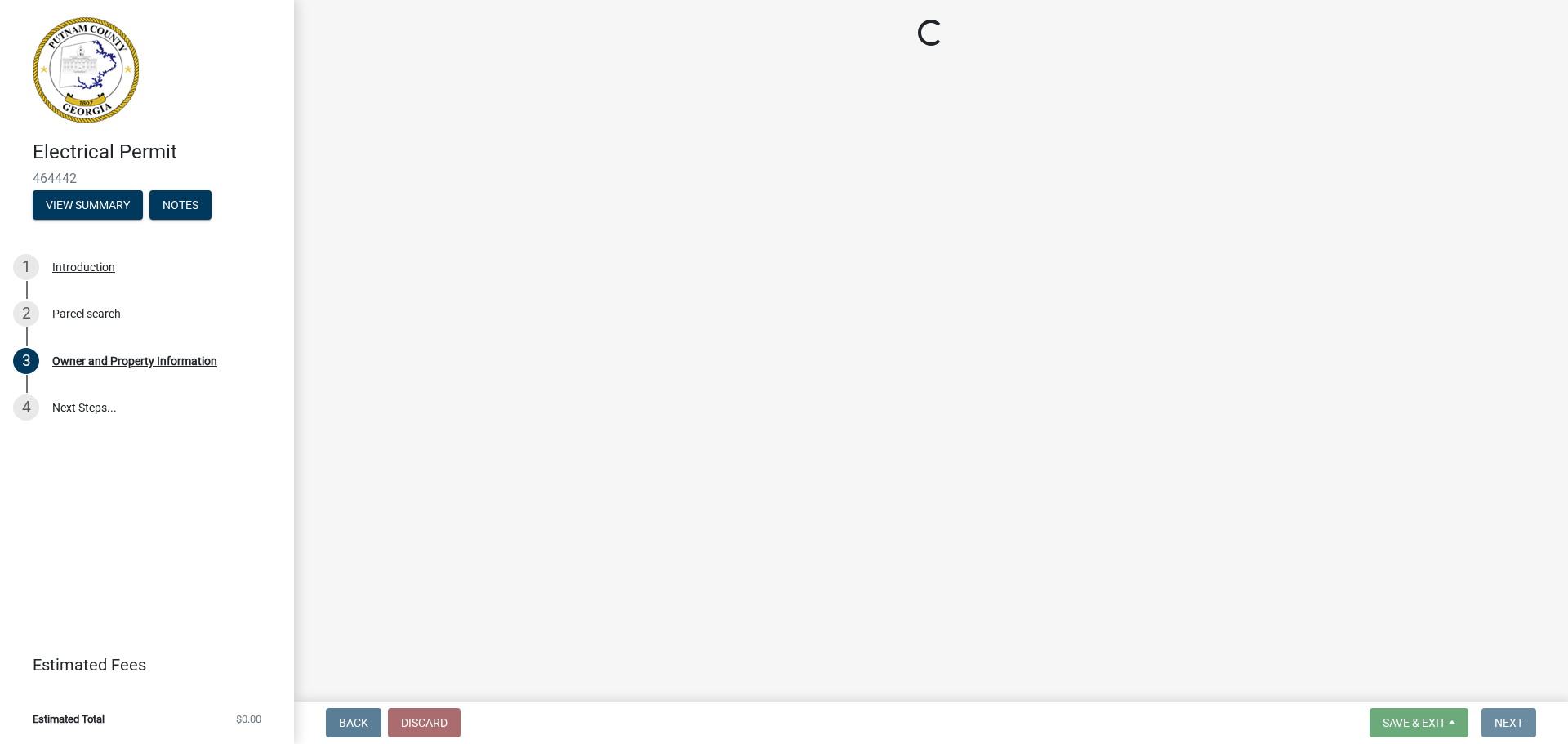
scroll to position [0, 0]
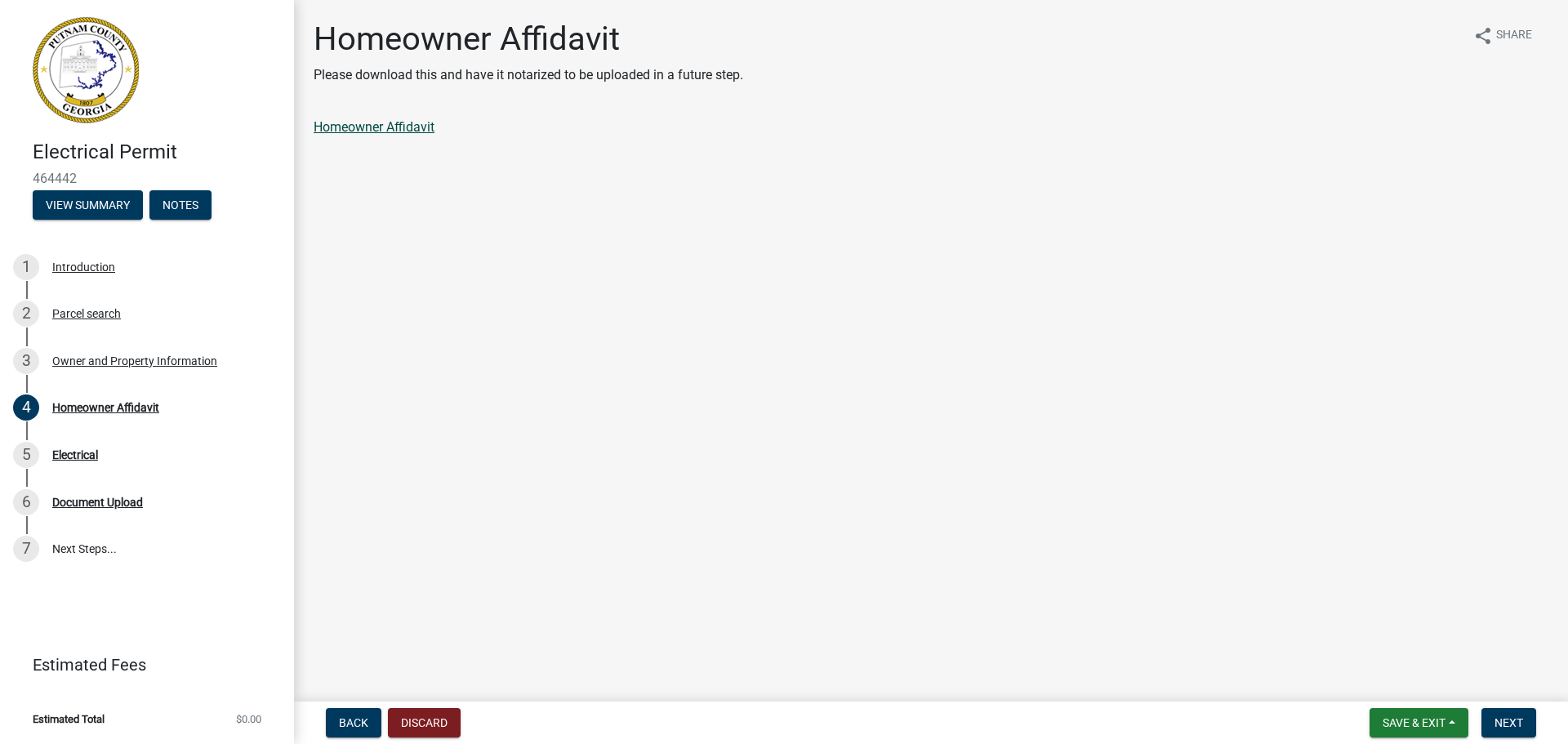
click at [411, 126] on link "Homeowner Affidavit" at bounding box center [374, 127] width 120 height 15
click at [353, 717] on span "Back" at bounding box center [354, 722] width 29 height 13
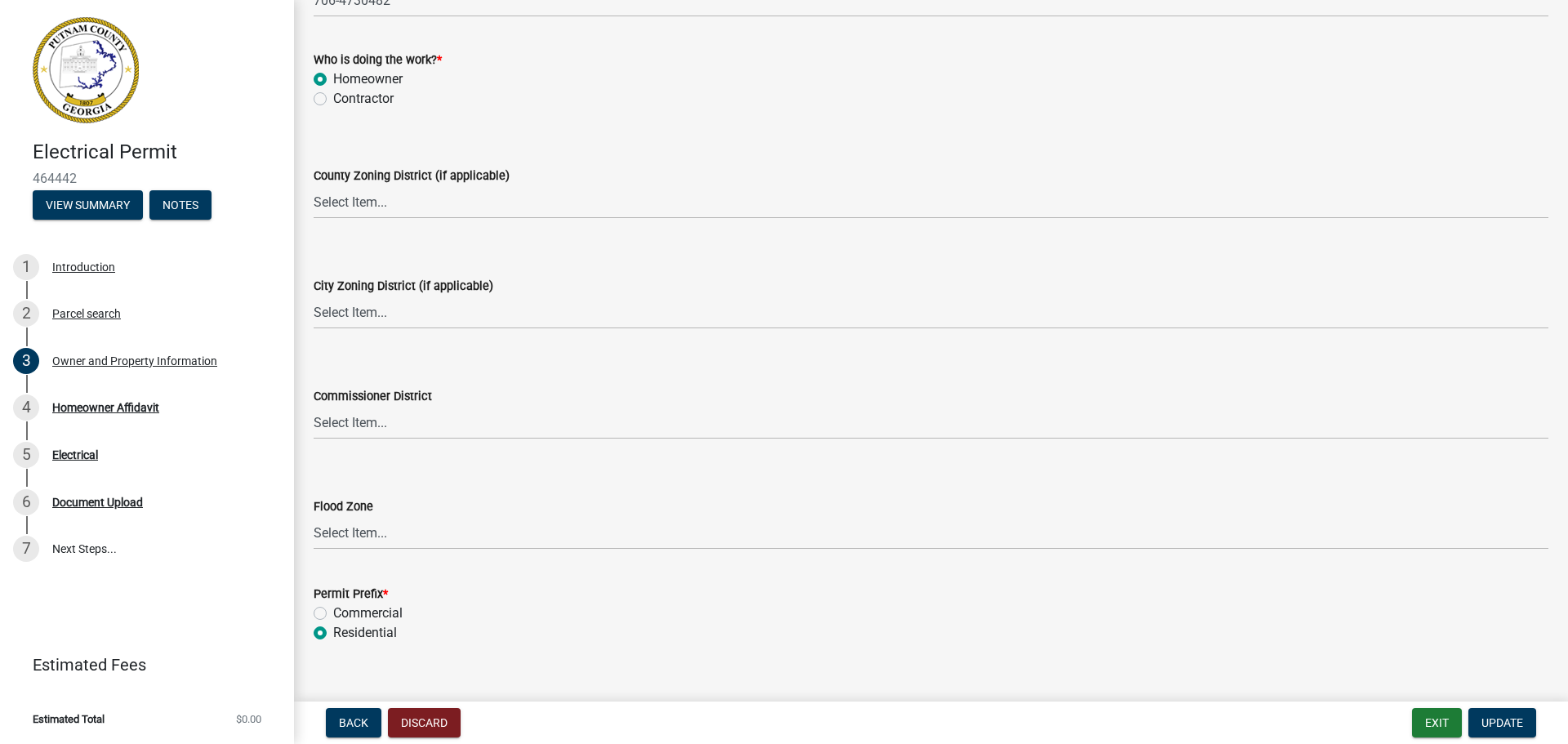
scroll to position [2850, 0]
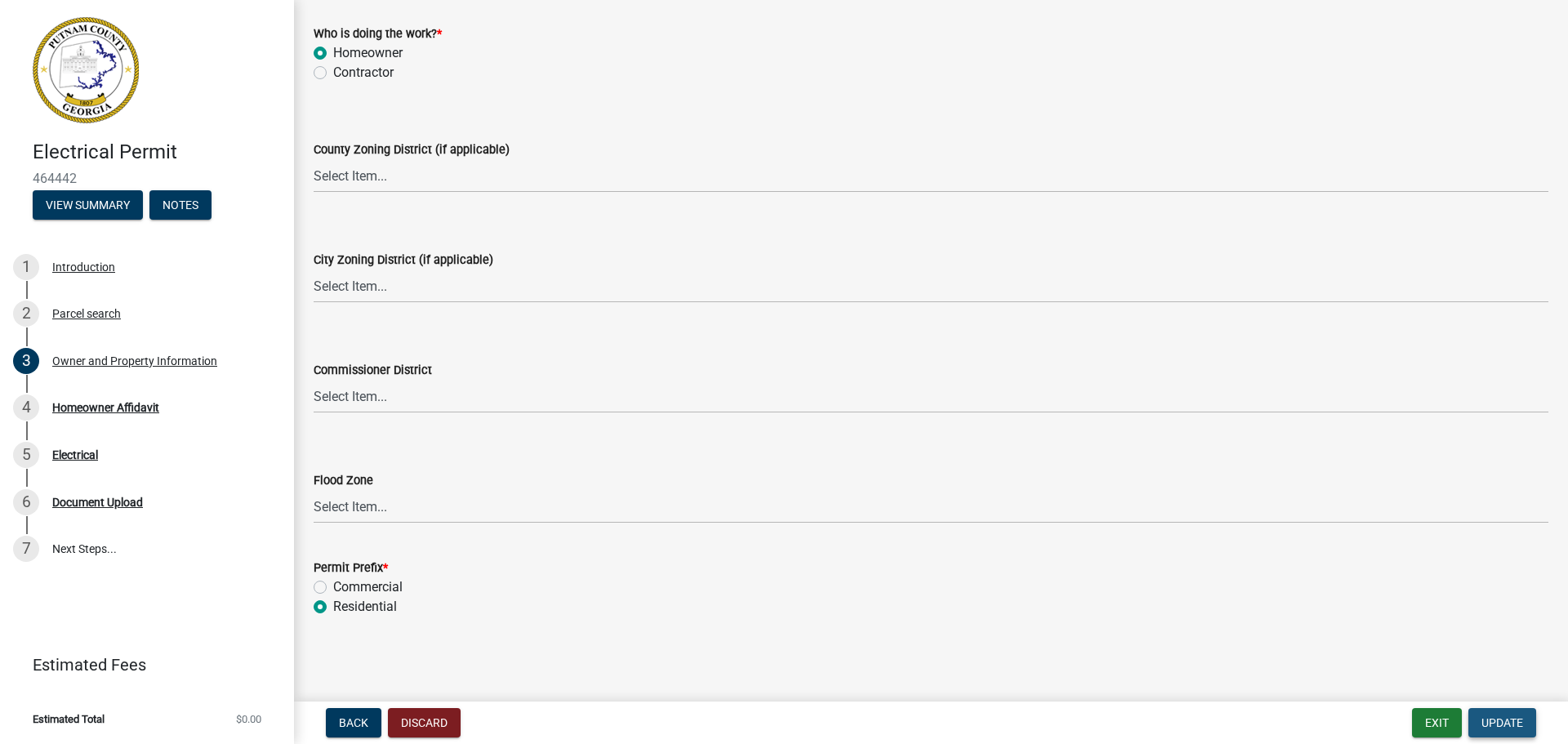
click at [1510, 722] on span "Update" at bounding box center [1502, 722] width 41 height 13
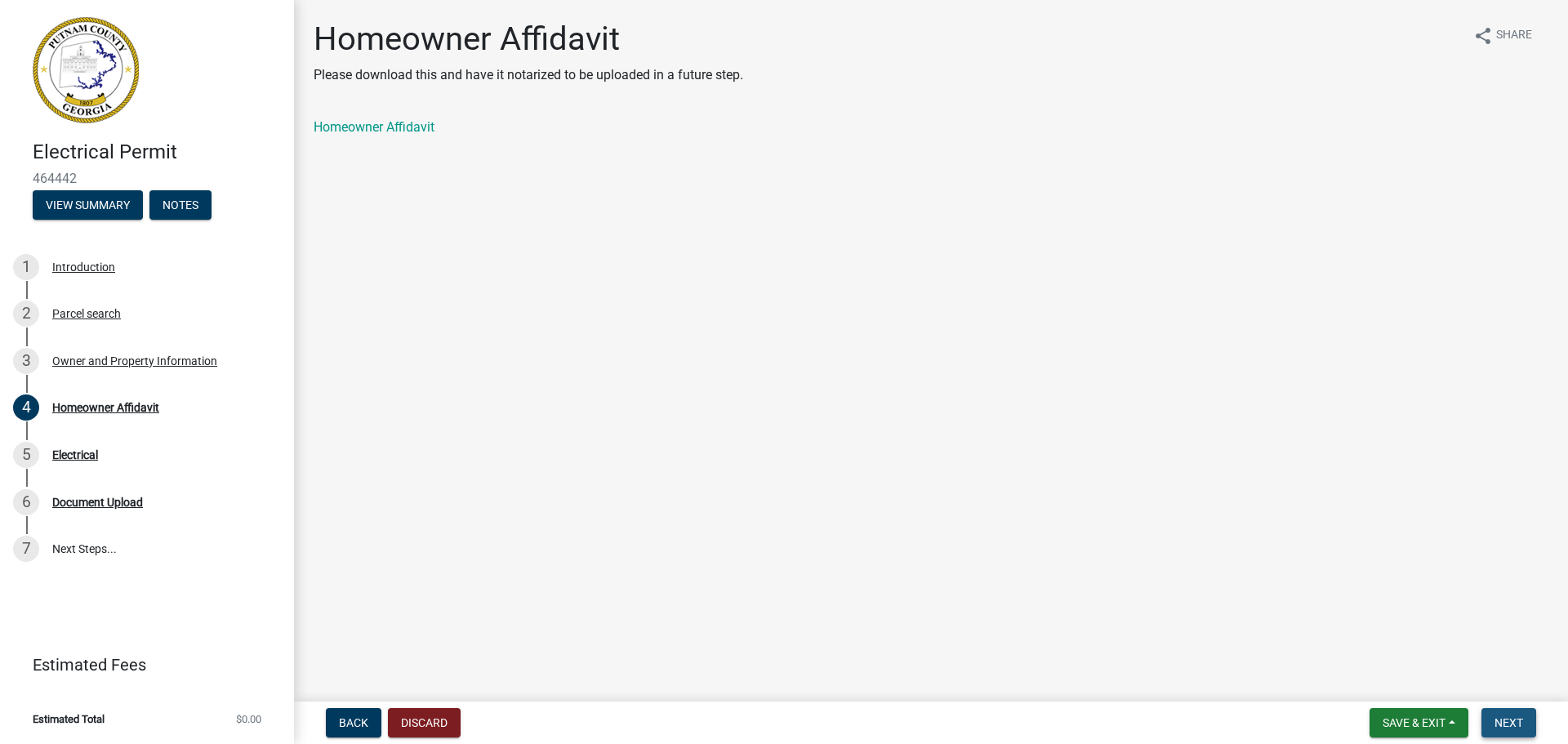
click at [1500, 722] on span "Next" at bounding box center [1508, 722] width 28 height 13
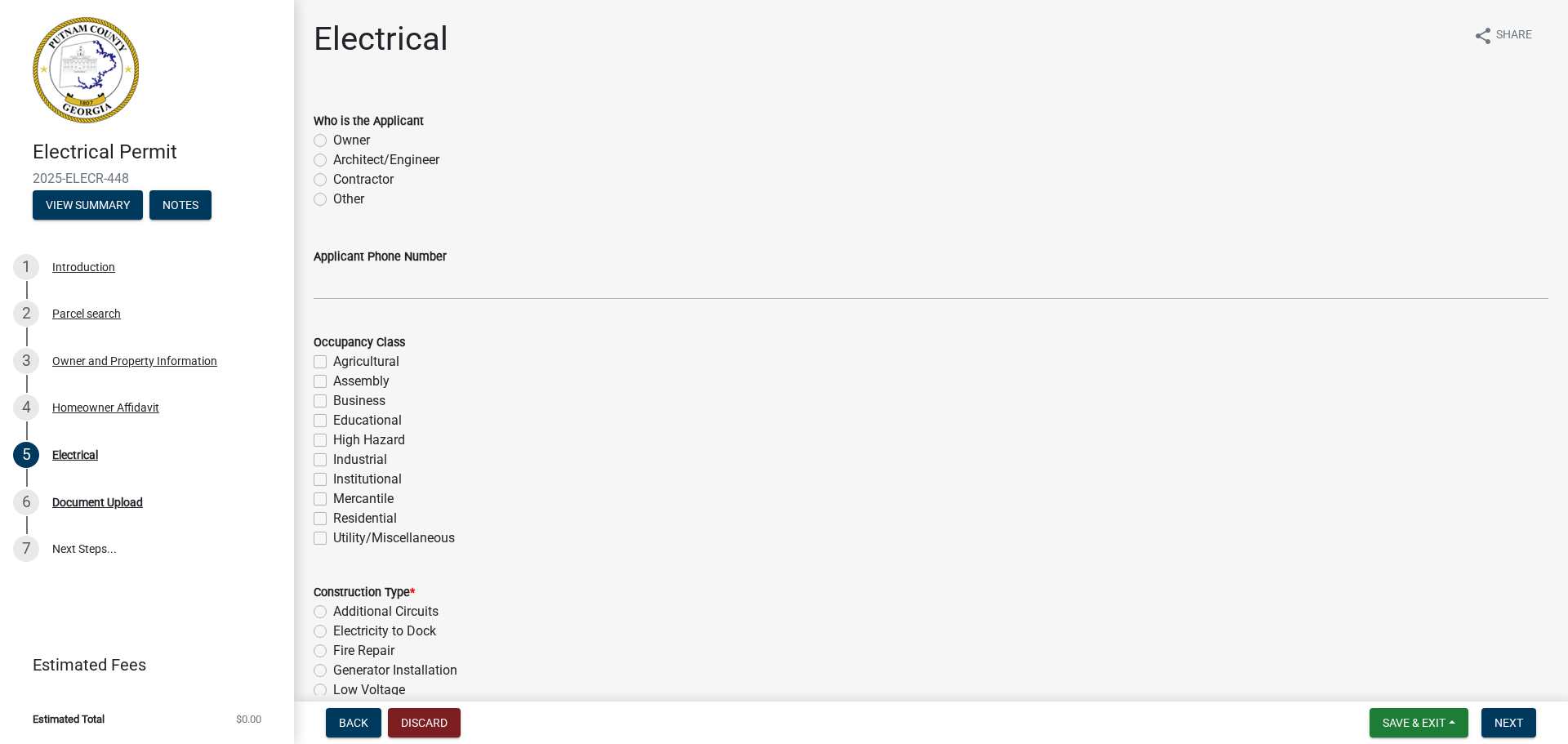
click at [333, 144] on label "Owner" at bounding box center [351, 140] width 37 height 20
click at [333, 141] on input "Owner" at bounding box center [338, 136] width 10 height 10
radio input "true"
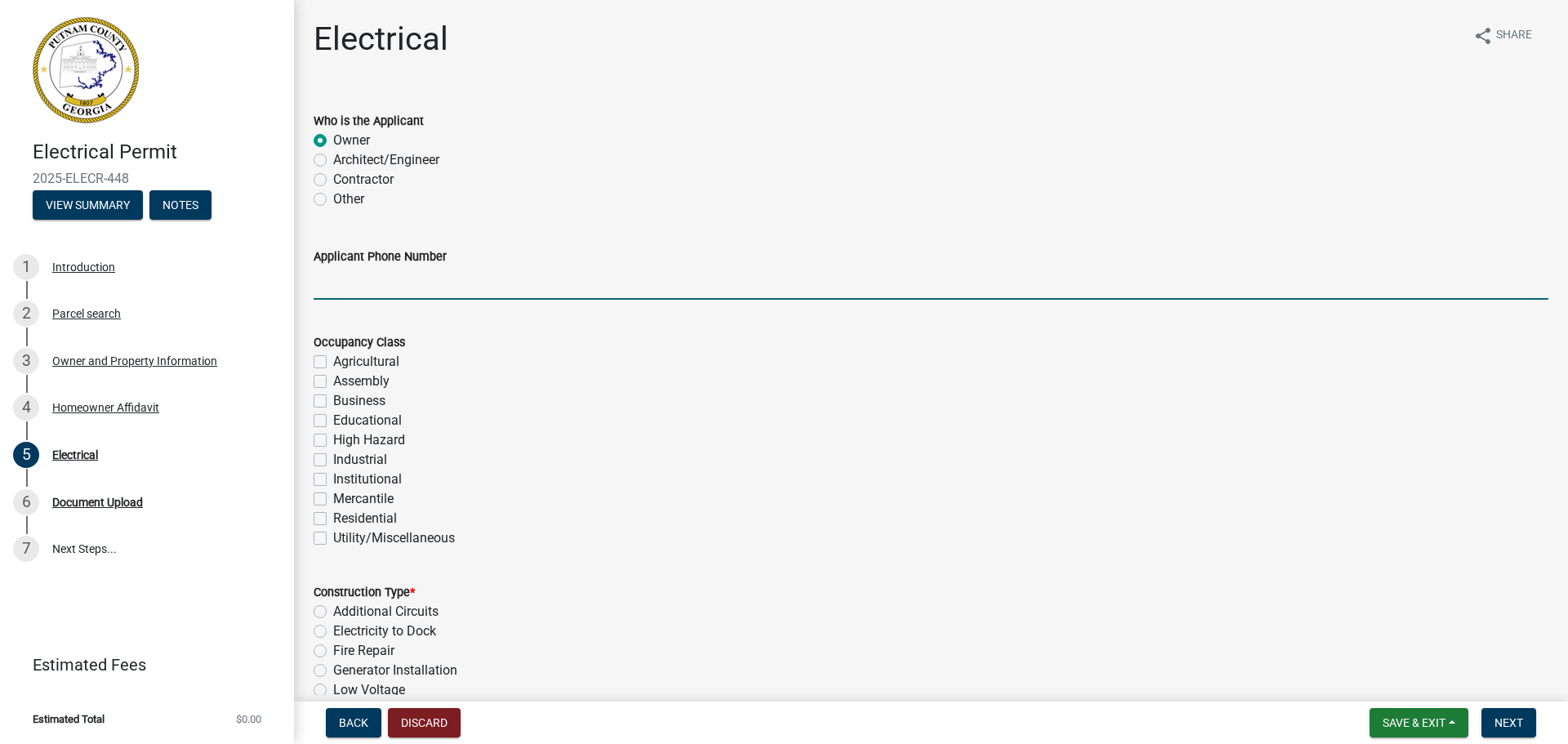
click at [377, 284] on input "Applicant Phone Number" at bounding box center [931, 282] width 1234 height 34
type input "4046256604"
drag, startPoint x: 394, startPoint y: 279, endPoint x: 262, endPoint y: 272, distance: 132.2
click at [262, 272] on div "Electrical Permit 2025-ELECR-448 View Summary Notes 1 Introduction 2 Parcel sea…" at bounding box center [784, 372] width 1568 height 744
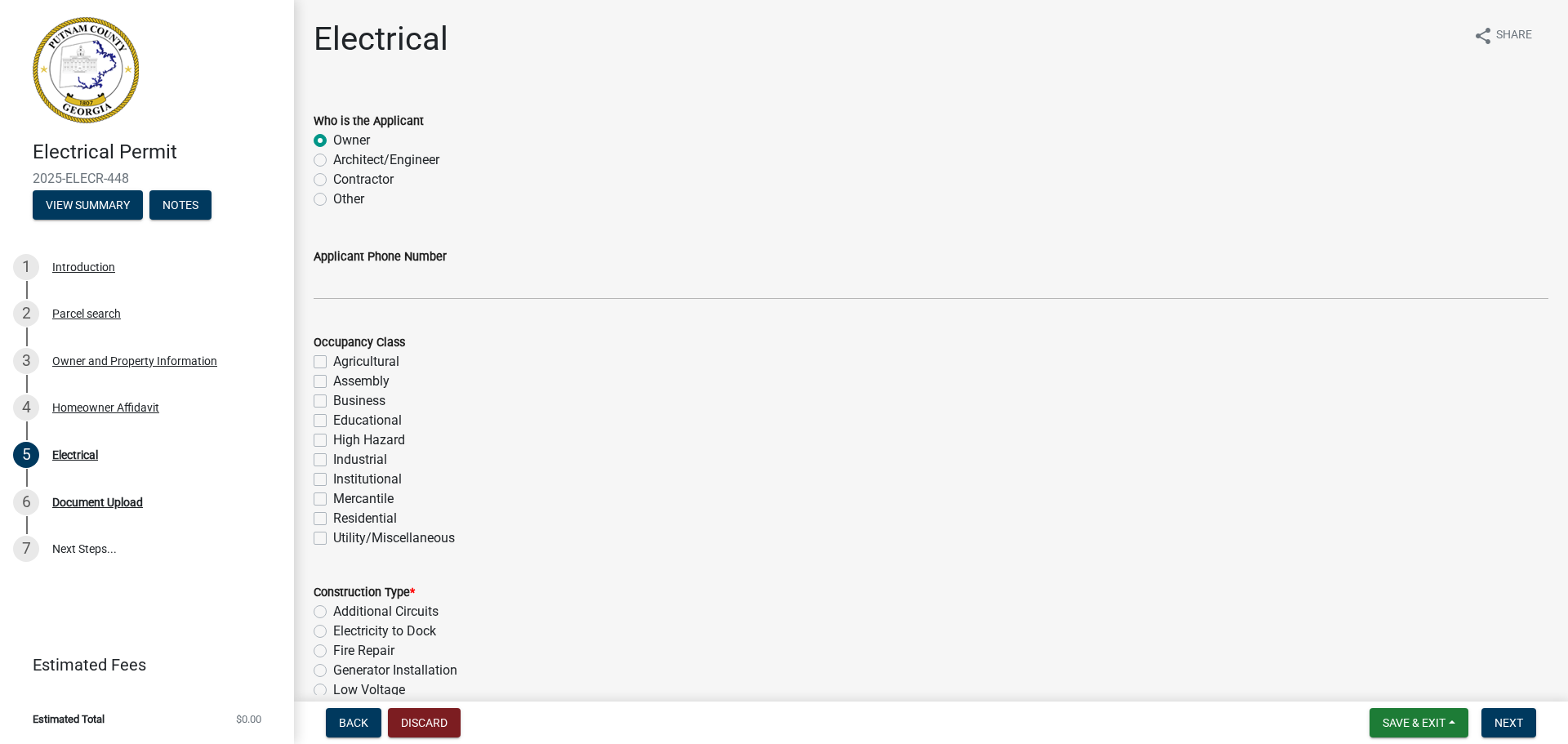
click at [333, 520] on label "Residential" at bounding box center [365, 518] width 64 height 20
click at [333, 520] on input "Residential" at bounding box center [338, 513] width 10 height 10
checkbox input "true"
checkbox input "false"
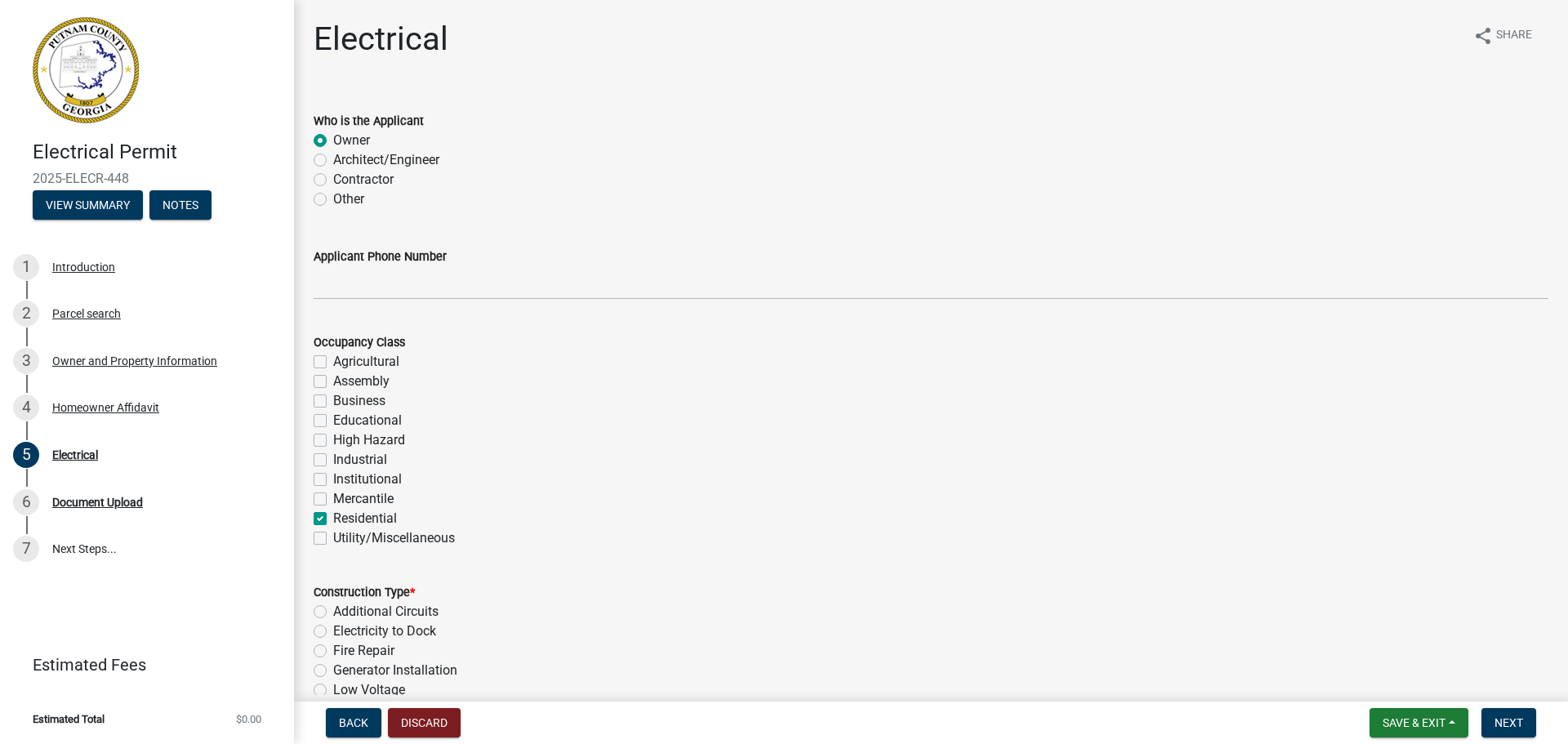
checkbox input "false"
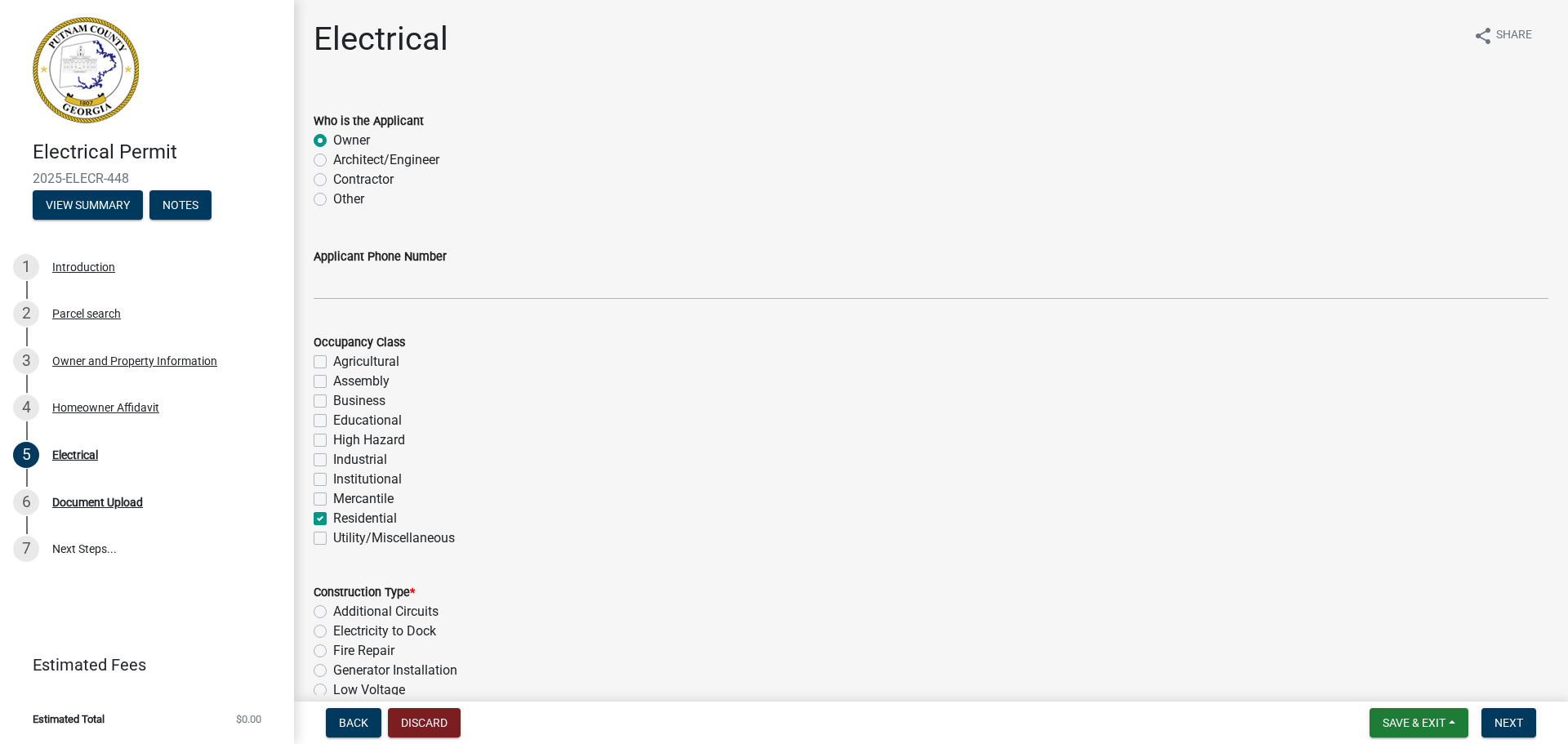
checkbox input "false"
checkbox input "true"
checkbox input "false"
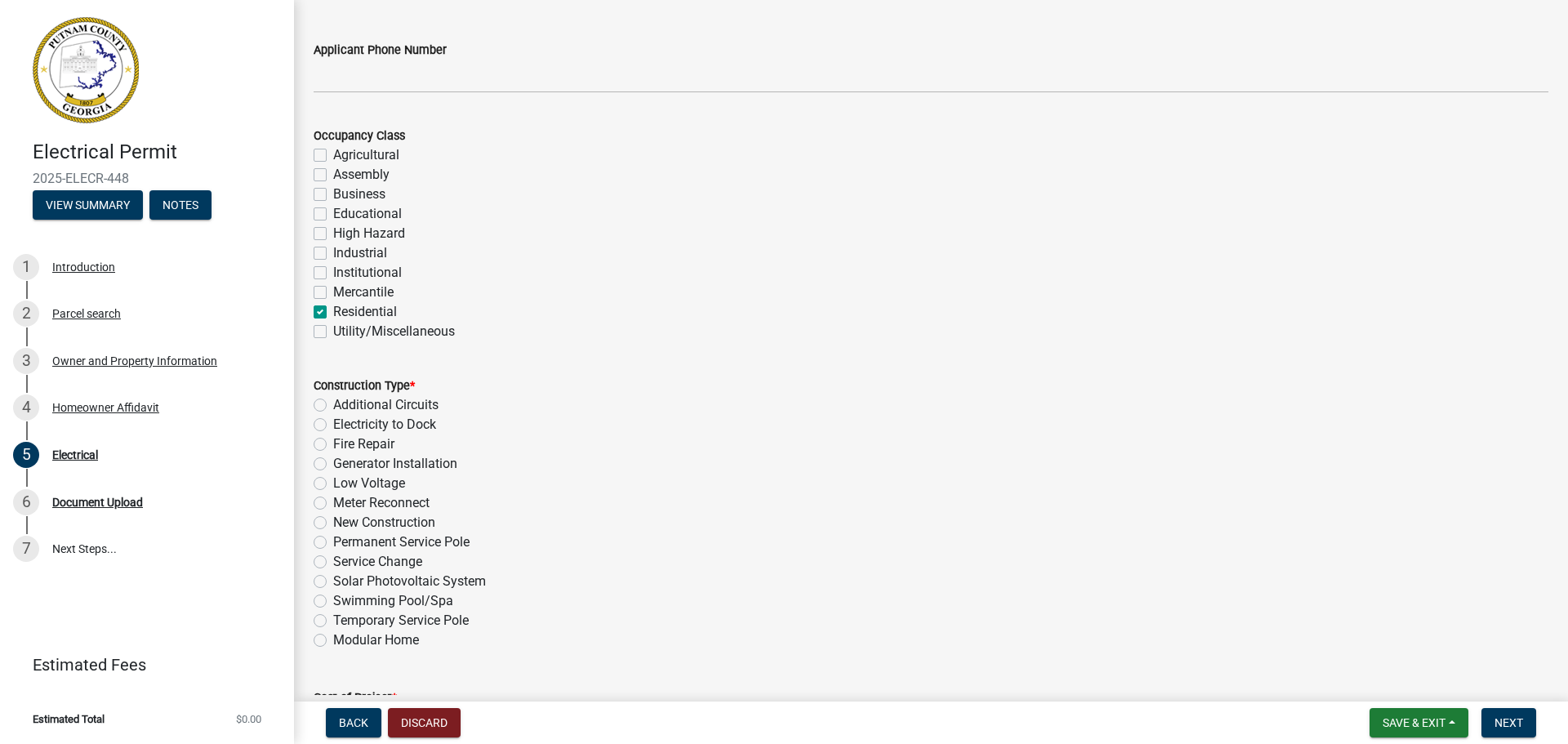
scroll to position [245, 0]
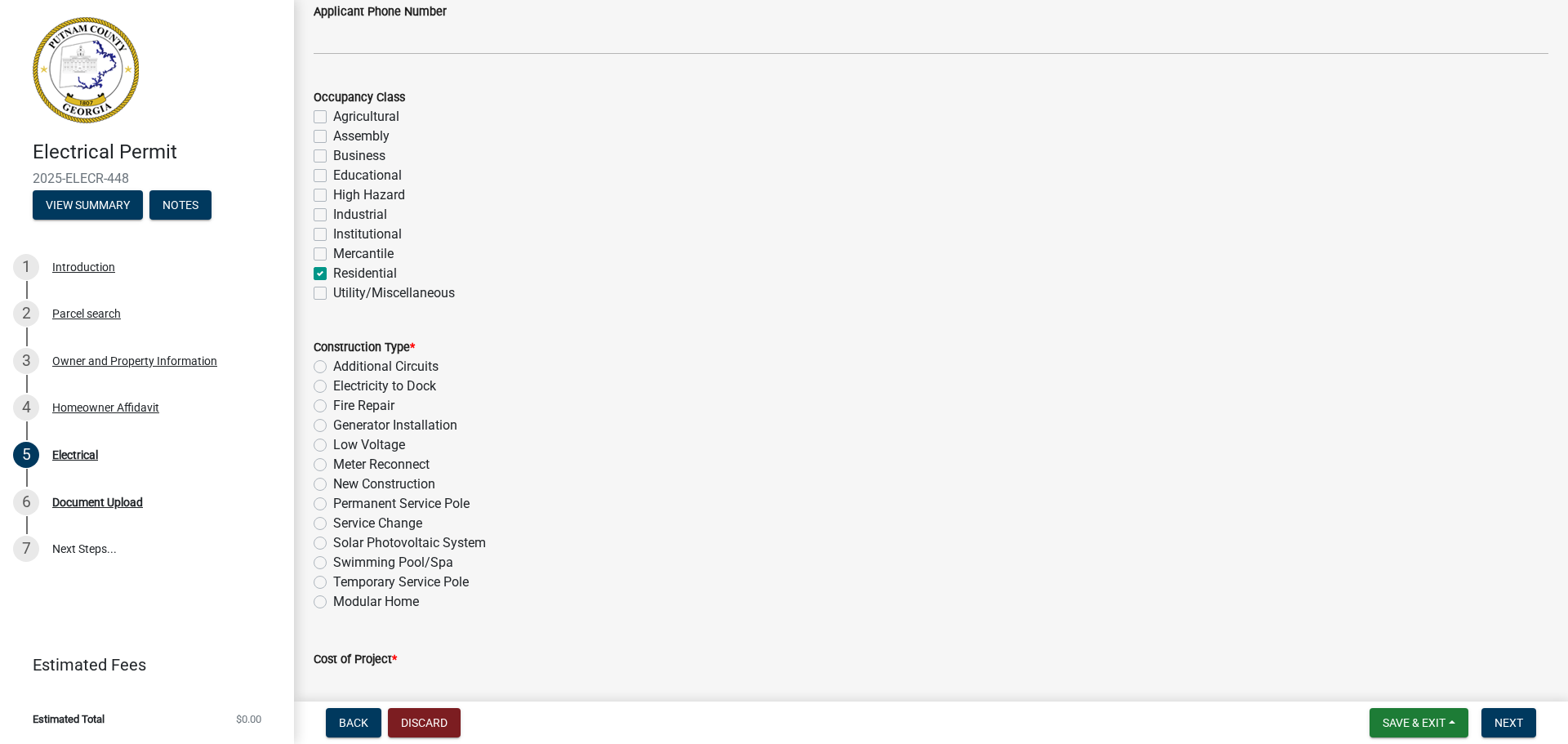
click at [333, 466] on label "Meter Reconnect" at bounding box center [381, 464] width 96 height 20
click at [333, 465] on input "Meter Reconnect" at bounding box center [338, 460] width 10 height 10
radio input "true"
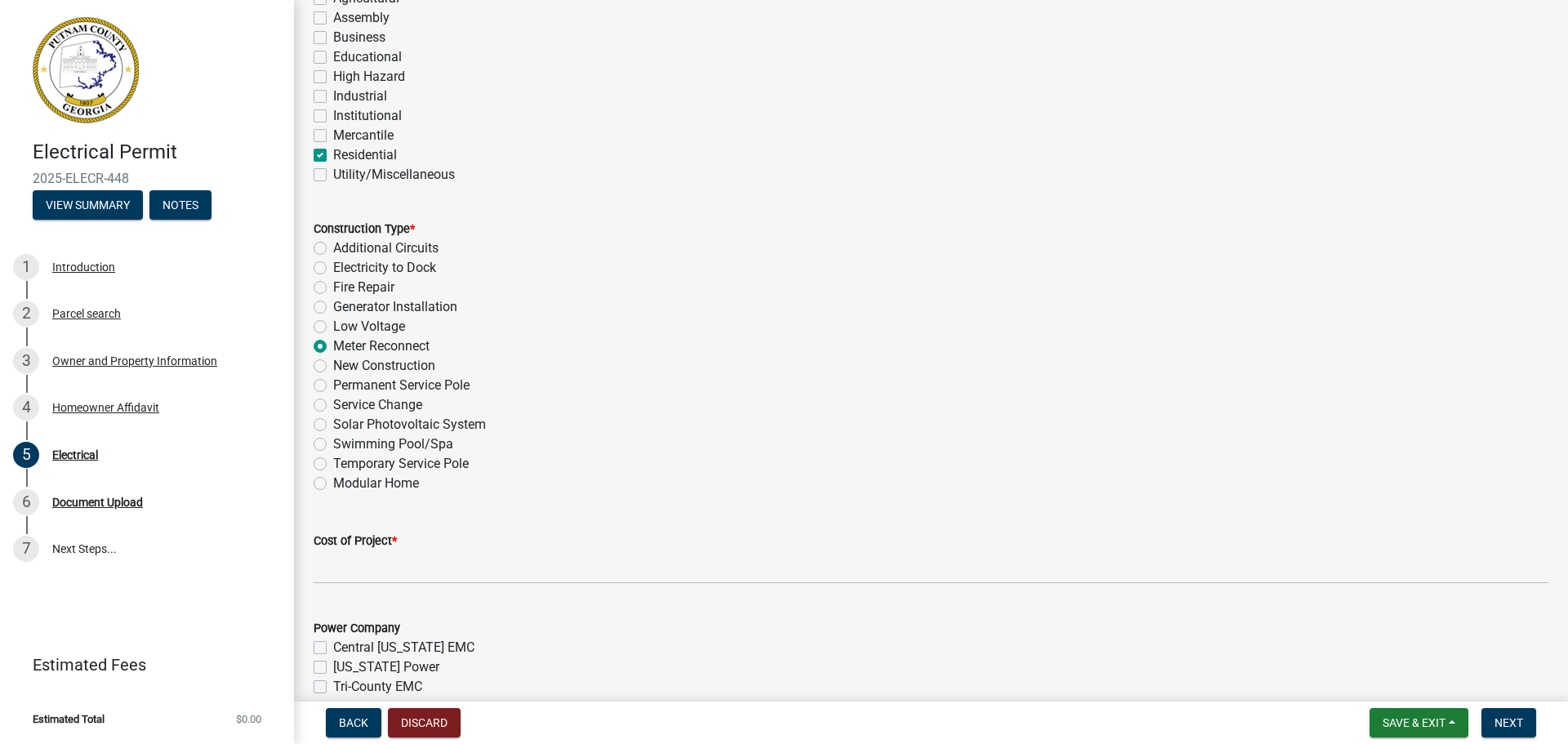
scroll to position [490, 0]
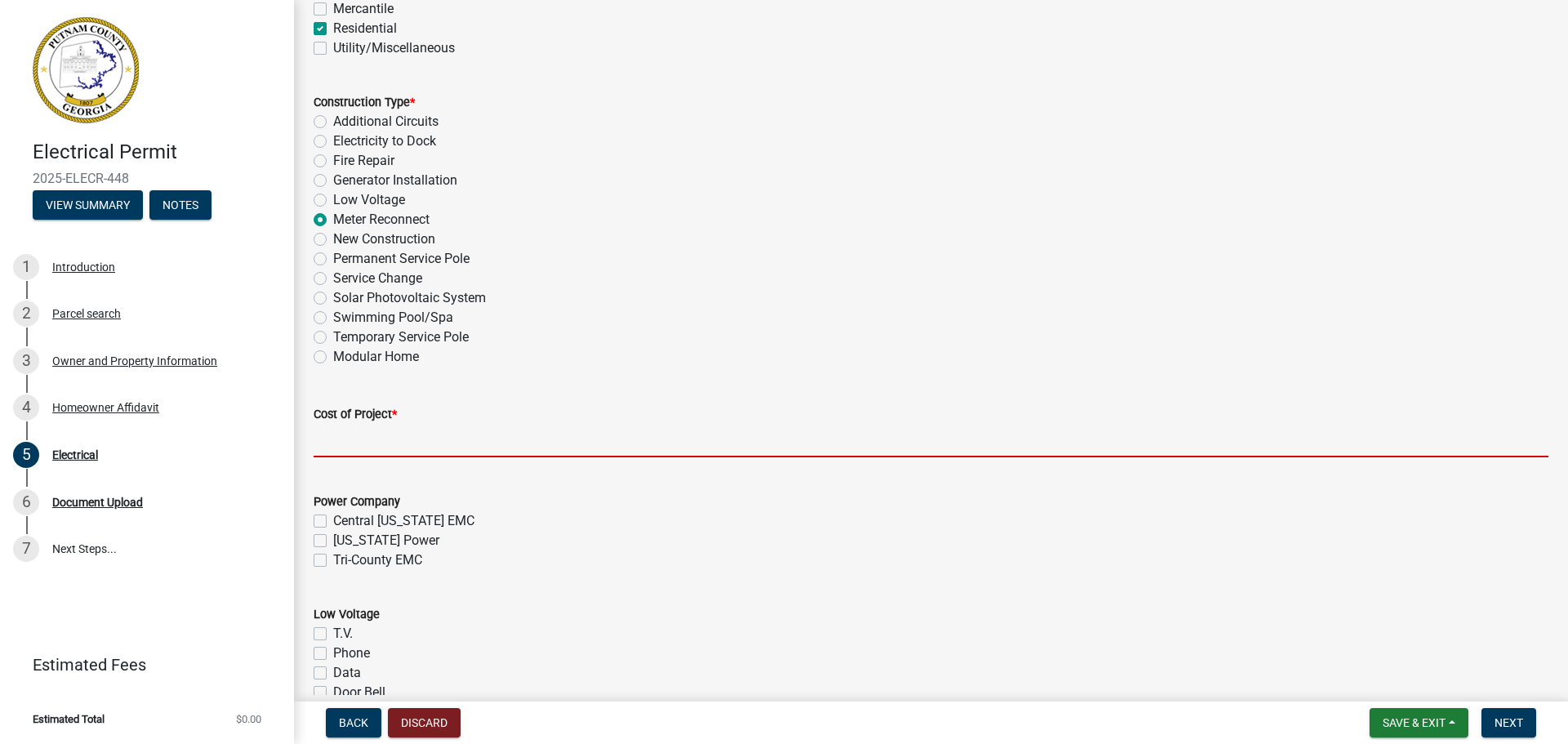
click at [469, 435] on input "text" at bounding box center [931, 440] width 1234 height 34
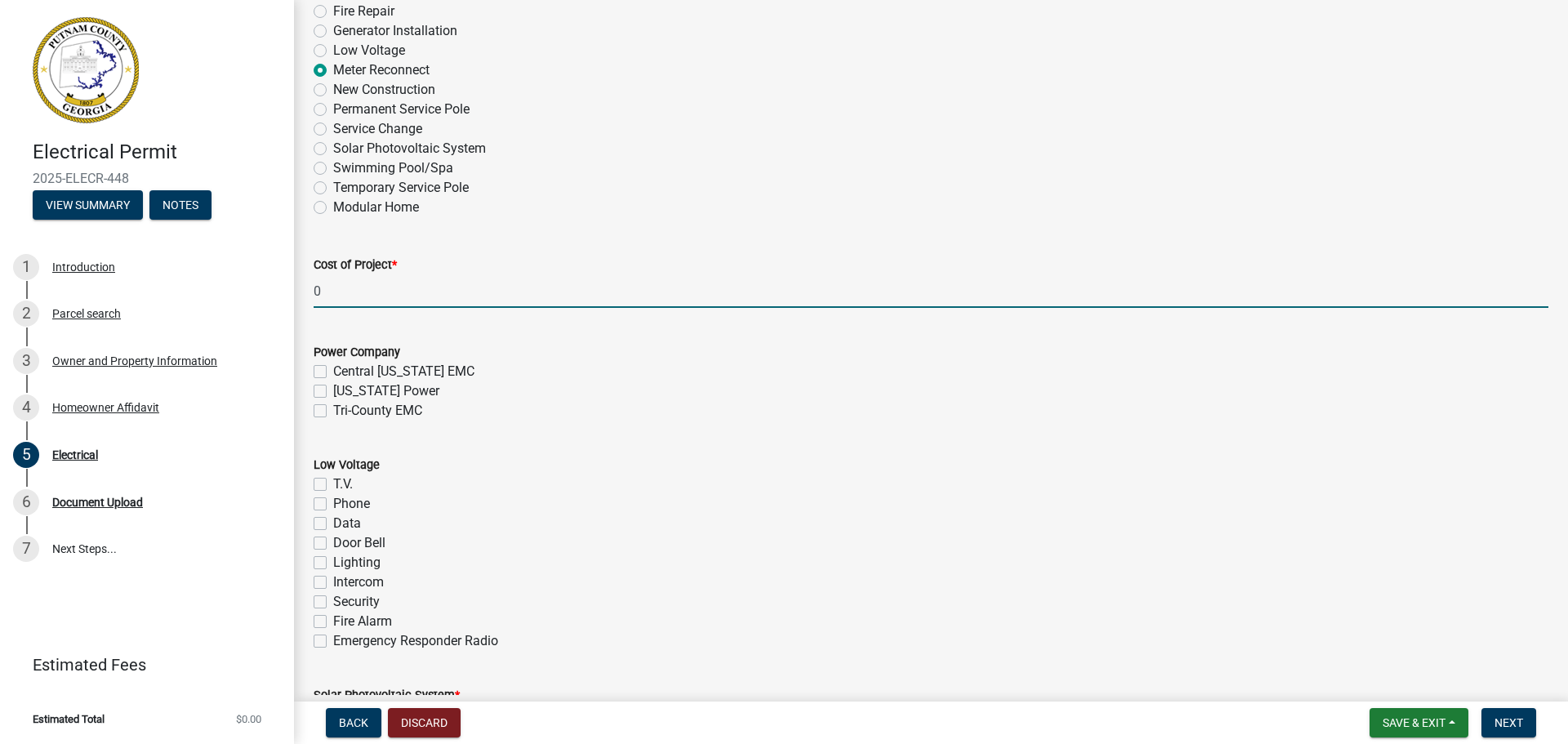
scroll to position [653, 0]
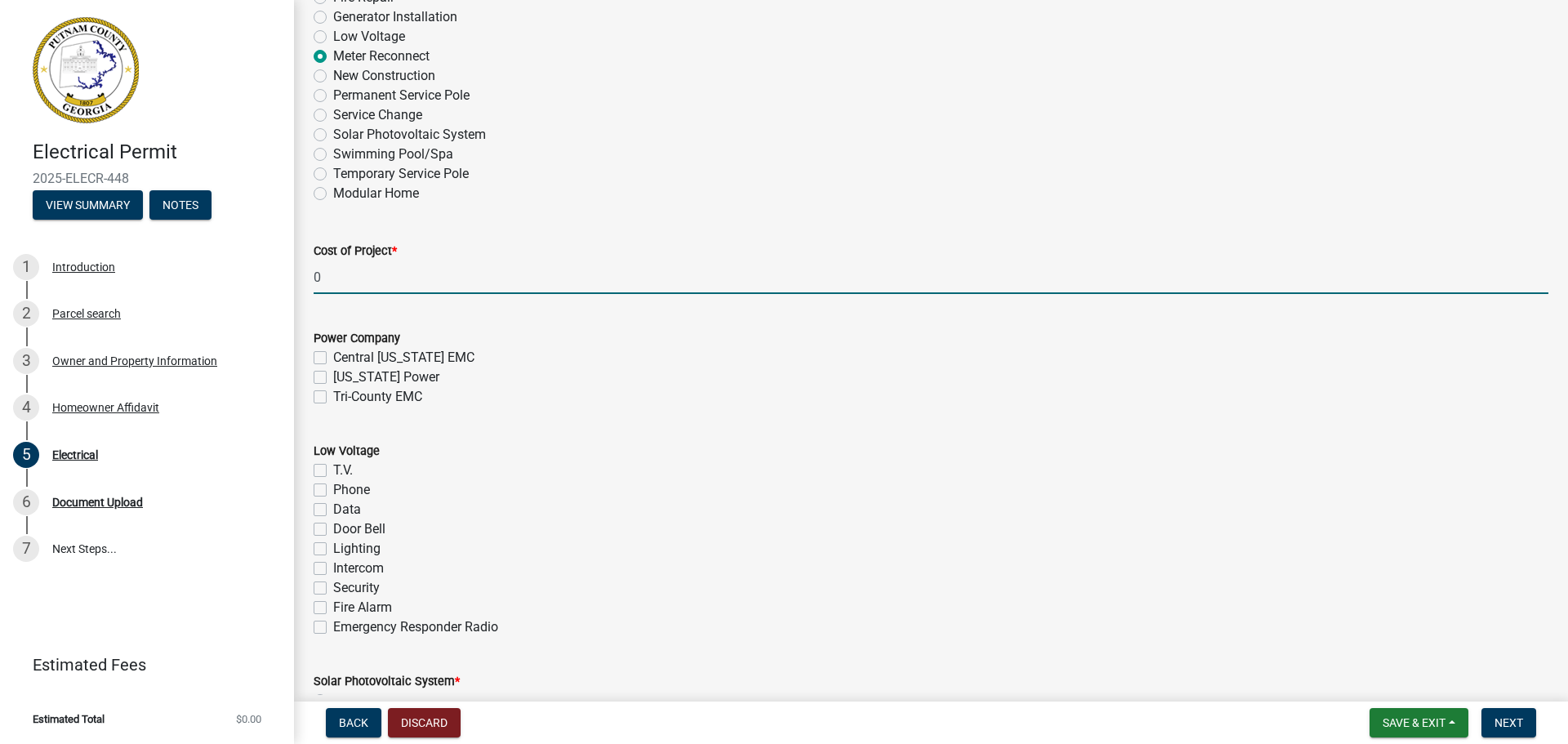
type input "0"
click at [333, 403] on label "Tri-County EMC" at bounding box center [377, 397] width 89 height 20
click at [333, 397] on input "Tri-County EMC" at bounding box center [338, 392] width 10 height 10
checkbox input "true"
checkbox input "false"
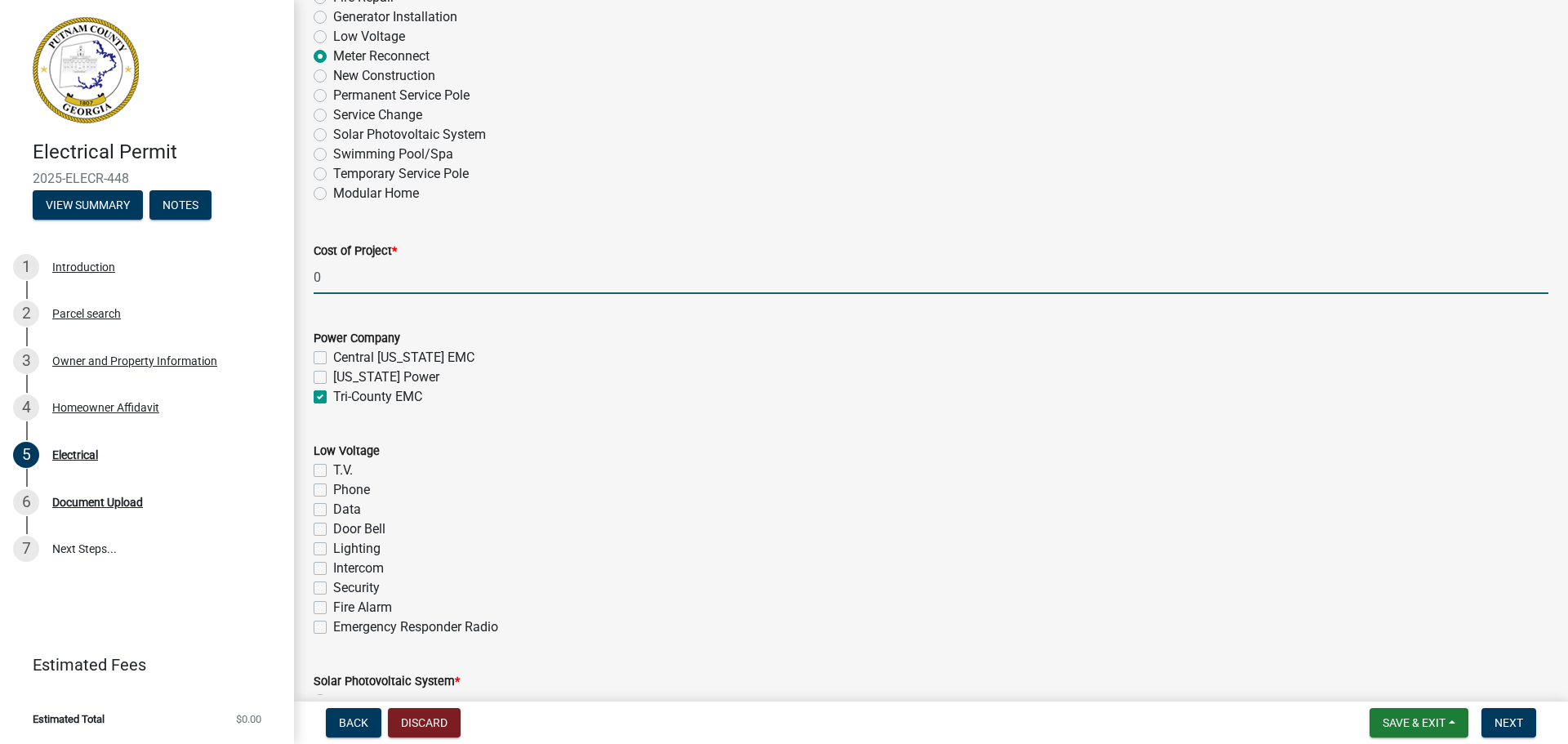
checkbox input "false"
checkbox input "true"
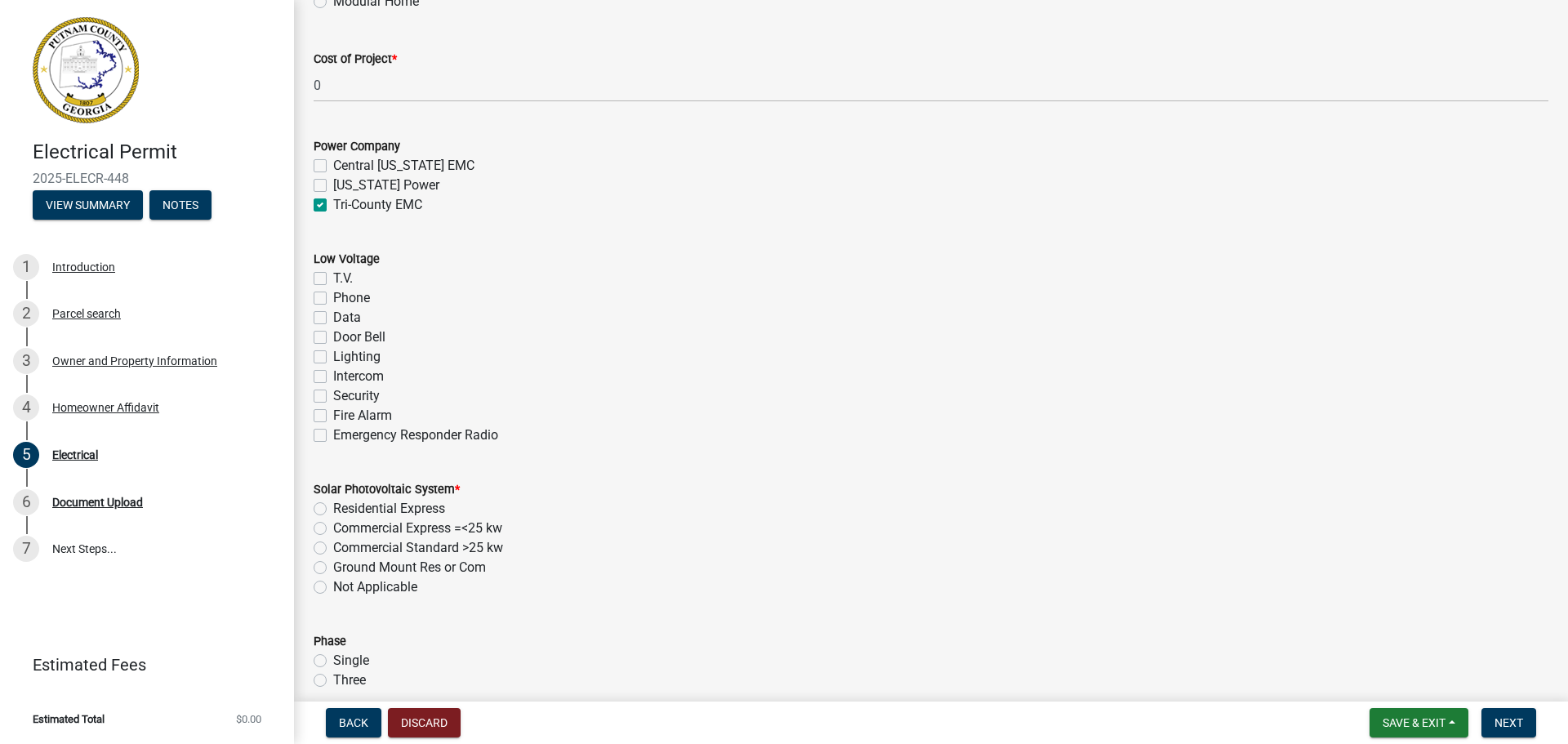
scroll to position [898, 0]
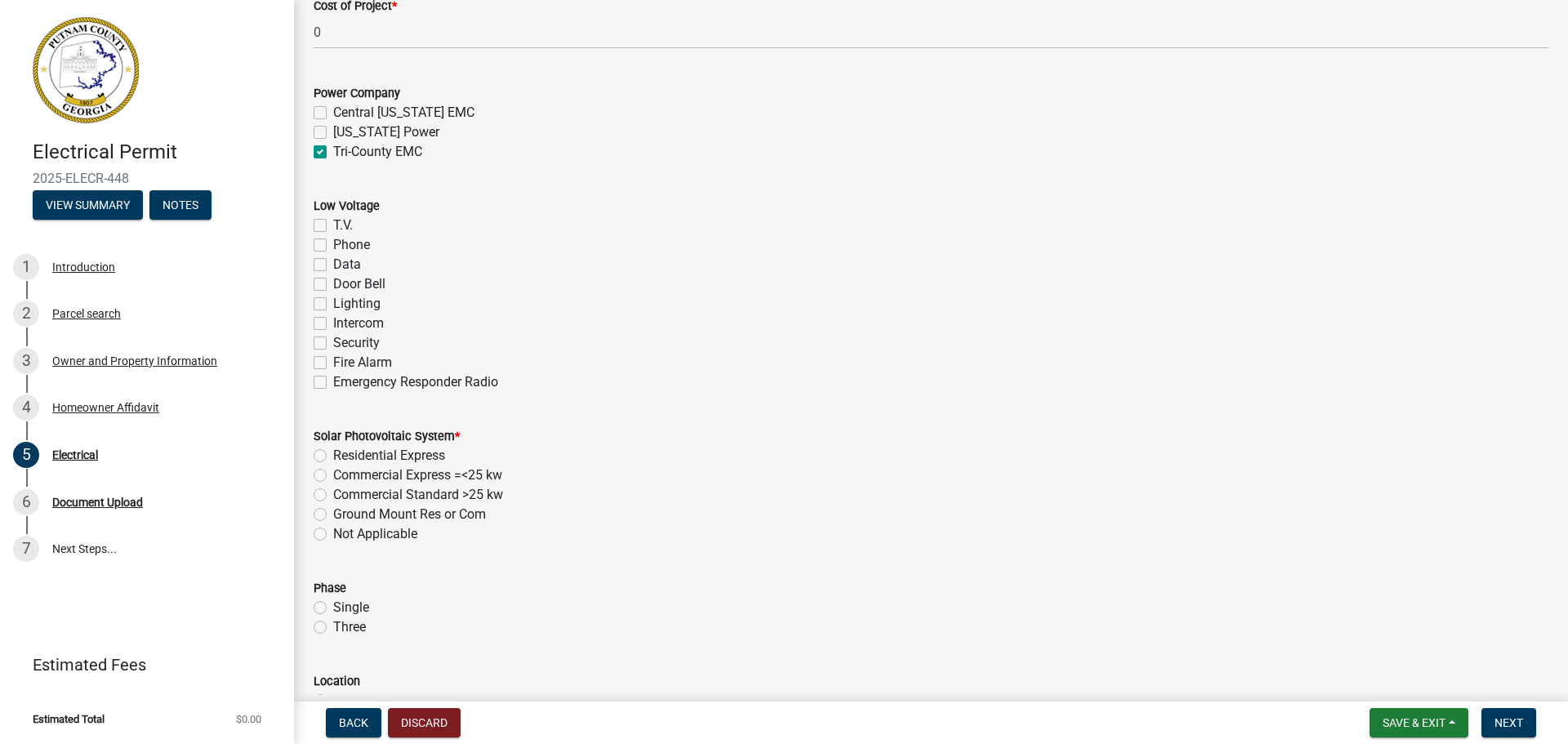
click at [333, 532] on label "Not Applicable" at bounding box center [375, 533] width 84 height 20
click at [333, 532] on input "Not Applicable" at bounding box center [338, 529] width 10 height 10
radio input "true"
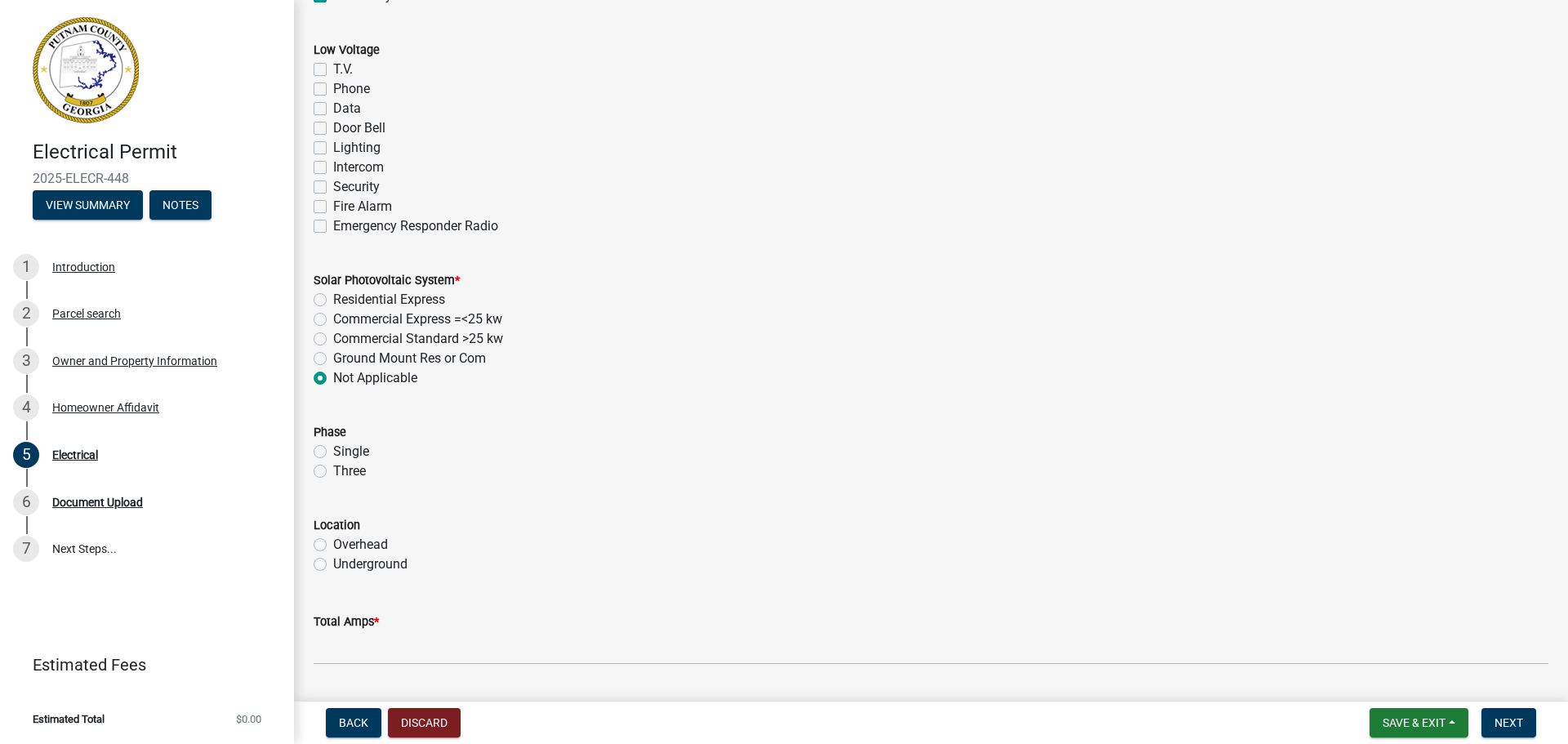
scroll to position [1061, 0]
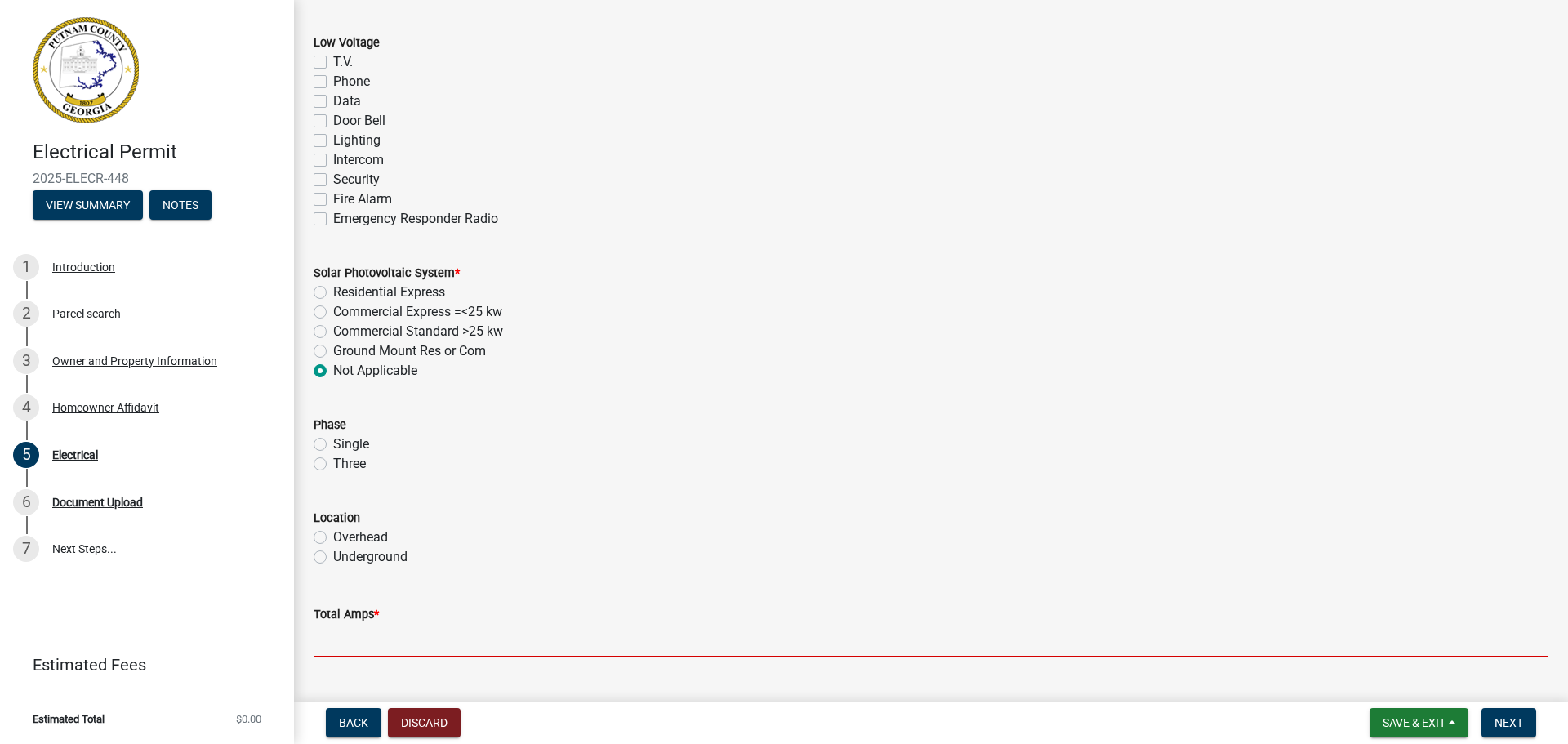
click at [341, 642] on input "text" at bounding box center [931, 640] width 1234 height 34
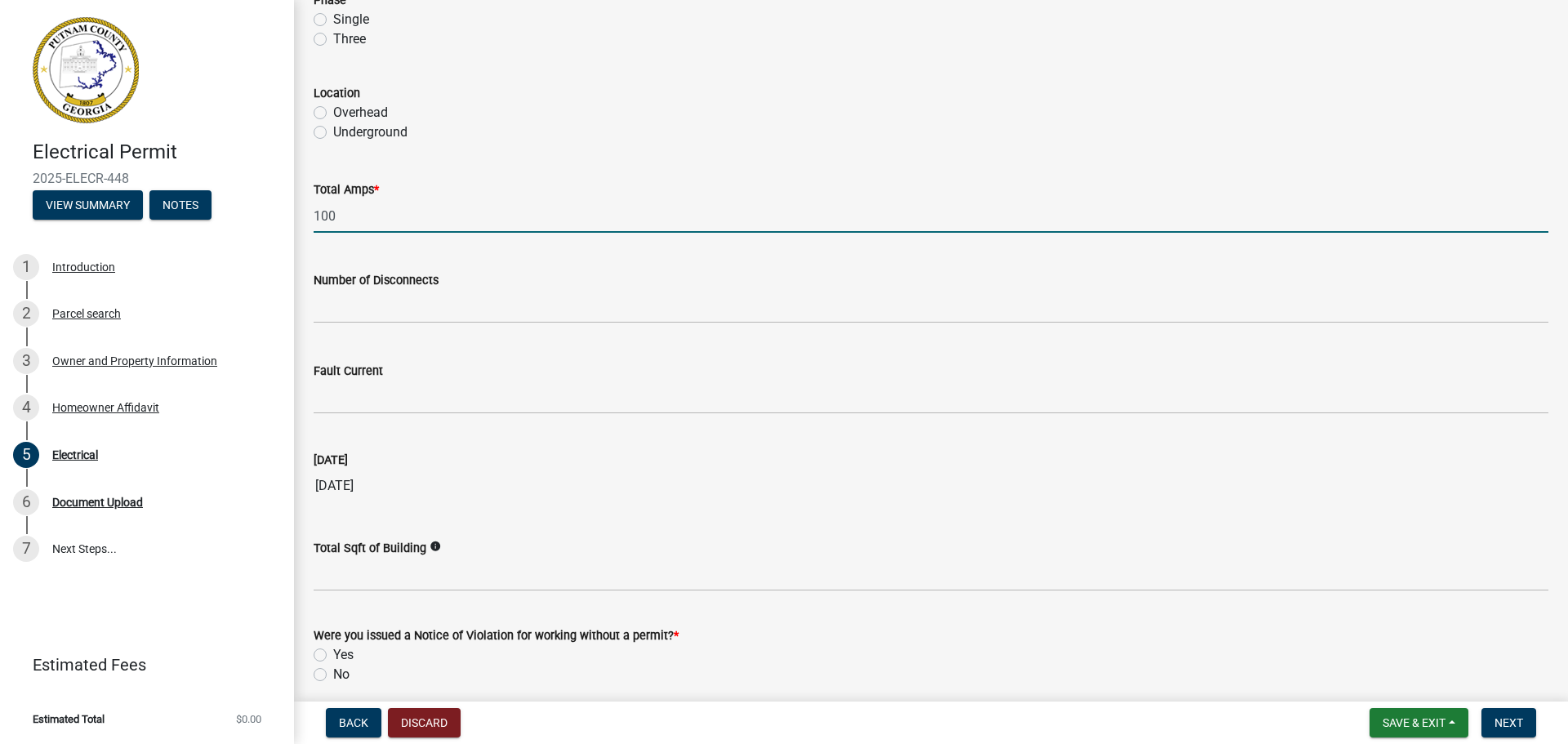
scroll to position [1552, 0]
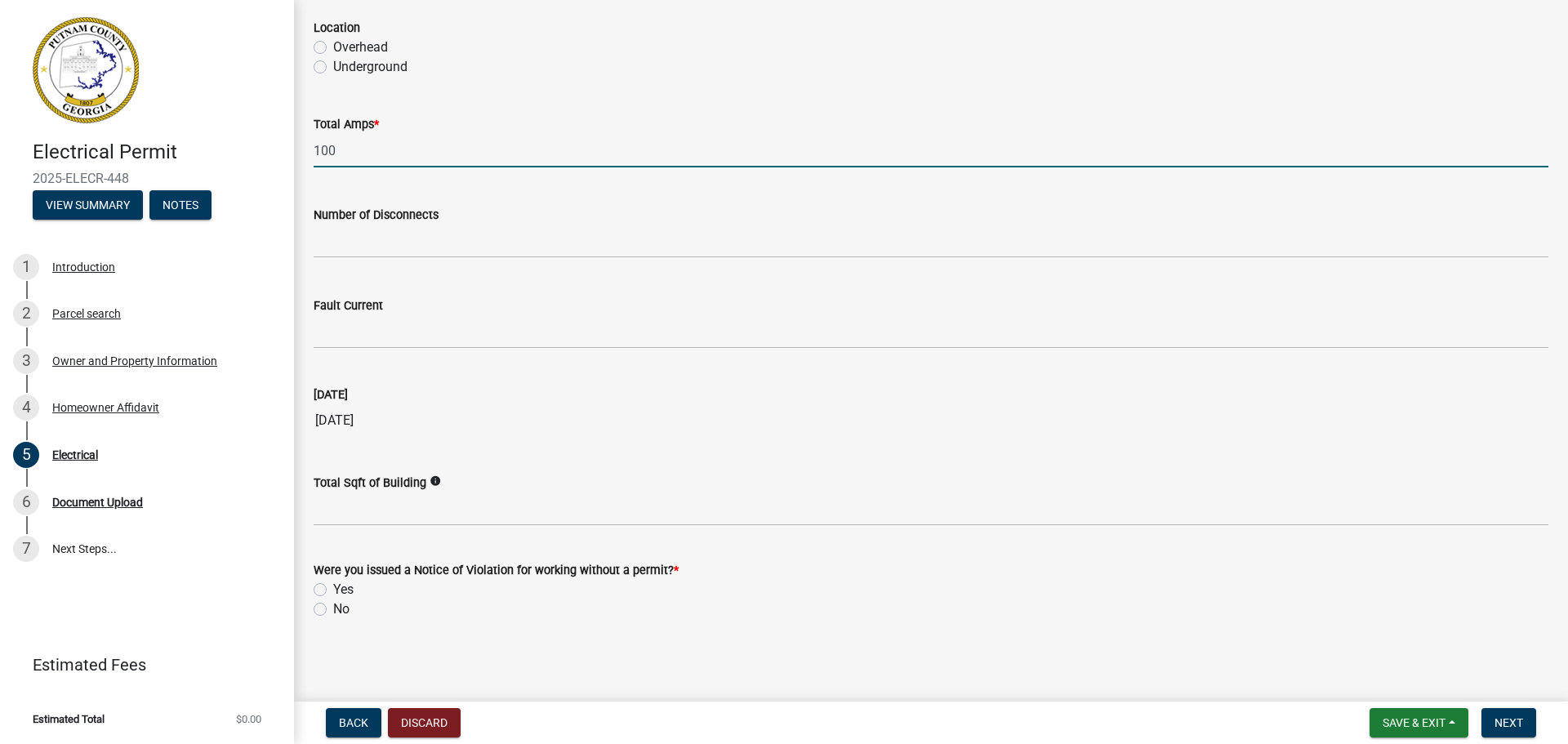
type input "100"
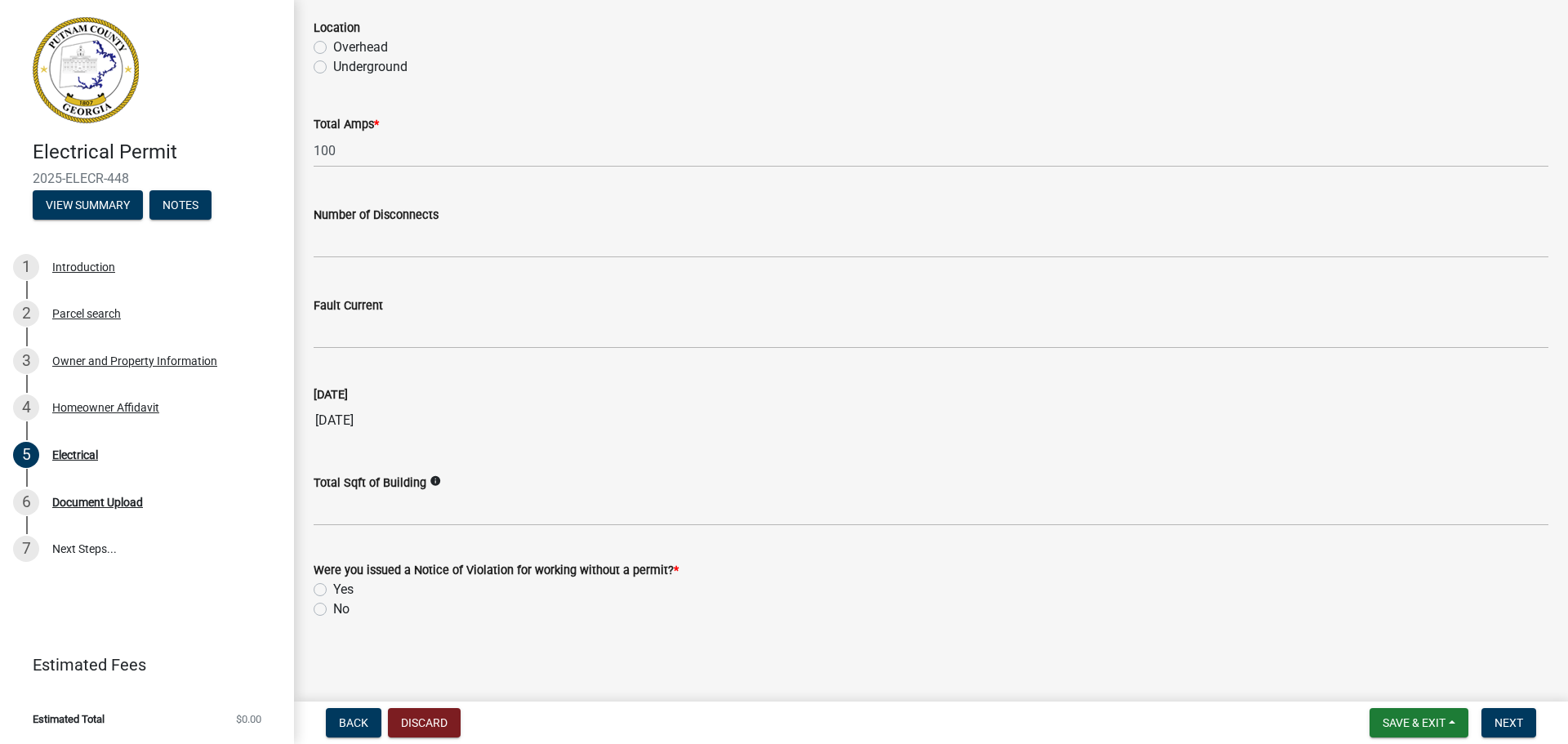
click at [333, 607] on label "No" at bounding box center [341, 609] width 16 height 20
click at [333, 607] on input "No" at bounding box center [338, 605] width 10 height 10
radio input "true"
click at [1493, 717] on button "Next" at bounding box center [1509, 722] width 55 height 29
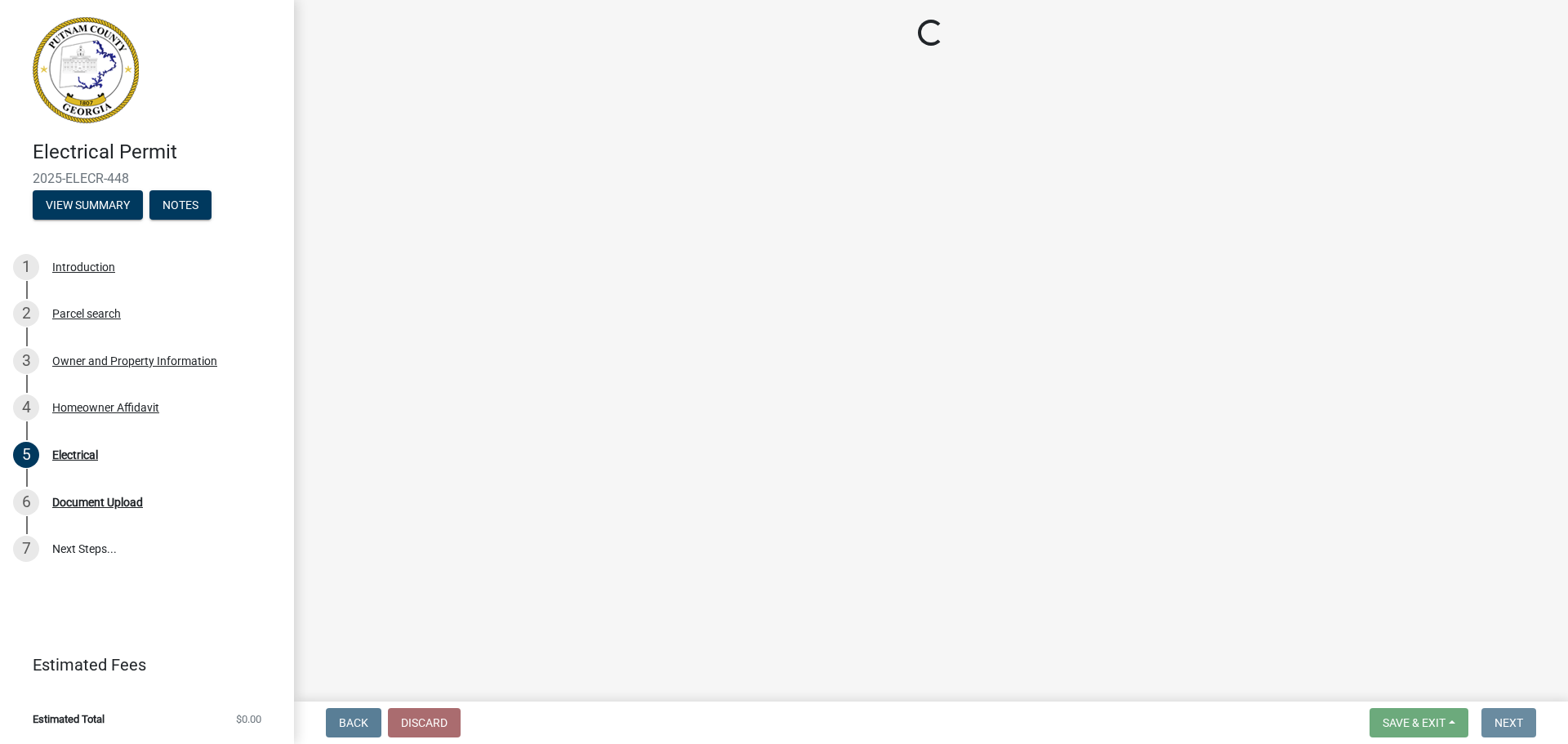
scroll to position [0, 0]
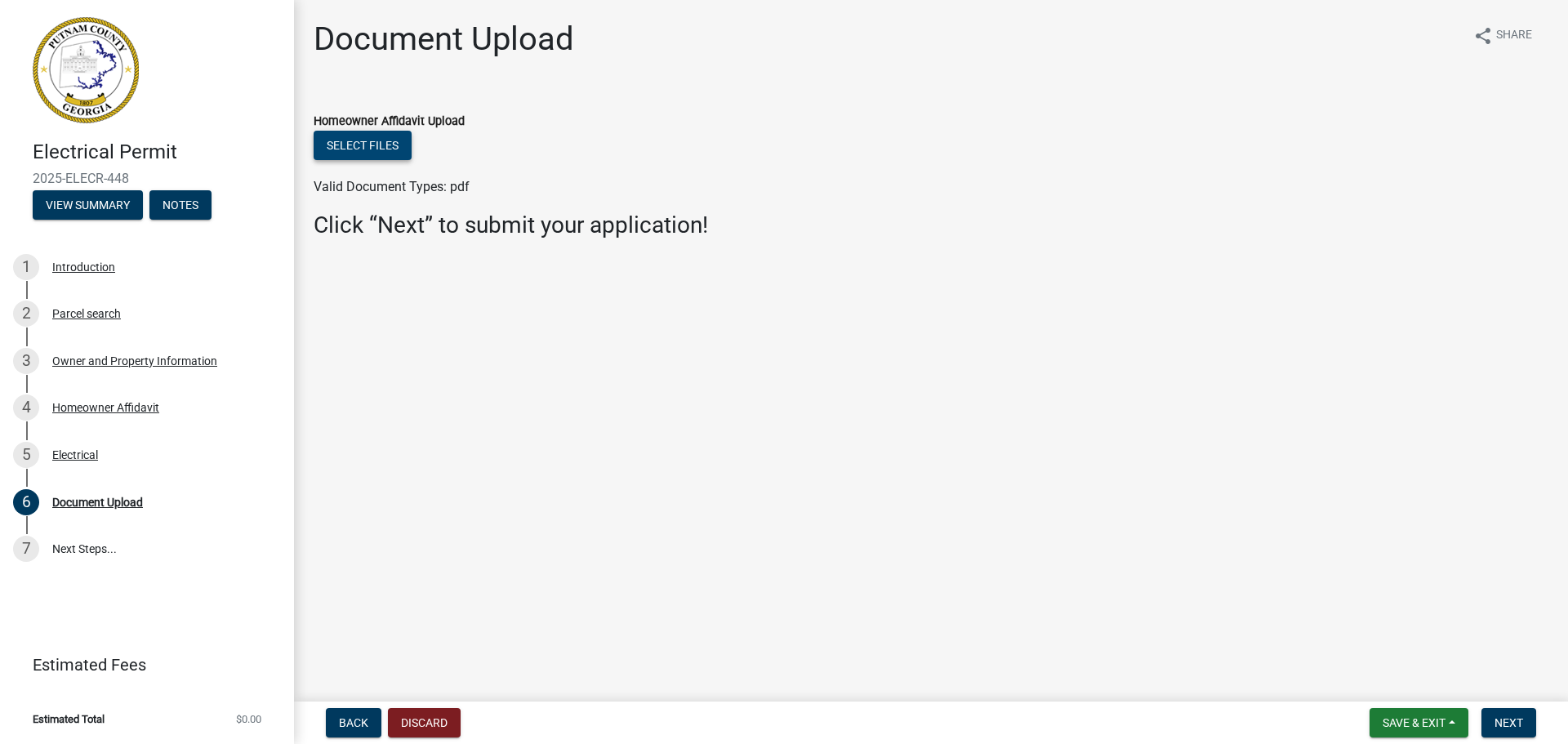
click at [357, 149] on button "Select files" at bounding box center [363, 145] width 98 height 29
click at [364, 144] on button "Select files" at bounding box center [363, 145] width 98 height 29
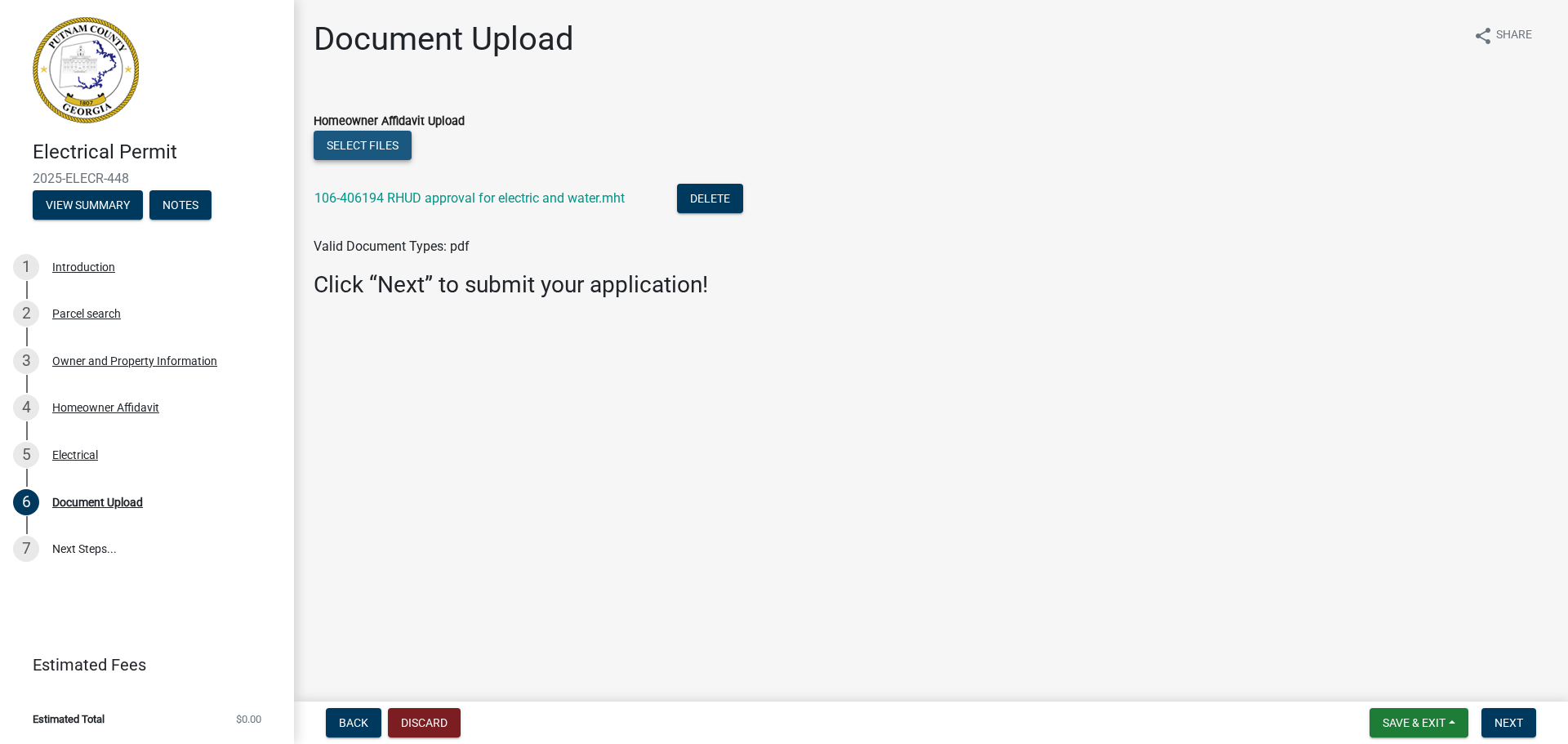
click at [386, 142] on button "Select files" at bounding box center [363, 145] width 98 height 29
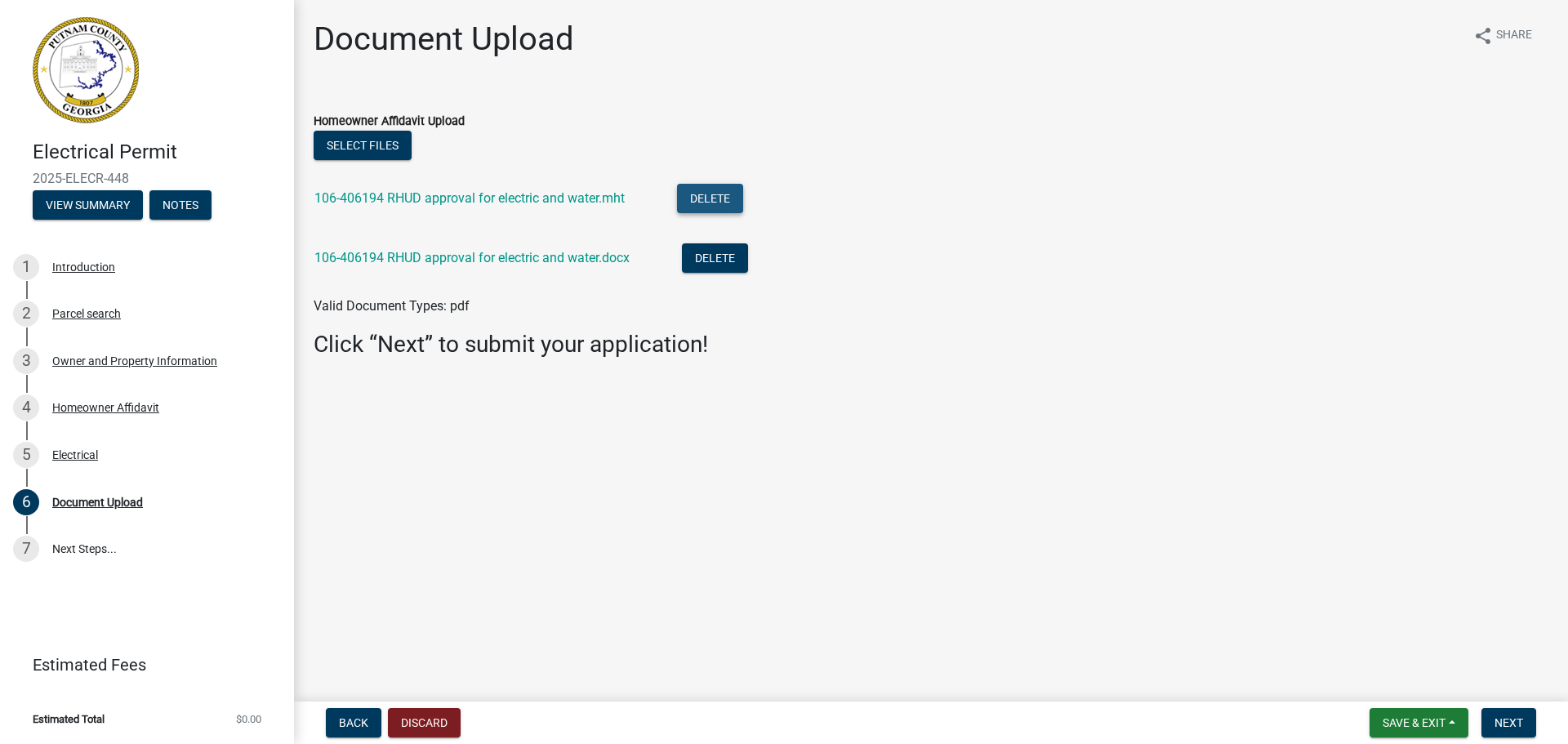
click at [703, 196] on button "Delete" at bounding box center [710, 199] width 66 height 29
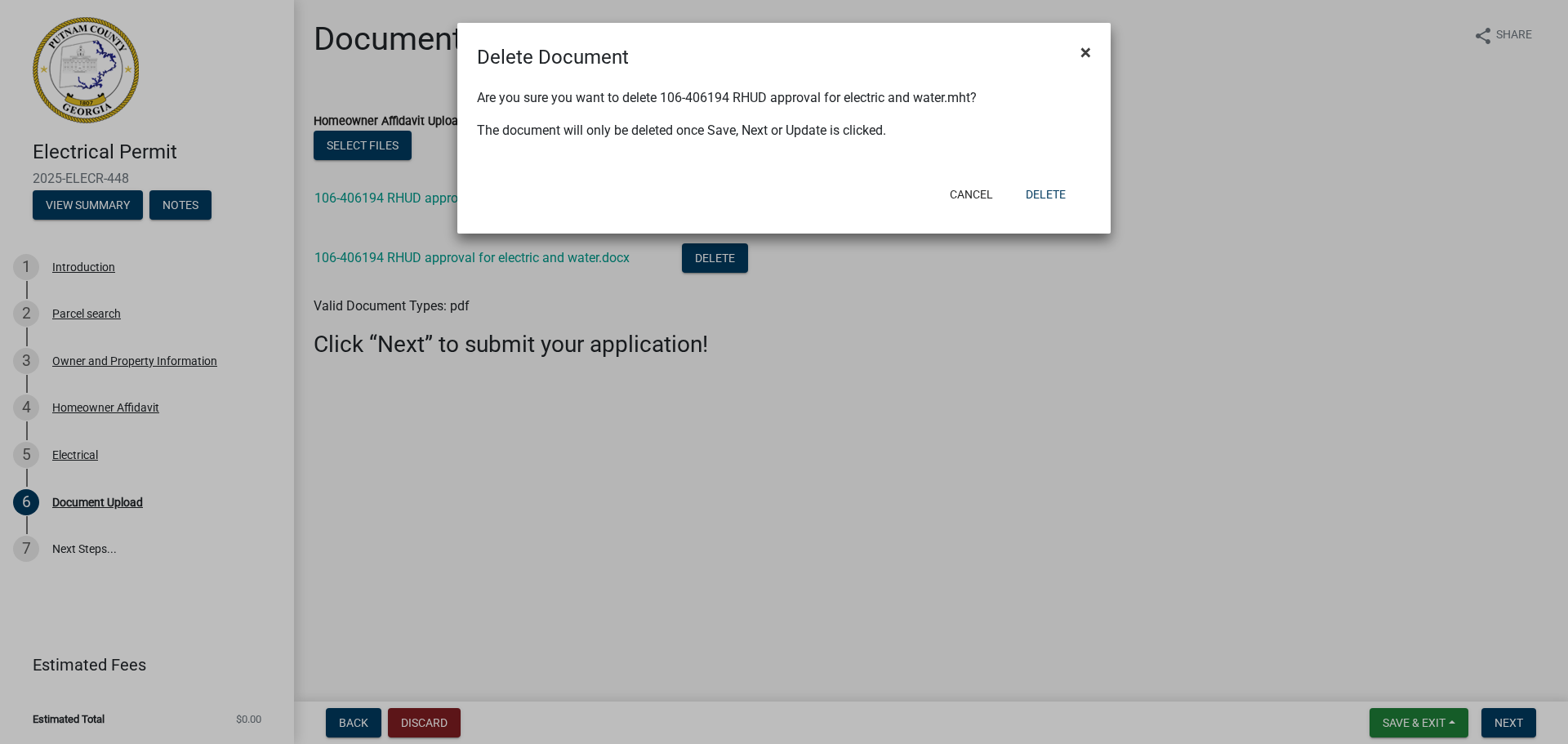
click at [1085, 53] on span "×" at bounding box center [1085, 52] width 10 height 23
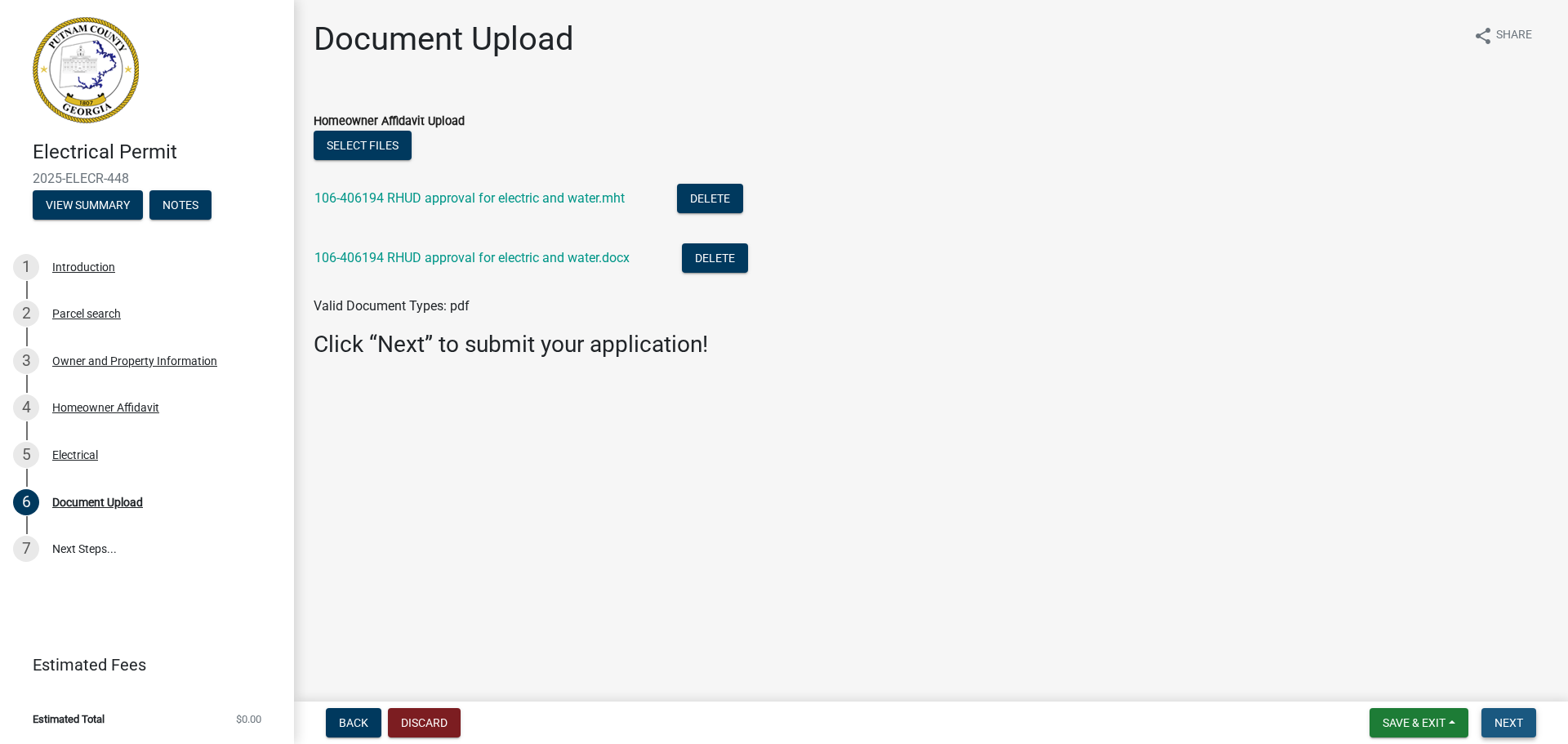
click at [1504, 715] on button "Next" at bounding box center [1509, 722] width 55 height 29
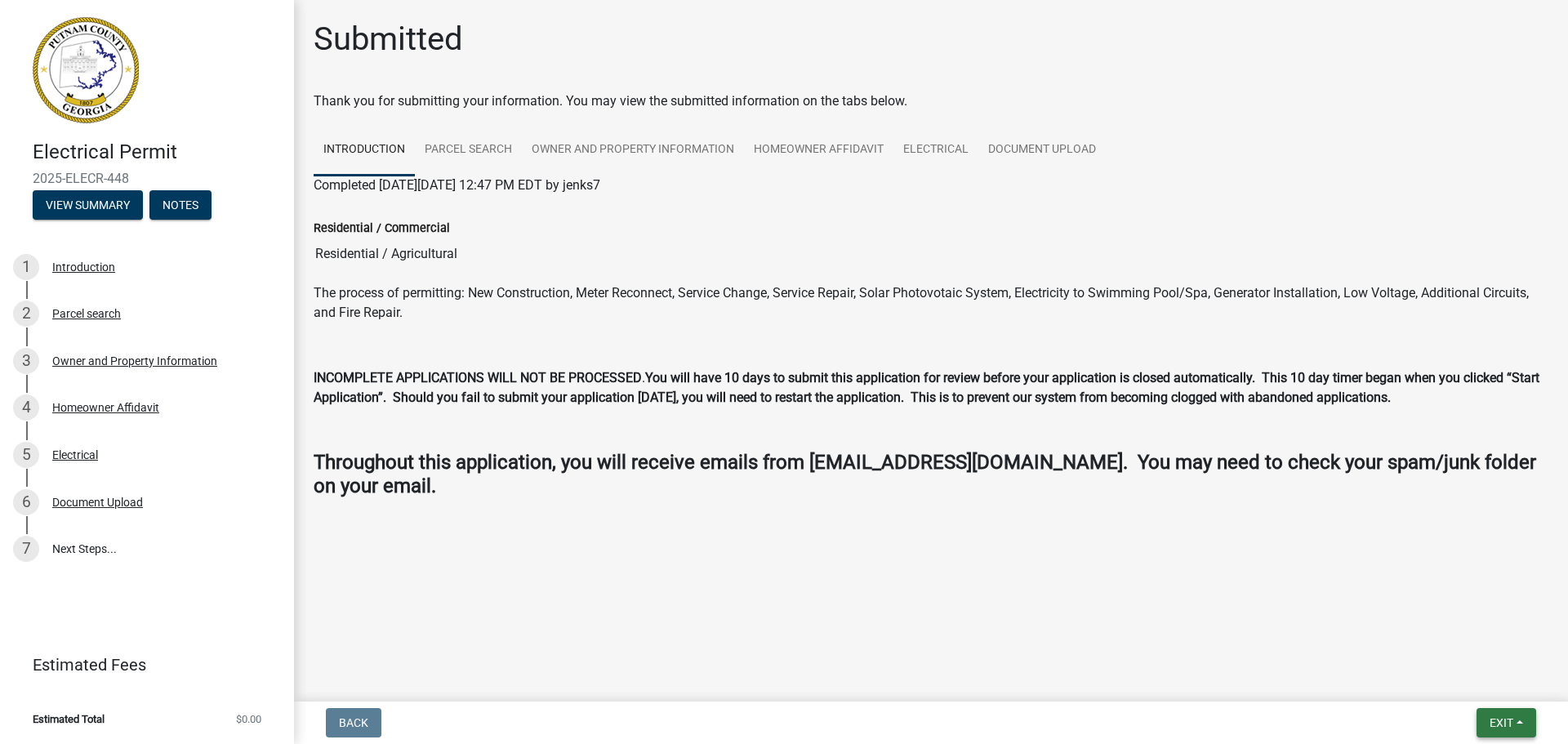
click at [1494, 720] on span "Exit" at bounding box center [1501, 722] width 24 height 13
click at [1456, 676] on button "Save & Exit" at bounding box center [1471, 680] width 131 height 40
